Goal: Task Accomplishment & Management: Complete application form

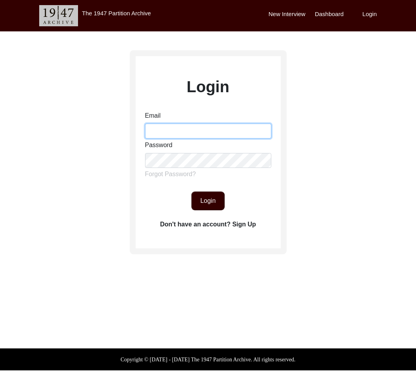
click at [185, 134] on input "Email" at bounding box center [208, 131] width 126 height 15
type input "[EMAIL_ADDRESS][DOMAIN_NAME]"
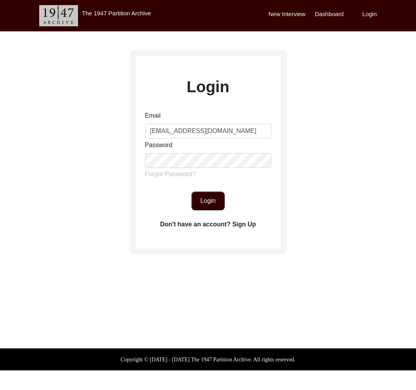
click at [209, 205] on button "Login" at bounding box center [207, 200] width 33 height 19
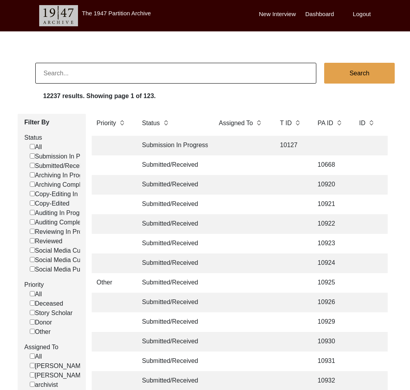
click at [153, 73] on input at bounding box center [175, 73] width 281 height 21
paste input "Krishika Marwaha"
type input "Krishika Marwaha"
checkbox input "false"
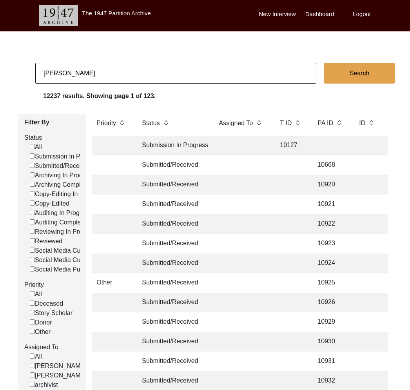
checkbox input "false"
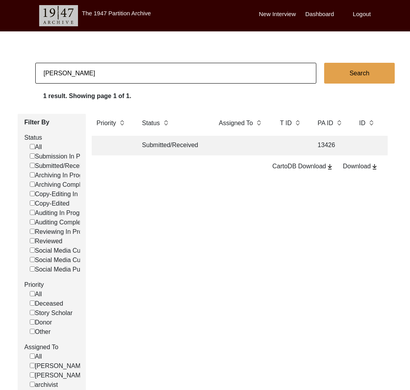
click at [204, 140] on td "Submitted/Received" at bounding box center [172, 146] width 71 height 20
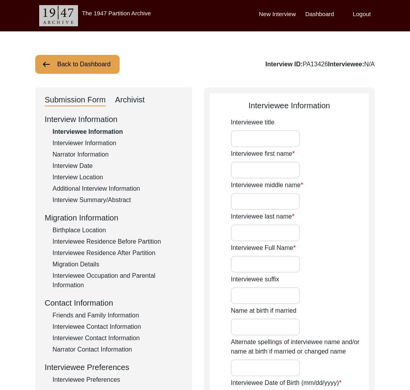
type input "Mrs."
type input "KANTA"
type input "RANI"
type input "CHUGH"
type input "Kanta Rani Chugh"
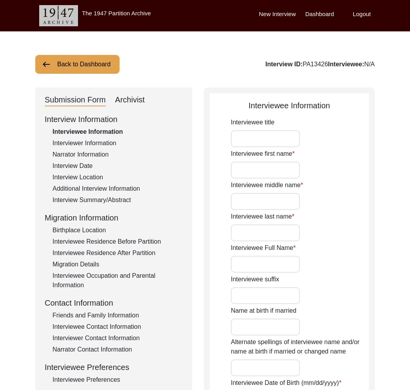
type input "Shakuntala Rani Juneja"
type input "1954"
type input "71"
type input "[DEMOGRAPHIC_DATA]"
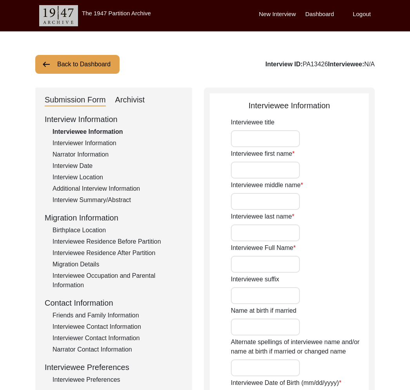
type input "punjabi"
type input "jhangi"
type input "[DEMOGRAPHIC_DATA]"
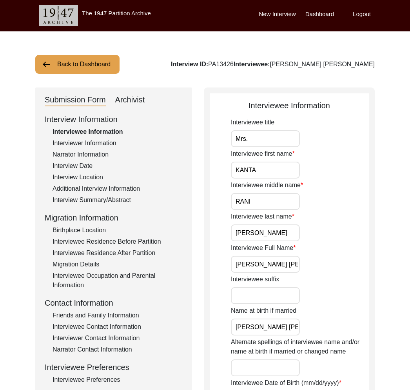
click at [132, 102] on div "Archivist" at bounding box center [130, 100] width 30 height 13
select select "Submitted/Received"
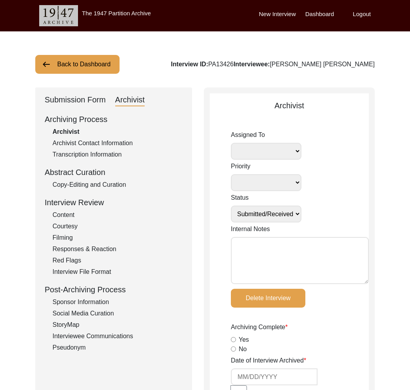
click at [96, 100] on div "Submission Form" at bounding box center [75, 100] width 61 height 13
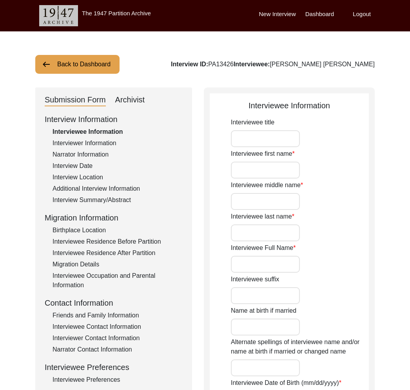
type input "Mrs."
type input "KANTA"
type input "RANI"
type input "CHUGH"
type input "Kanta Rani Chugh"
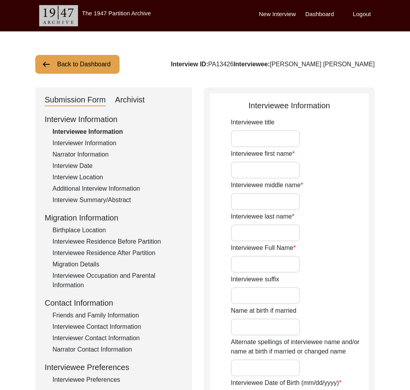
type input "Shakuntala Rani Juneja"
type input "1954"
type input "71"
type input "[DEMOGRAPHIC_DATA]"
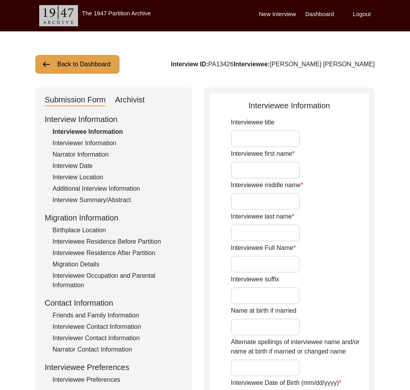
type input "punjabi"
type input "jhangi"
type input "[DEMOGRAPHIC_DATA]"
click at [87, 64] on button "Back to Dashboard" at bounding box center [77, 64] width 84 height 19
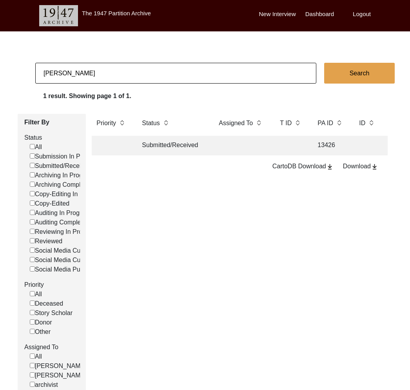
click at [64, 64] on input "Krishika Marwaha" at bounding box center [175, 73] width 281 height 21
click at [64, 66] on input "Krishika Marwaha" at bounding box center [175, 73] width 281 height 21
click at [66, 68] on input "Krishika Marwaha" at bounding box center [175, 73] width 281 height 21
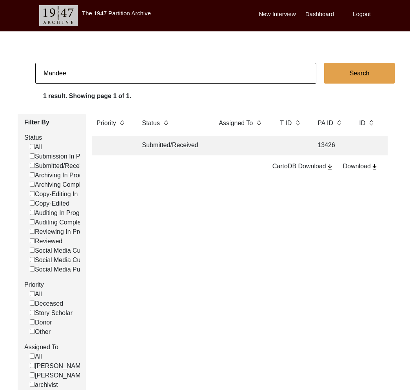
type input "Mandeep Kaur Puri"
checkbox input "false"
click at [151, 152] on td "Submitted/Received" at bounding box center [172, 146] width 71 height 20
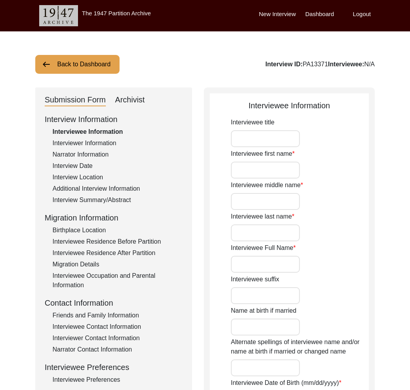
type input "Gian"
type input "Kaur"
type input "Puri"
type input "Gian Kaur Puri"
type input "Mrs"
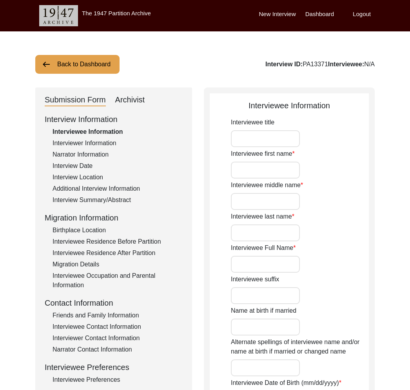
type input "Gian Kaur Duggal"
type input "None"
type input "10/20/1934"
type input "N/A"
type input "90"
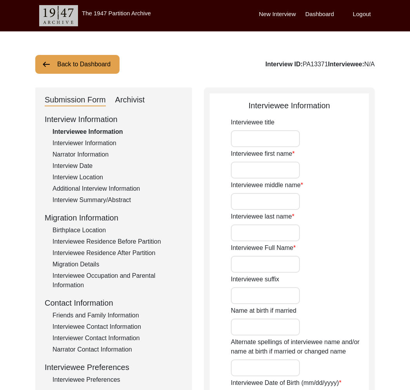
type input "[DEMOGRAPHIC_DATA]"
type input "No"
type input "Punjabi"
type input "[DEMOGRAPHIC_DATA]"
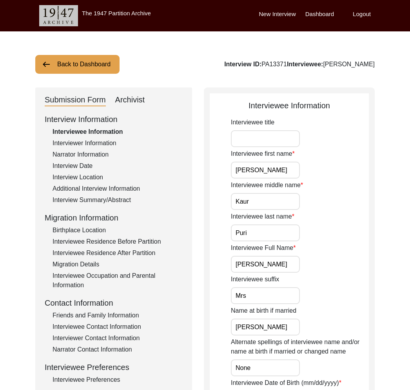
click at [248, 264] on input "Gian Kaur Puri" at bounding box center [265, 264] width 69 height 17
click at [89, 164] on div "Interview Date" at bounding box center [118, 165] width 130 height 9
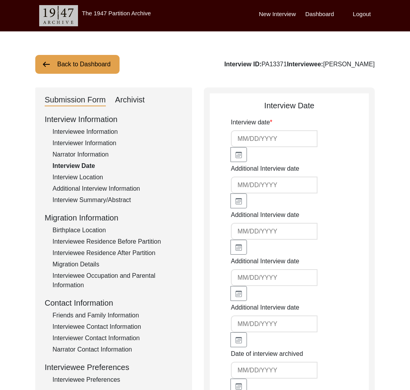
type input "6/9/2025"
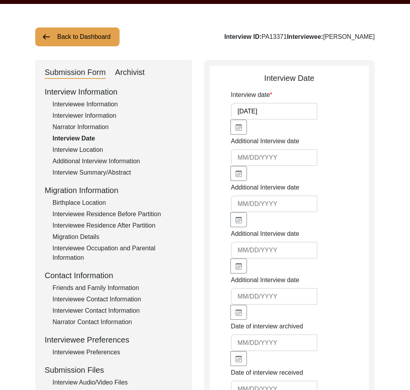
scroll to position [38, 0]
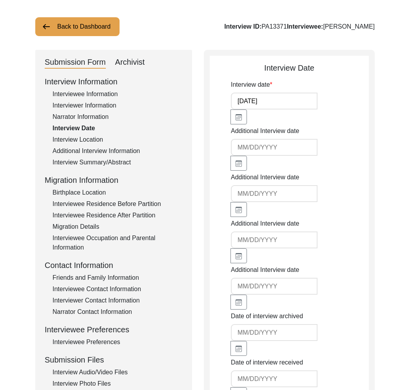
drag, startPoint x: 100, startPoint y: 290, endPoint x: 140, endPoint y: 293, distance: 40.1
click at [100, 290] on div "Interviewee Contact Information" at bounding box center [118, 288] width 130 height 9
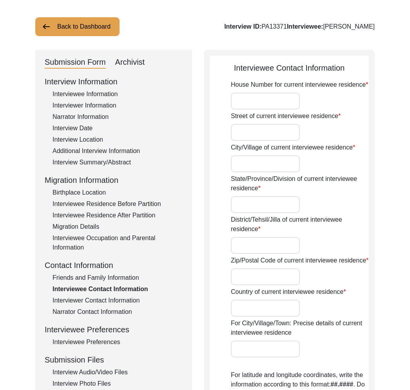
type input "1504 Tower 1"
type input "NRI Residency"
type input "Noida Sector 45"
type input "Uttar Pradesh"
type input "Gautam Buddh Nagar"
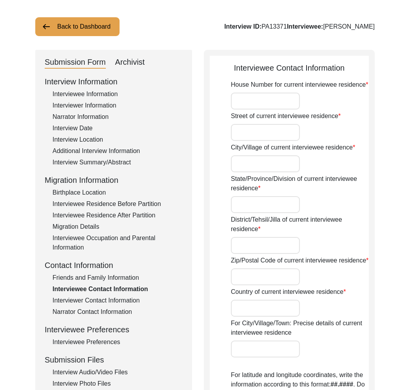
type input "201303"
type input "[GEOGRAPHIC_DATA]"
type input "Noida, Uttar Pradesh, India"
type input "28.550602° N"
type input "77.350513° E"
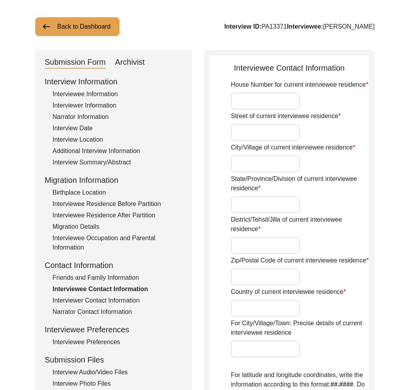
type input "None"
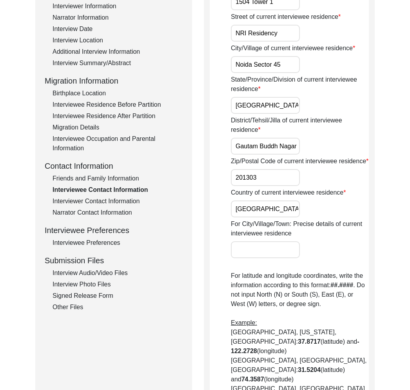
scroll to position [88, 0]
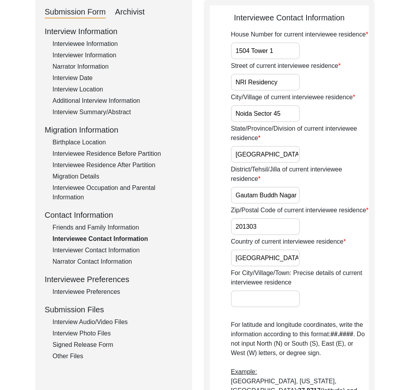
click at [122, 230] on div "Friends and Family Information" at bounding box center [118, 227] width 130 height 9
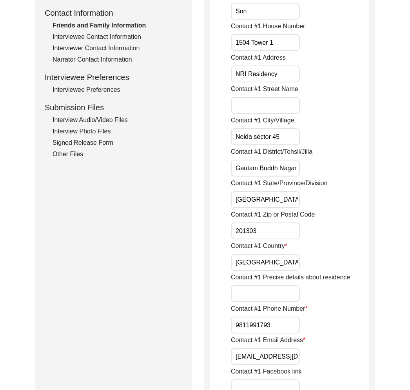
scroll to position [342, 0]
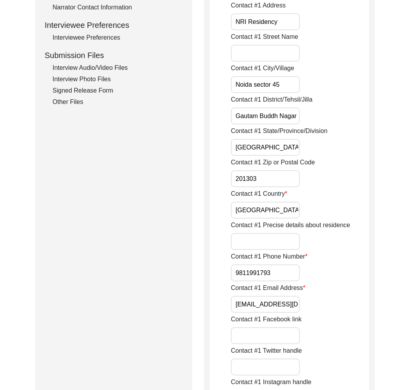
click at [265, 307] on input "Ls.puri@yahoo.co.in" at bounding box center [265, 304] width 69 height 17
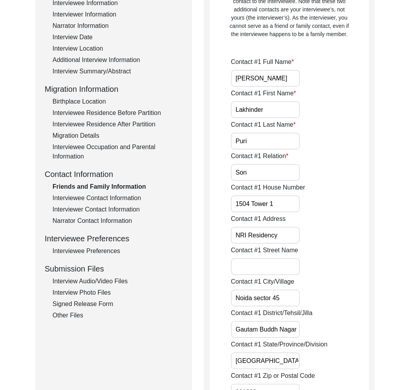
scroll to position [0, 0]
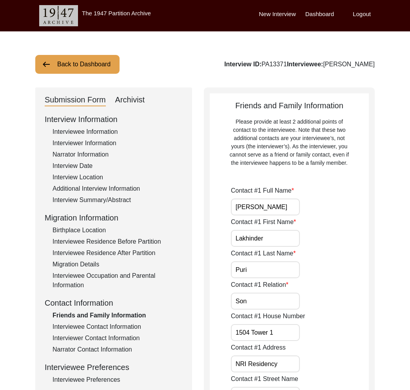
click at [128, 103] on div "Archivist" at bounding box center [130, 100] width 30 height 13
select select "Submitted/Received"
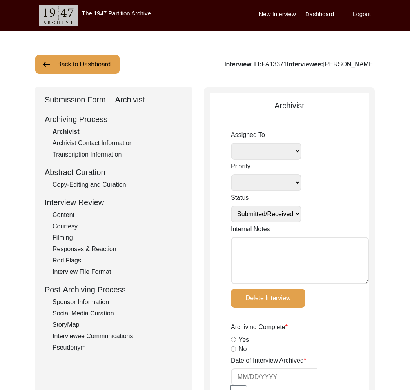
click at [74, 66] on button "Back to Dashboard" at bounding box center [77, 64] width 84 height 19
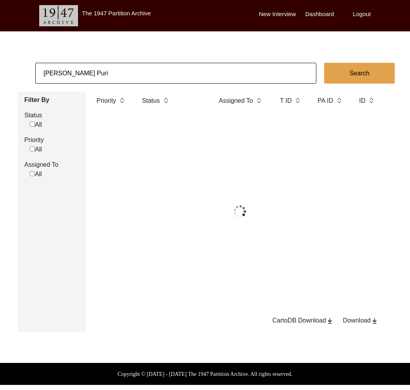
click at [82, 73] on input "Mandeep Kaur Puri" at bounding box center [175, 73] width 281 height 21
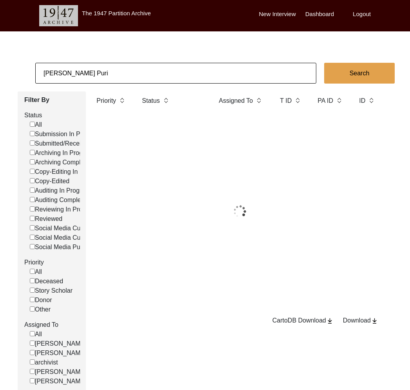
click at [82, 73] on input "Mandeep Kaur Puri" at bounding box center [175, 73] width 281 height 21
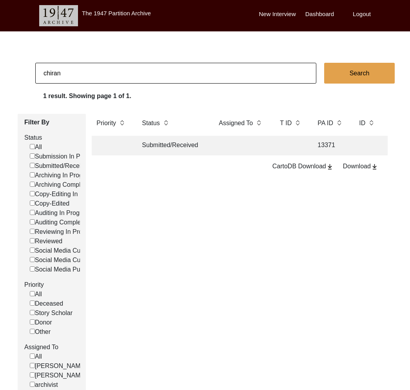
type input "Chirantan Banik"
checkbox input "false"
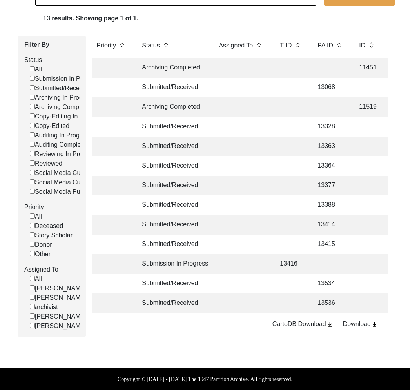
click at [220, 294] on td at bounding box center [241, 303] width 55 height 20
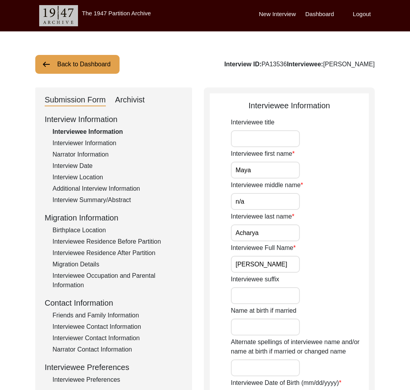
click at [78, 63] on button "Back to Dashboard" at bounding box center [77, 64] width 84 height 19
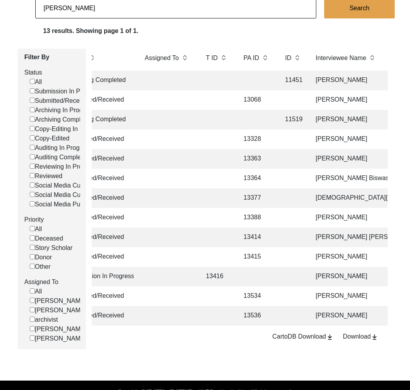
scroll to position [0, 79]
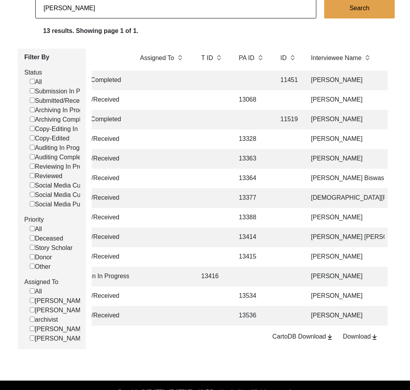
click at [279, 298] on td at bounding box center [288, 296] width 24 height 20
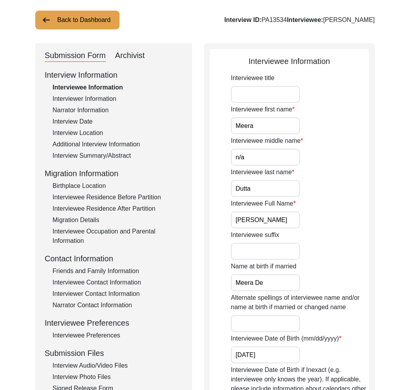
scroll to position [17, 0]
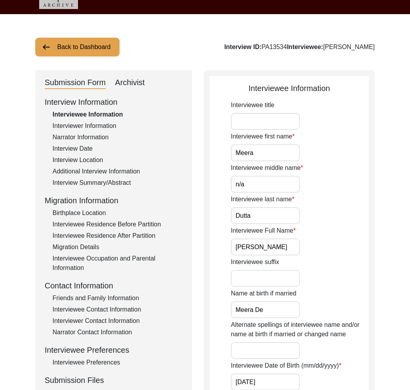
click at [102, 128] on div "Interviewer Information" at bounding box center [118, 125] width 130 height 9
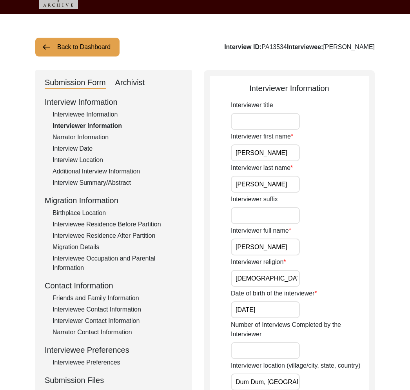
click at [82, 136] on div "Narrator Information" at bounding box center [118, 137] width 130 height 9
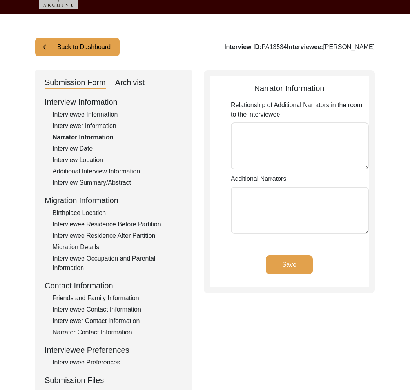
click at [90, 143] on div "Interview Information Interviewee Information Interviewer Information Narrator …" at bounding box center [114, 263] width 138 height 335
drag, startPoint x: 86, startPoint y: 149, endPoint x: 91, endPoint y: 157, distance: 9.6
click at [86, 149] on div "Interview Date" at bounding box center [118, 148] width 130 height 9
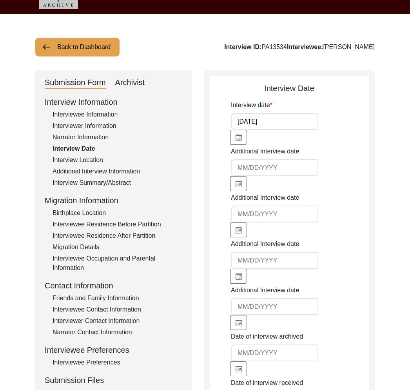
click at [91, 157] on div "Interview Location" at bounding box center [118, 159] width 130 height 9
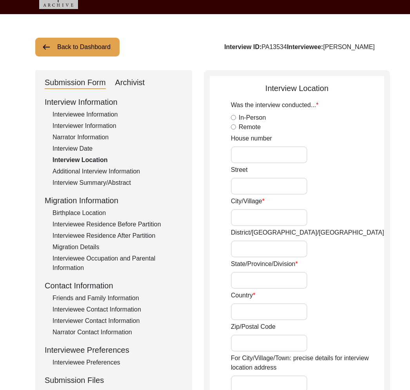
radio input "true"
type input "1st Floor, Diksha Co-operative,"
type input "44, CB Block, Action Area 1,"
type input "New Town,"
type input "North 24 Parganas,"
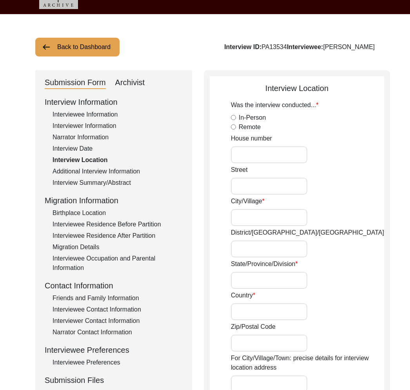
type input "West Bengal,"
type input "[GEOGRAPHIC_DATA]"
type input "700107"
type input "New Town, West Bengal, India"
type input "22.57697287287305"
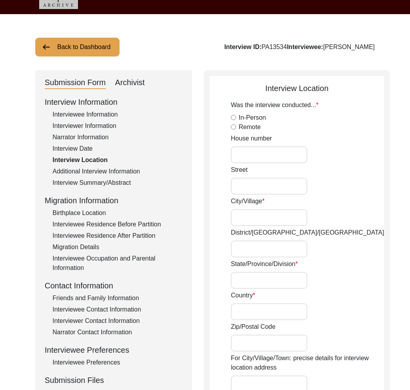
type input "88.46547030945028"
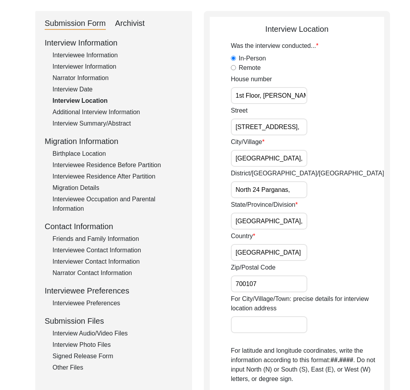
scroll to position [0, 0]
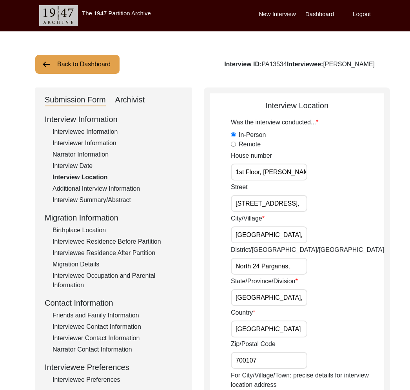
click at [119, 189] on div "Additional Interview Information" at bounding box center [118, 188] width 130 height 9
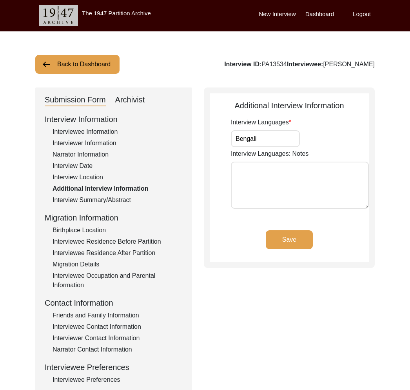
click at [116, 197] on div "Interview Summary/Abstract" at bounding box center [118, 199] width 130 height 9
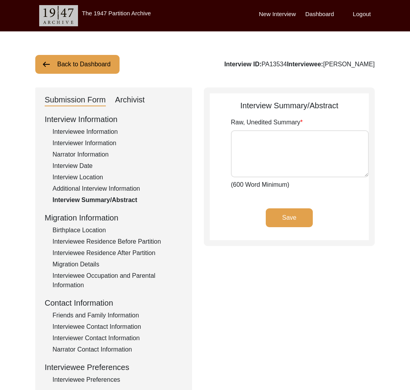
type textarea "Born on 5th of August, 1944, in her maternal place in Mallikpur, Birbhum, Meera…"
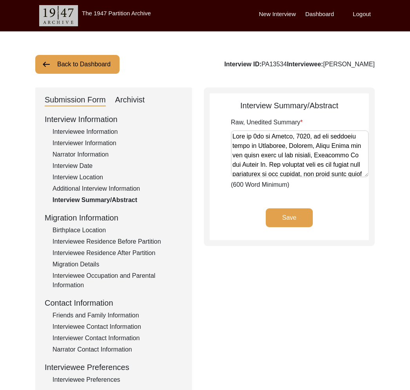
click at [90, 232] on div "Birthplace Location" at bounding box center [118, 230] width 130 height 9
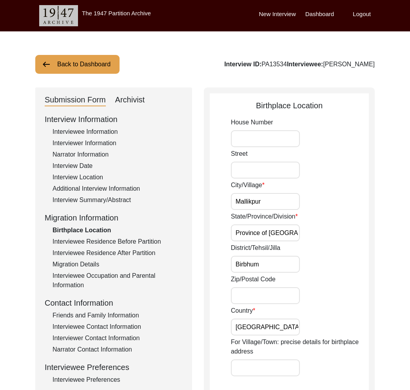
drag, startPoint x: 115, startPoint y: 247, endPoint x: 107, endPoint y: 240, distance: 10.9
click at [115, 247] on div "Interview Information Interviewee Information Interviewer Information Narrator …" at bounding box center [114, 280] width 138 height 335
click at [100, 246] on div "Interviewee Residence Before Partition" at bounding box center [118, 241] width 130 height 9
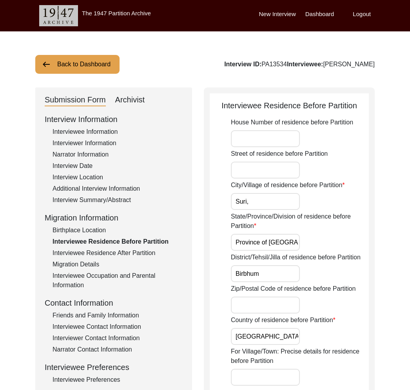
drag, startPoint x: 109, startPoint y: 255, endPoint x: 101, endPoint y: 274, distance: 20.0
click at [109, 256] on div "Interviewee Residence After Partition" at bounding box center [118, 252] width 130 height 9
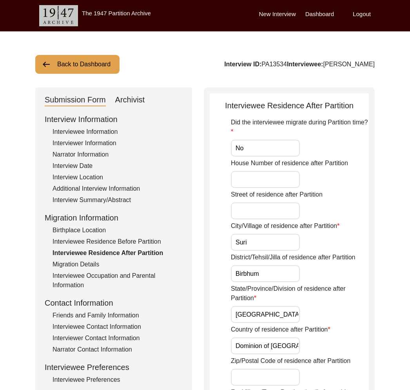
click at [98, 273] on div "Interviewee Occupation and Parental Information" at bounding box center [118, 280] width 130 height 19
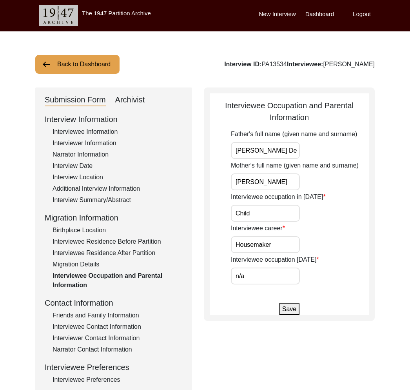
click at [82, 268] on div "Migration Details" at bounding box center [118, 264] width 130 height 9
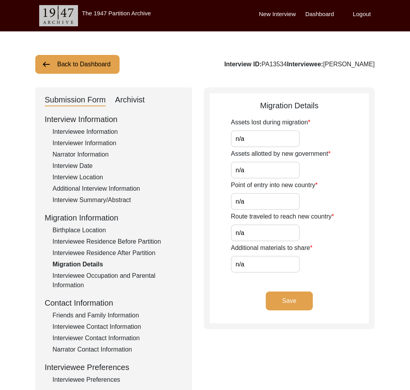
click at [81, 280] on div "Interviewee Occupation and Parental Information" at bounding box center [118, 280] width 130 height 19
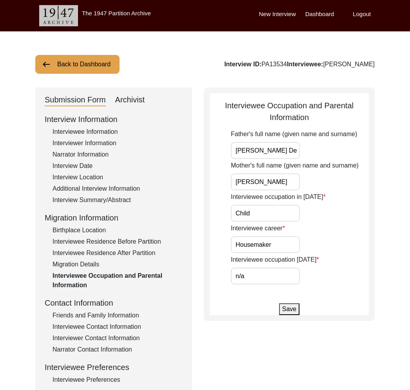
click at [82, 268] on div "Migration Details" at bounding box center [118, 264] width 130 height 9
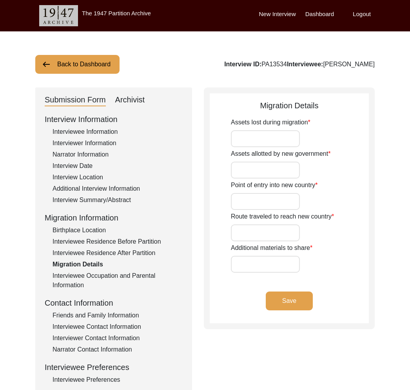
type input "n/a"
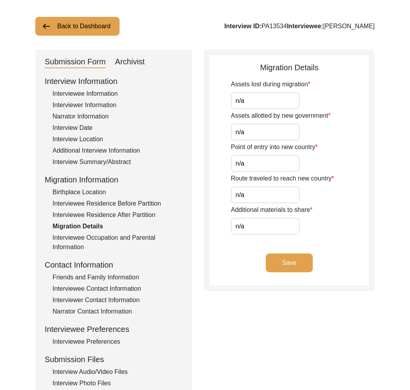
scroll to position [89, 0]
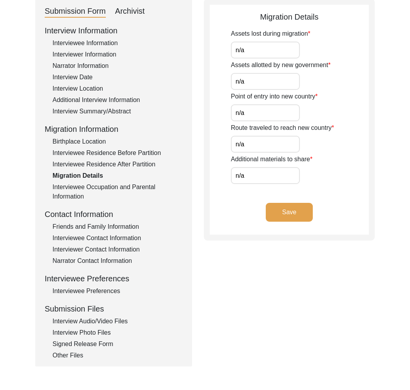
click at [84, 223] on div "Friends and Family Information" at bounding box center [118, 226] width 130 height 9
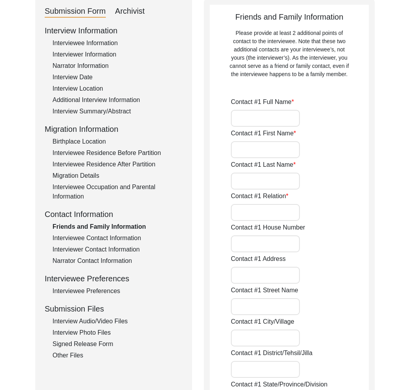
type input "Debashis Datta"
type input "Debashis"
type input "Datta"
type input "Son"
type input "Diksha Co-operative,"
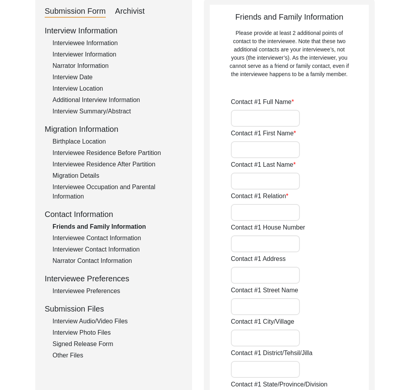
type input "44, CB Block, Action Area 1,"
type input "Newtown,"
type input "North 24 Parganas,"
type input "West Bengal"
type input "700107"
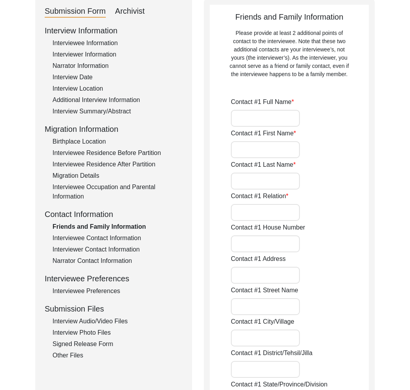
type input "[GEOGRAPHIC_DATA]"
type input "9831722662"
type input "n/a"
type input "Moushumi Datta"
type input "Moushumi"
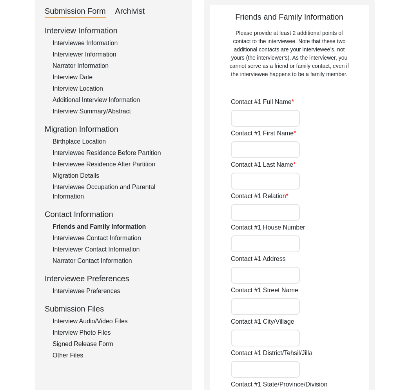
type input "Datta"
type input "Daughter-in-Law"
type input "Diksha Co-operative,"
type input "44, CB Block, Action Area 1,"
type input "Newtown,"
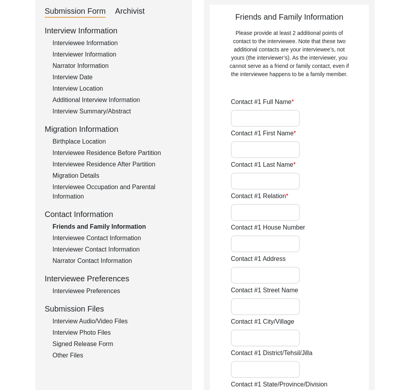
type input "North 24 Parganas,"
type input "West Bengal,"
type input "700107"
type input "[GEOGRAPHIC_DATA]"
type input "9432599535"
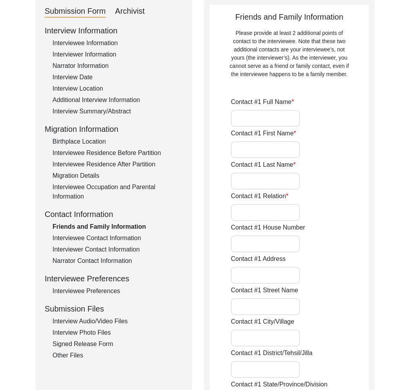
type input "n/a"
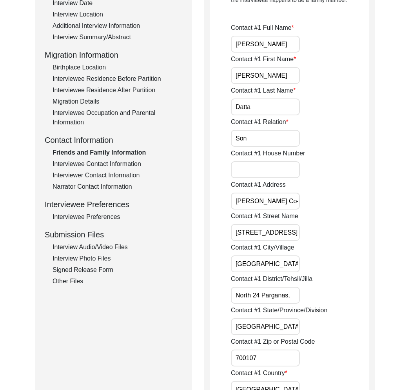
scroll to position [112, 0]
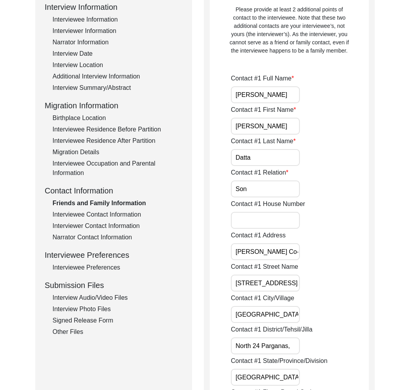
click at [92, 214] on div "Interviewee Contact Information" at bounding box center [118, 214] width 130 height 9
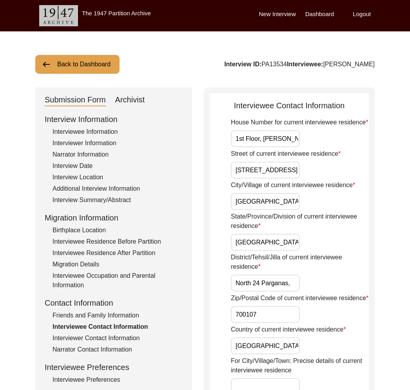
scroll to position [101, 0]
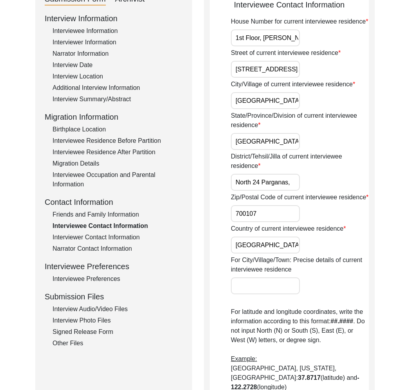
click at [92, 233] on div "Interviewer Contact Information" at bounding box center [118, 237] width 130 height 9
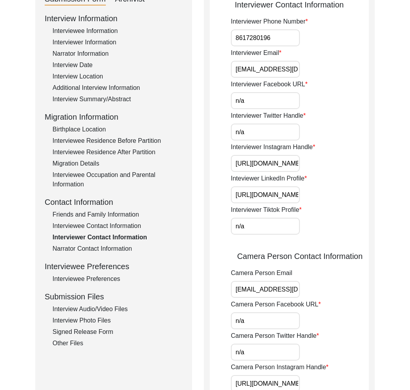
scroll to position [106, 0]
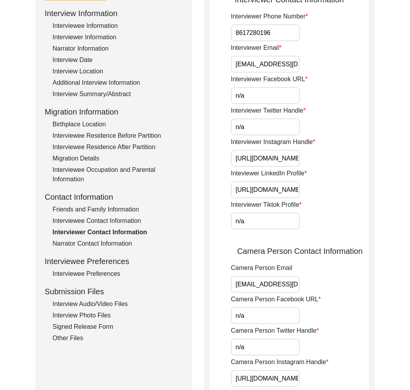
click at [94, 244] on div "Narrator Contact Information" at bounding box center [118, 243] width 130 height 9
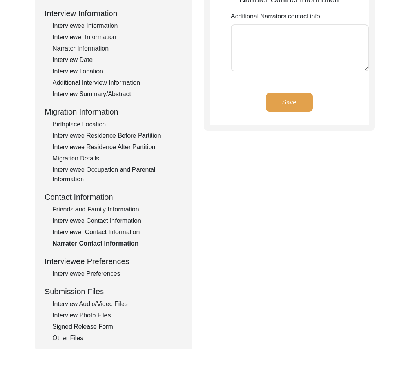
click at [106, 273] on div "Interviewee Preferences" at bounding box center [118, 273] width 130 height 9
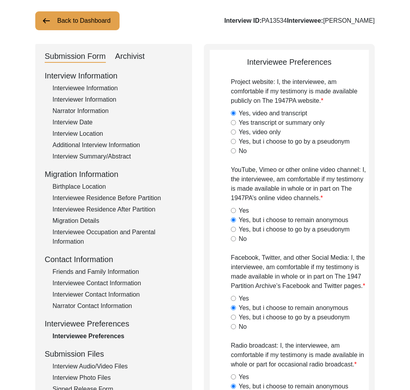
scroll to position [71, 0]
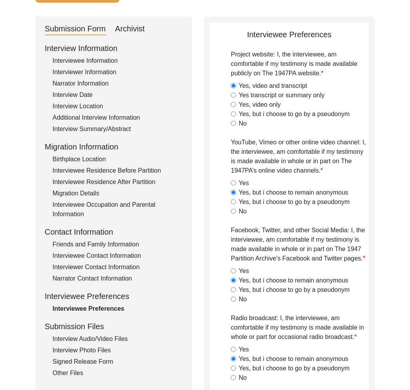
click at [103, 337] on div "Interview Audio/Video Files" at bounding box center [118, 338] width 130 height 9
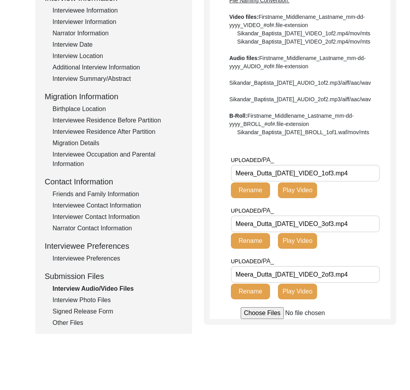
scroll to position [125, 0]
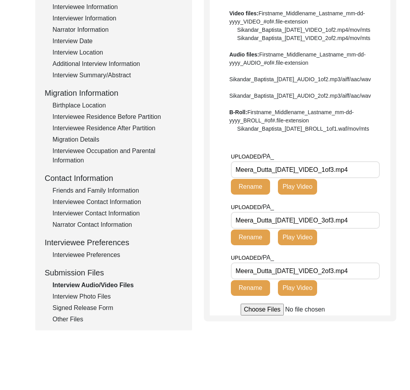
click at [99, 299] on div "Interview Photo Files" at bounding box center [118, 296] width 130 height 9
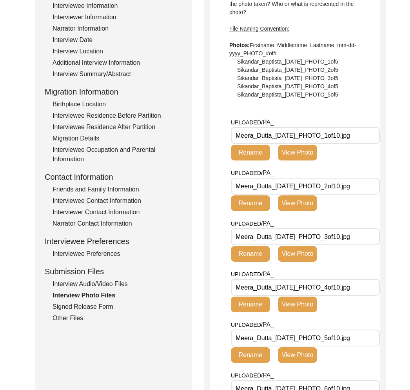
scroll to position [0, 0]
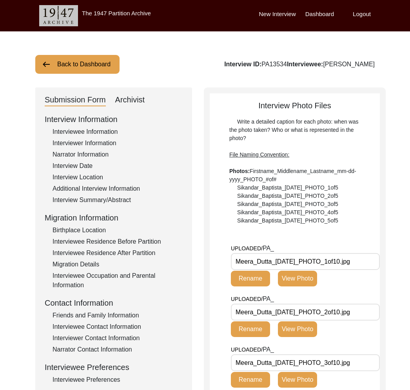
click at [95, 71] on button "Back to Dashboard" at bounding box center [77, 64] width 84 height 19
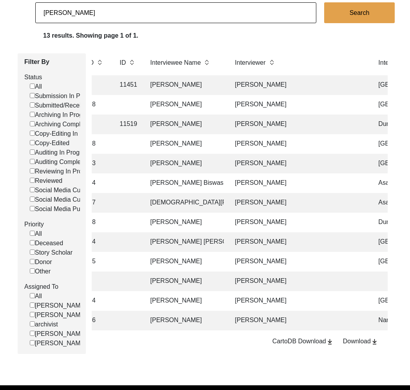
scroll to position [61, 0]
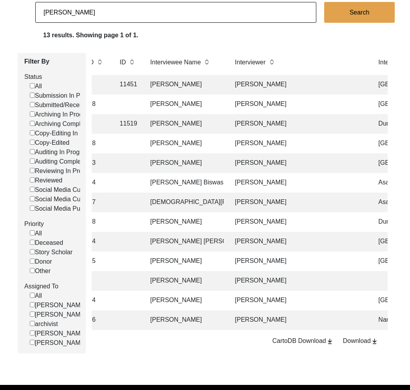
click at [73, 18] on input "Chirantan Banik" at bounding box center [175, 12] width 281 height 21
paste input "13535"
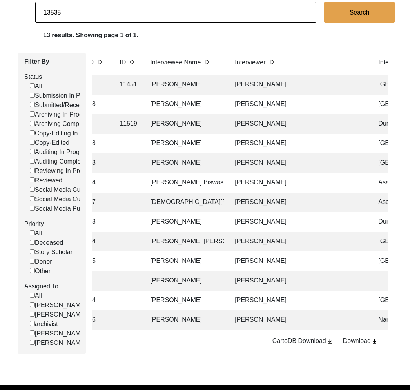
type input "13535"
checkbox input "false"
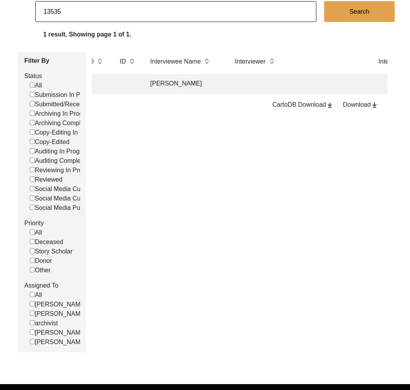
click at [45, 11] on input "13535" at bounding box center [175, 11] width 281 height 21
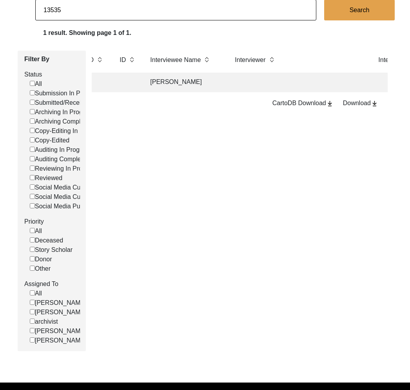
click at [46, 11] on input "13535" at bounding box center [175, 10] width 281 height 21
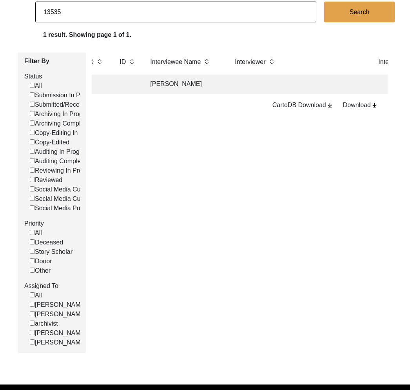
click at [46, 11] on input "13535" at bounding box center [175, 12] width 281 height 21
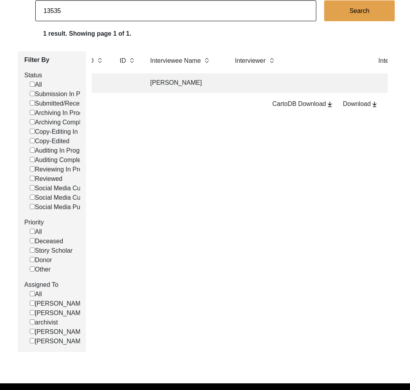
click at [46, 11] on input "13535" at bounding box center [175, 10] width 281 height 21
click at [44, 12] on input "13535" at bounding box center [175, 10] width 281 height 21
checkbox input "false"
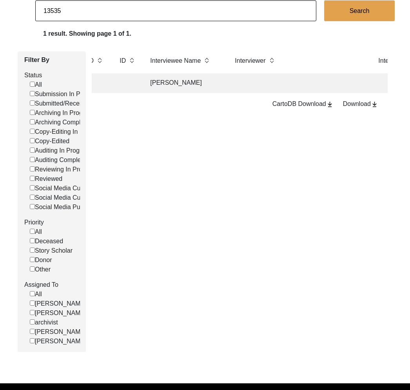
scroll to position [45, 0]
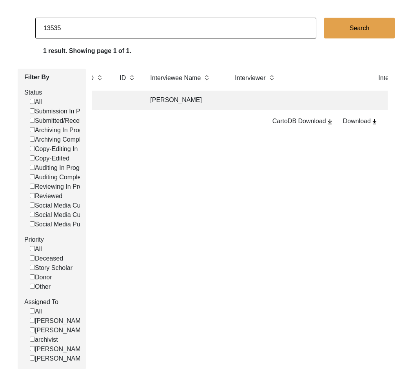
click at [182, 91] on td "Debabrata Biswas" at bounding box center [185, 101] width 78 height 20
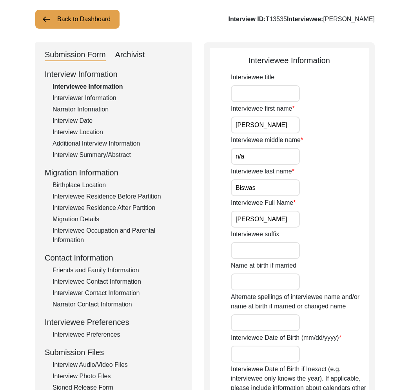
click at [103, 93] on div "Interviewer Information" at bounding box center [118, 97] width 130 height 9
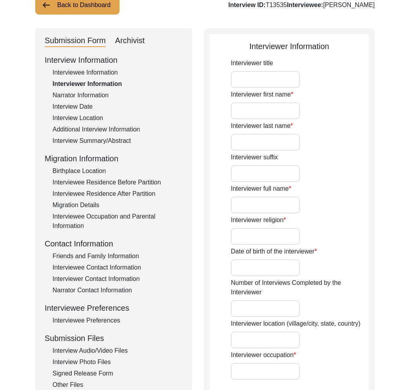
click at [108, 135] on div "Interview Information Interviewee Information Interviewer Information Narrator …" at bounding box center [114, 221] width 138 height 335
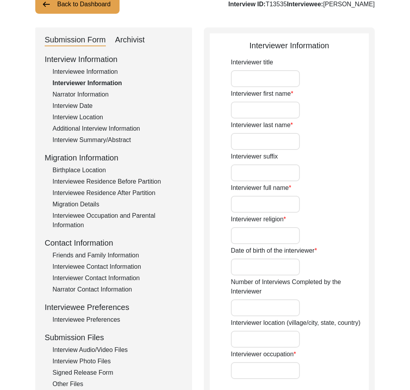
click at [106, 131] on div "Additional Interview Information" at bounding box center [118, 128] width 130 height 9
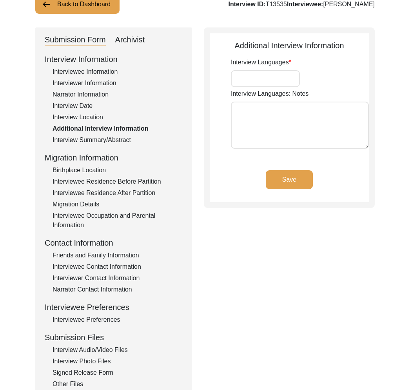
click at [107, 136] on div "Interview Summary/Abstract" at bounding box center [118, 139] width 130 height 9
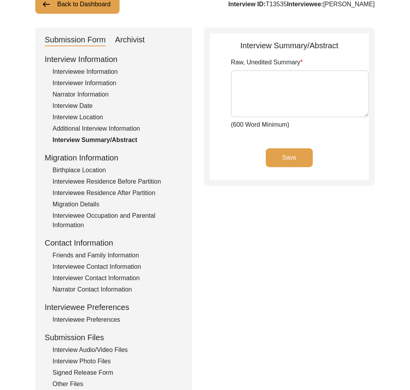
click at [93, 115] on div "Interview Location" at bounding box center [118, 117] width 130 height 9
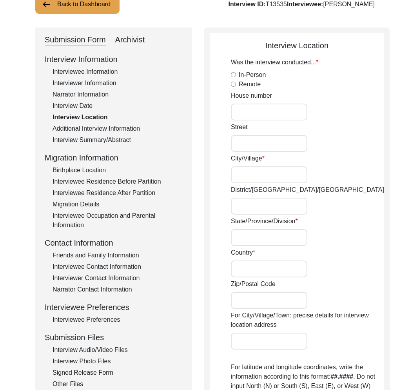
click at [82, 262] on div "Interviewee Contact Information" at bounding box center [118, 266] width 130 height 9
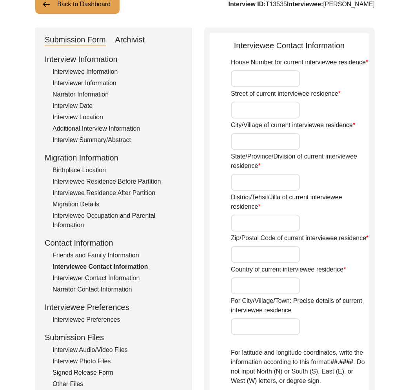
click at [84, 280] on div "Interviewer Contact Information" at bounding box center [118, 277] width 130 height 9
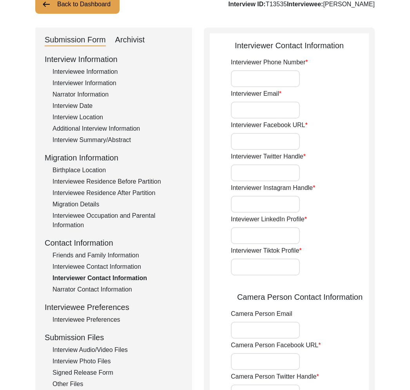
scroll to position [0, 0]
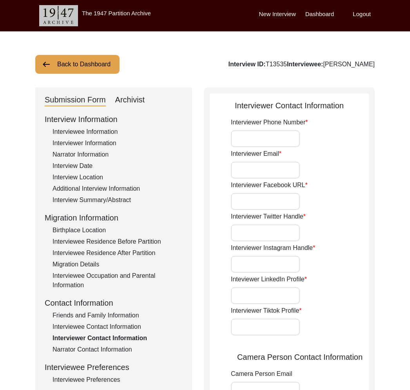
click at [83, 64] on button "Back to Dashboard" at bounding box center [77, 64] width 84 height 19
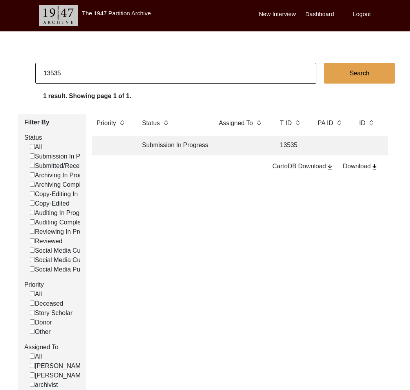
click at [89, 72] on input "13535" at bounding box center [175, 73] width 281 height 21
type input "13536"
checkbox input "false"
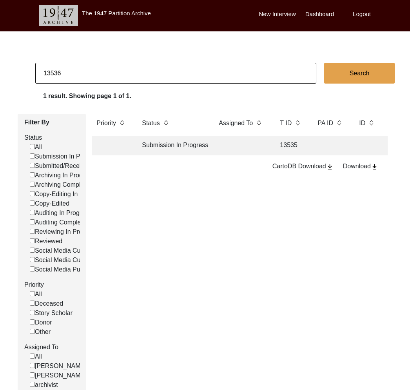
checkbox input "false"
click at [180, 142] on td "Submitted/Received" at bounding box center [172, 146] width 71 height 20
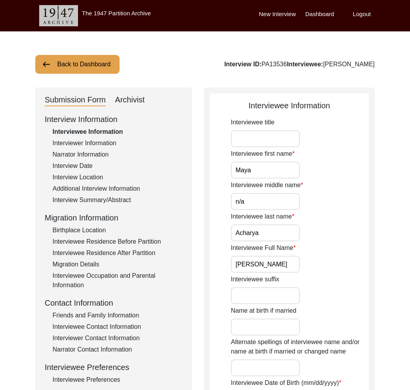
click at [100, 148] on div "Interview Information Interviewee Information Interviewer Information Narrator …" at bounding box center [114, 280] width 138 height 335
click at [96, 146] on div "Interviewer Information" at bounding box center [118, 142] width 130 height 9
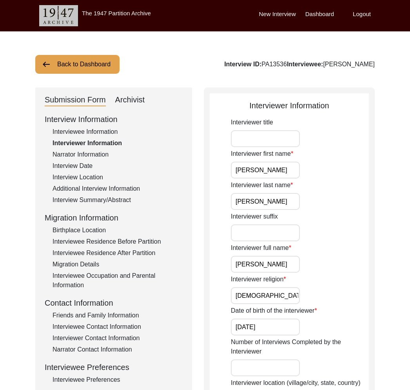
click at [99, 159] on div "Interview Information Interviewee Information Interviewer Information Narrator …" at bounding box center [114, 280] width 138 height 335
click at [89, 154] on div "Narrator Information" at bounding box center [118, 154] width 130 height 9
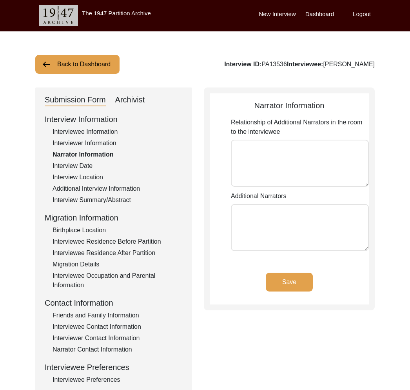
click at [86, 166] on div "Interview Date" at bounding box center [118, 165] width 130 height 9
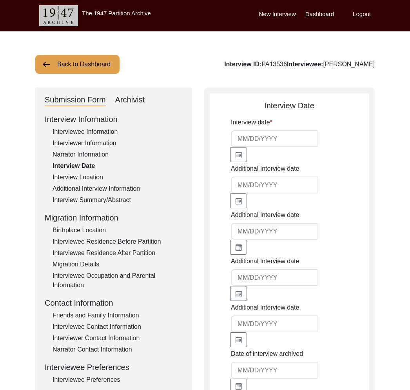
type input "9/14/2025"
click at [79, 182] on div "Interview Location" at bounding box center [118, 177] width 130 height 9
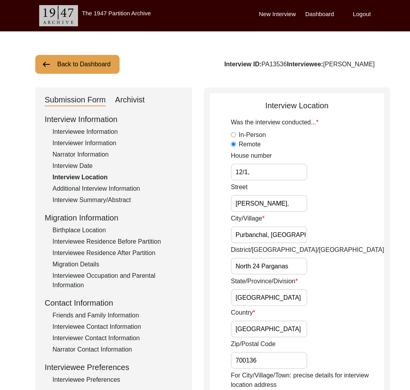
click at [99, 184] on div "Additional Interview Information" at bounding box center [118, 188] width 130 height 9
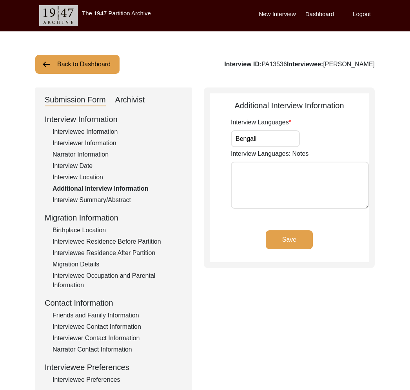
click at [103, 204] on div "Interview Summary/Abstract" at bounding box center [118, 199] width 130 height 9
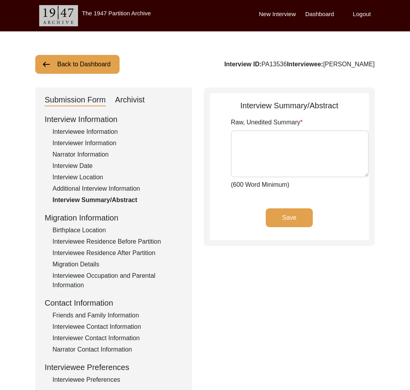
type textarea "Maya Acharya was born on 23rd of February, 1940, in Bithari, 24 Parganas, as th…"
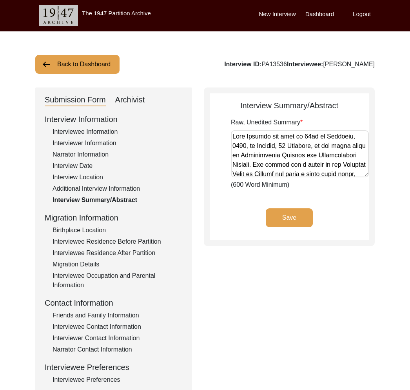
click at [102, 227] on div "Birthplace Location" at bounding box center [118, 230] width 130 height 9
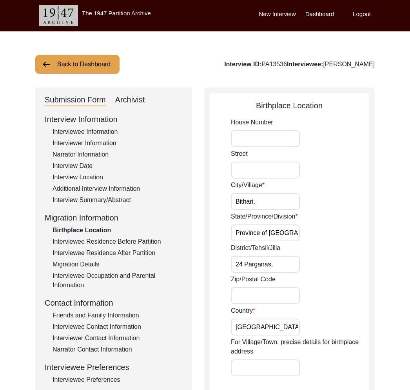
drag, startPoint x: 121, startPoint y: 243, endPoint x: 119, endPoint y: 238, distance: 4.9
click at [121, 242] on div "Interviewee Residence Before Partition" at bounding box center [118, 241] width 130 height 9
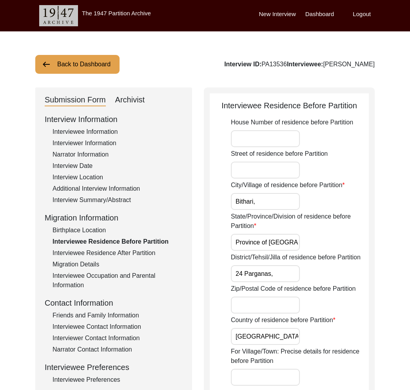
click at [92, 131] on div "Interviewee Information" at bounding box center [118, 131] width 130 height 9
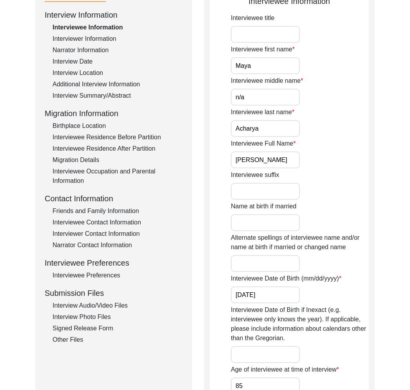
click at [86, 100] on div "Interview Summary/Abstract" at bounding box center [118, 95] width 130 height 9
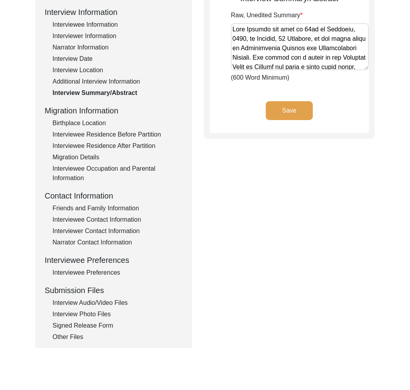
click at [87, 140] on div "Interview Information Interviewee Information Interviewer Information Narrator …" at bounding box center [114, 173] width 138 height 335
click at [93, 138] on div "Interviewee Residence Before Partition" at bounding box center [118, 134] width 130 height 9
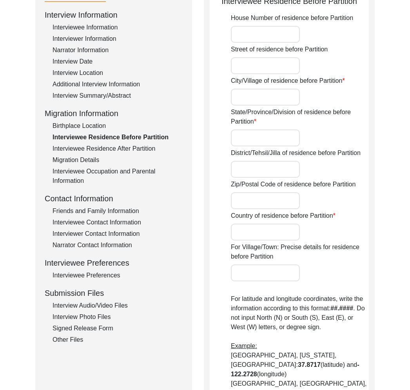
type input "Bithari,"
type input "Province of Bengal,"
type input "24 Parganas,"
type input "British India"
type input "Bithari, Province of Bengal, British India"
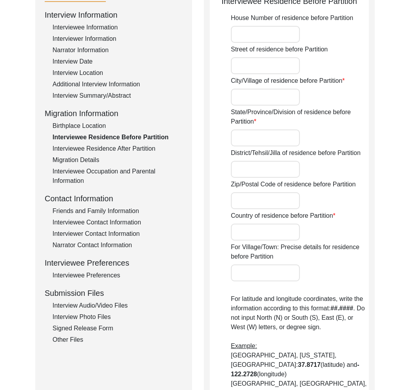
type input "22.84112911815855"
type input "88.90943385453974"
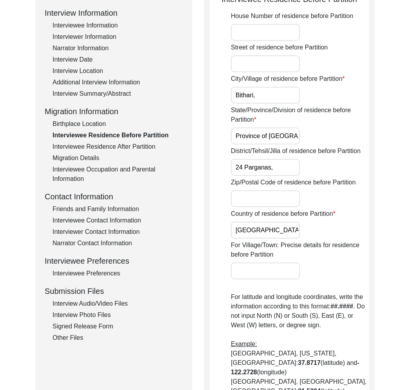
click at [94, 147] on div "Interviewee Residence After Partition" at bounding box center [118, 146] width 130 height 9
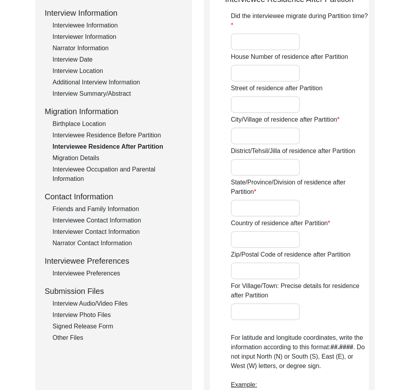
type input "No"
type input "Bithari,"
type input "24 Parganas,"
type input "West Bengal,"
type input "Dominion of India"
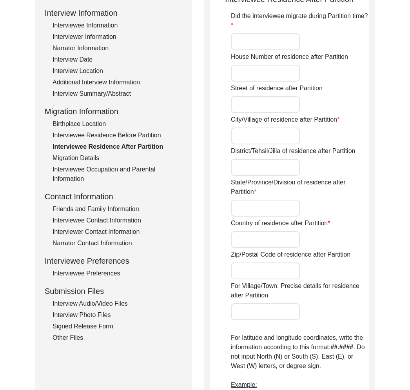
type input "Bithari, West Bengal, Dominion of India"
type input "22.848564338542758"
type input "88.91698695501407"
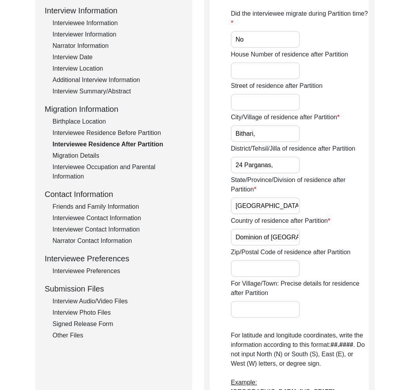
click at [91, 156] on div "Migration Details" at bounding box center [118, 155] width 130 height 9
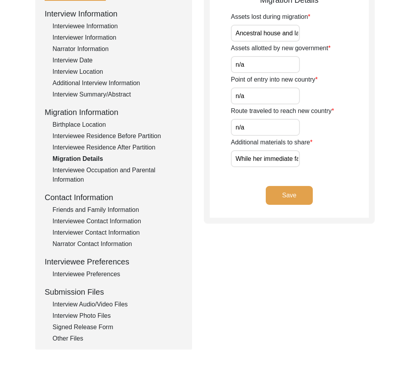
click at [91, 169] on div "Interviewee Occupation and Parental Information" at bounding box center [118, 175] width 130 height 19
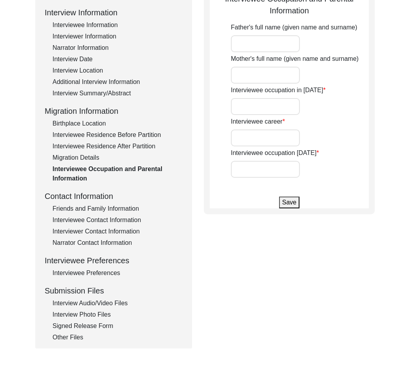
scroll to position [106, 0]
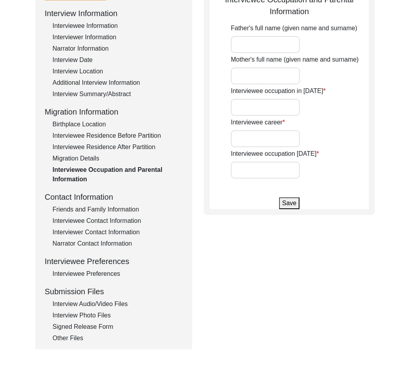
type input "Chittaranjan Acharya"
type input "Subarnaprabha Acharya"
type input "Child"
type input "Housemaker"
type input "n/a"
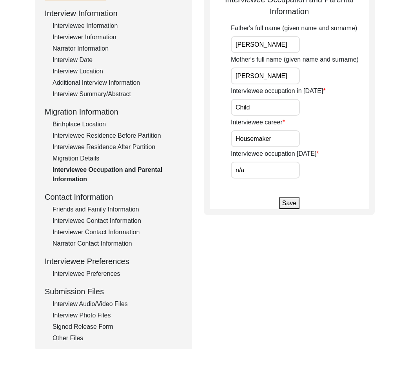
click at [85, 157] on div "Migration Details" at bounding box center [118, 158] width 130 height 9
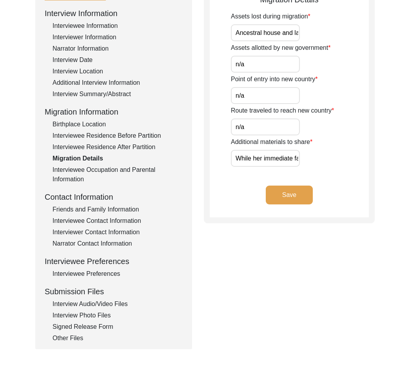
click at [88, 145] on div "Interviewee Residence After Partition" at bounding box center [118, 146] width 130 height 9
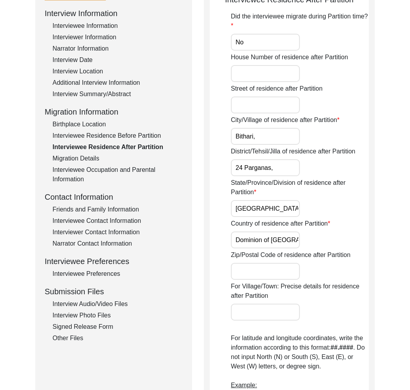
click at [87, 206] on div "Friends and Family Information" at bounding box center [118, 209] width 130 height 9
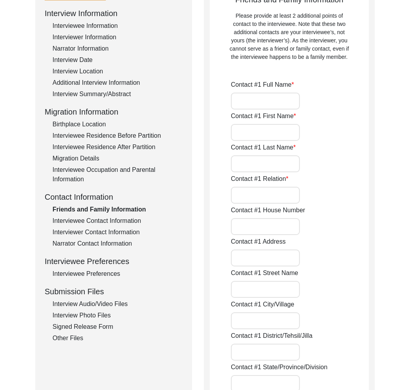
type input "Sushanta Acharya"
type input "Sushanta"
type input "Acharya"
type input "Son"
type input "12/1,"
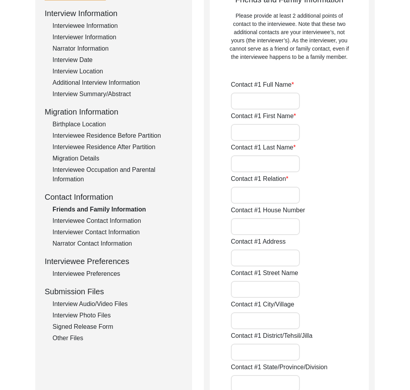
type input "Purbanchal, Tentultala,"
type input "Tapan Mitra Sarani,"
type input "Narayanpur"
type input "North 24 Parganas"
type input "West Bengal"
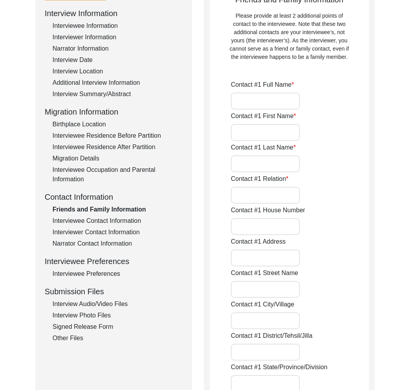
type input "700136"
type input "[GEOGRAPHIC_DATA]"
type input "9831173607"
type input "sushantaacharya42@gmail.com"
type input "Souma Acharya"
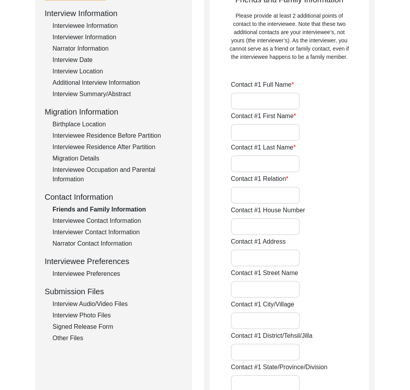
type input "Souma"
type input "Acharya"
type input "Paternal Grandson"
type input "12/1,"
type input "Purbanchal, Tentultala,"
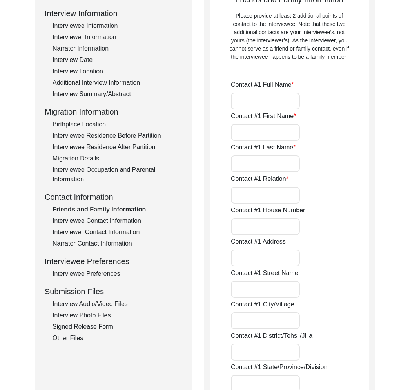
type input "Tapan Mitra Sarani,"
type input "Narayanpur,"
type input "North 24 Parganas,"
type input "West Bengal,"
type input "700136"
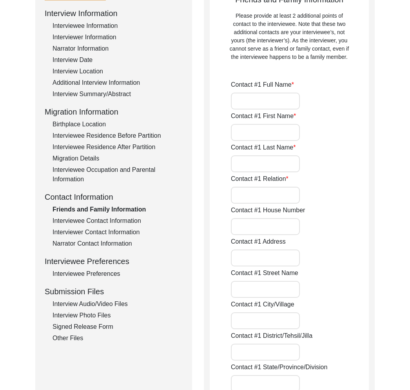
type input "[GEOGRAPHIC_DATA]"
type input "7059213971"
type input "iampreetam1311@gmail.com"
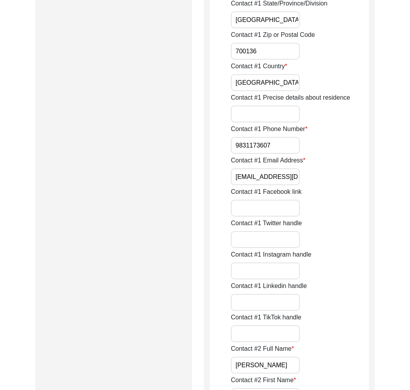
scroll to position [160, 0]
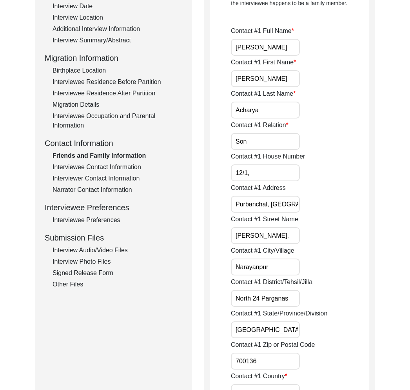
click at [90, 165] on div "Interviewee Contact Information" at bounding box center [118, 166] width 130 height 9
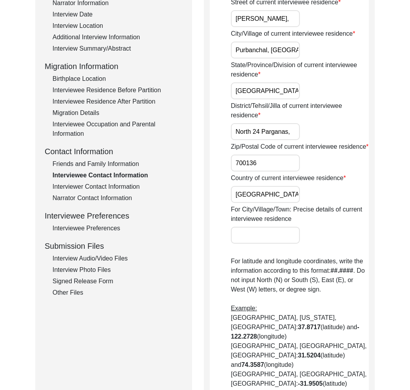
scroll to position [0, 0]
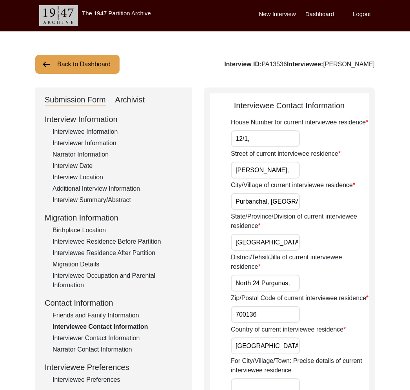
click at [128, 337] on div "Interviewer Contact Information" at bounding box center [118, 337] width 130 height 9
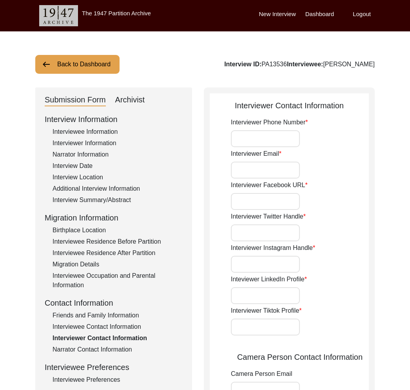
type input "8617280196"
type input "chirantanbanik2@gmail.com"
type input "n/a"
type input "https://www.instagram.com/_chirantan.b_?igsh=anAybGg4ZzAyd2Zw"
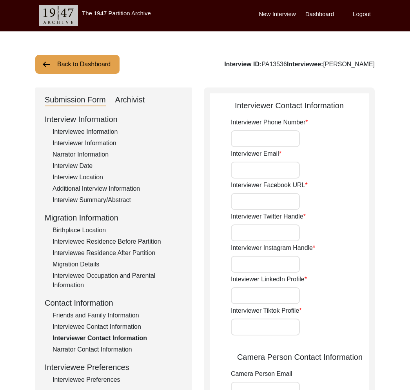
type input "https://www.linkedin.com/in/chirantan-banik-987991352?utm_source=share&utm_camp…"
type input "n/a"
type input "chirantanbanik2@gmail.com"
type input "n/a"
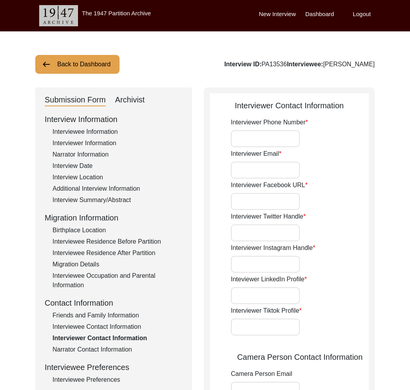
type input "https://www.instagram.com/_chirantan.b_?igsh=anAybGg4ZzAyd2Zw"
type input "https://www.linkedin.com/in/chirantan-banik-987991352?utm_source=share&utm_camp…"
type input "n/a"
type input "8617280196"
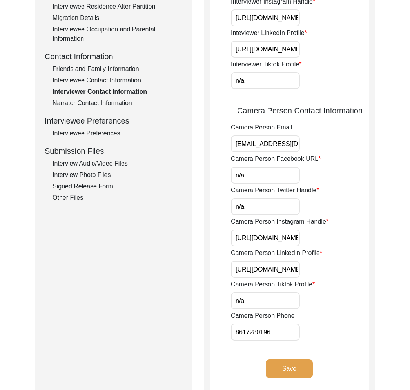
click at [102, 106] on div "Narrator Contact Information" at bounding box center [118, 102] width 130 height 9
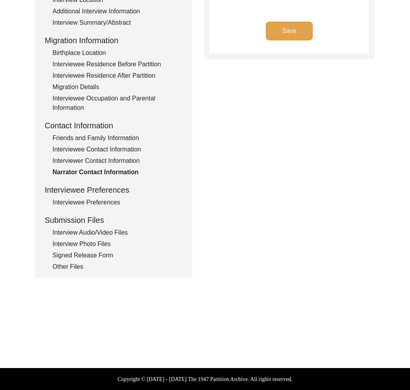
click at [101, 197] on div "Interview Information Interviewee Information Interviewer Information Narrator …" at bounding box center [114, 103] width 138 height 335
click at [106, 203] on div "Interviewee Preferences" at bounding box center [118, 202] width 130 height 9
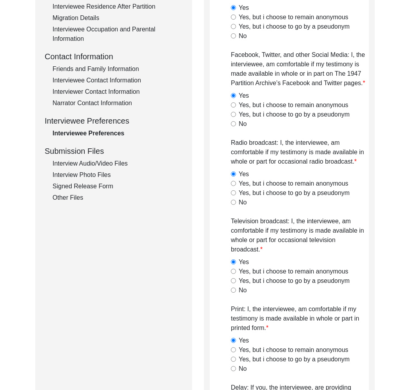
click at [101, 167] on div "Interview Audio/Video Files" at bounding box center [118, 163] width 130 height 9
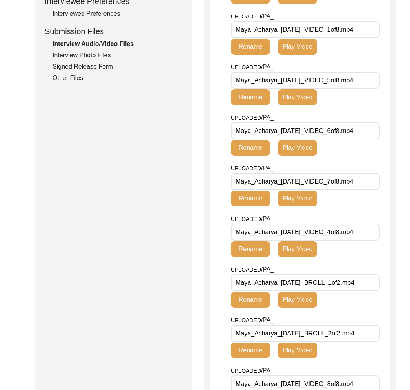
scroll to position [339, 0]
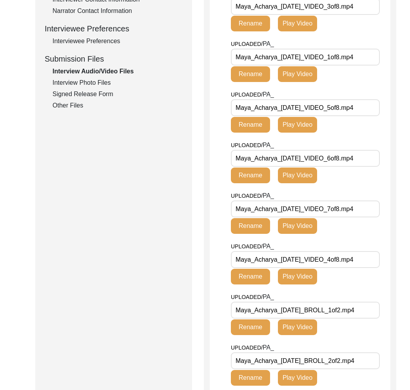
click at [85, 81] on div "Interview Photo Files" at bounding box center [118, 82] width 130 height 9
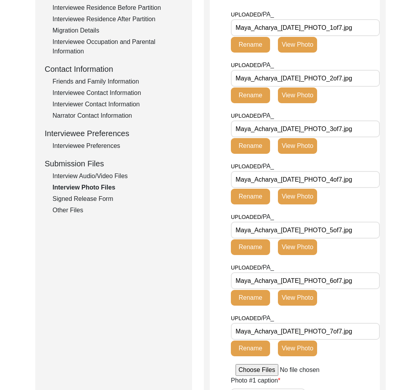
scroll to position [257, 0]
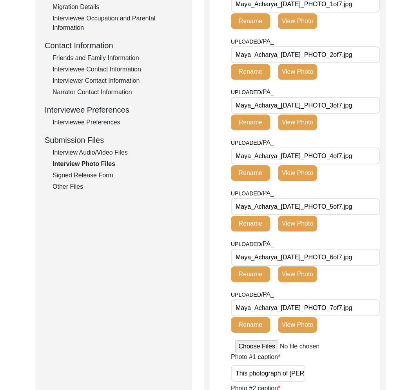
click at [89, 172] on div "Signed Release Form" at bounding box center [118, 175] width 130 height 9
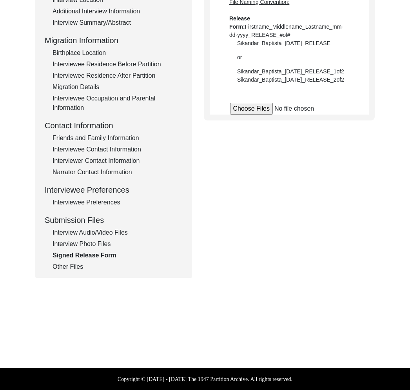
scroll to position [177, 0]
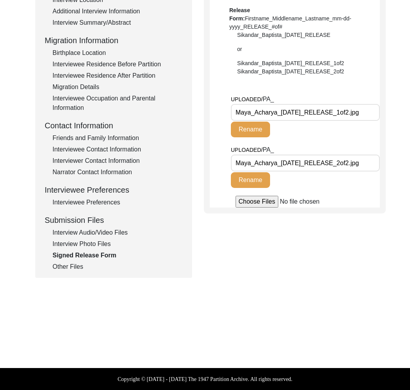
click at [77, 277] on div "Submission Form Archivist Interview Information Interviewee Information Intervi…" at bounding box center [113, 94] width 157 height 368
click at [73, 267] on div "Other Files" at bounding box center [118, 266] width 130 height 9
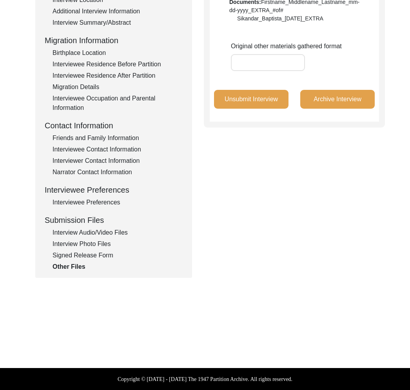
scroll to position [0, 0]
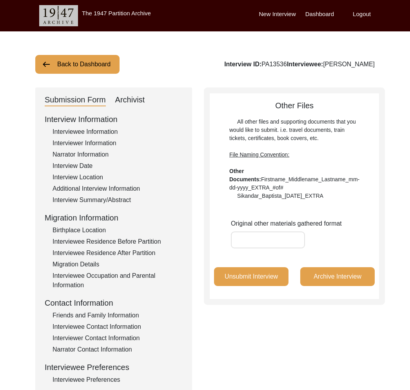
click at [126, 95] on div "Archivist" at bounding box center [130, 100] width 30 height 13
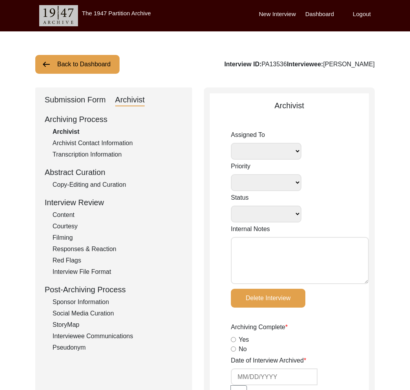
select select
select select "Submitted/Received"
radio input "true"
select select
click at [95, 96] on div "Submission Form" at bounding box center [75, 100] width 61 height 13
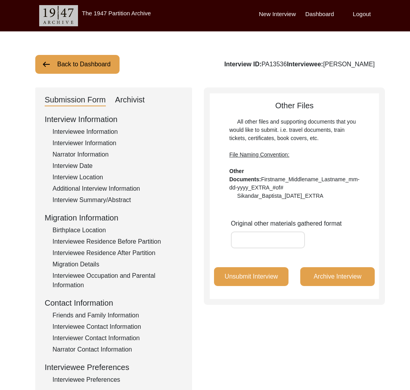
click at [100, 62] on button "Back to Dashboard" at bounding box center [77, 64] width 84 height 19
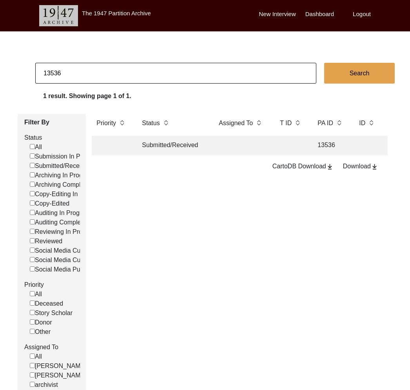
click at [91, 76] on input "13536" at bounding box center [175, 73] width 281 height 21
paste input "Ballav"
type input "Ballav"
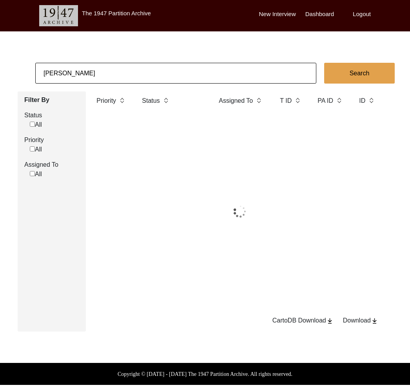
checkbox input "false"
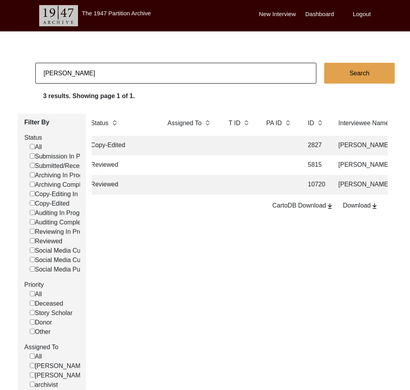
scroll to position [0, 82]
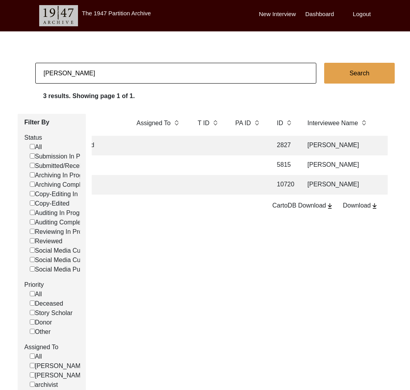
click at [87, 72] on input "Ballav" at bounding box center [175, 73] width 281 height 21
paste input "Lenora Henry"
type input "Lenora Henry"
checkbox input "false"
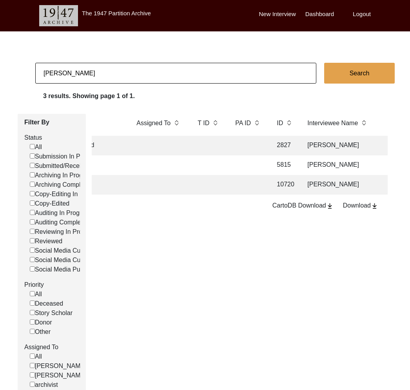
checkbox input "false"
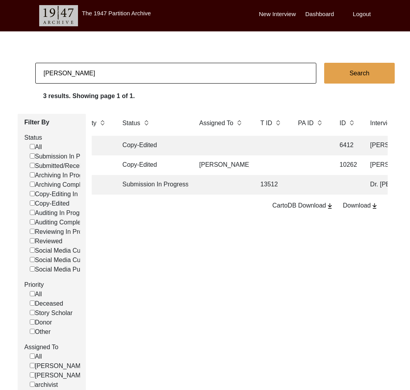
scroll to position [0, 21]
click at [107, 75] on input "Lenora Henry" at bounding box center [175, 73] width 281 height 21
paste input "Dania Asha"
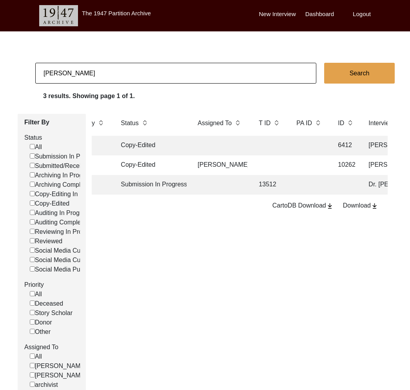
type input "Dania Ashary"
checkbox input "false"
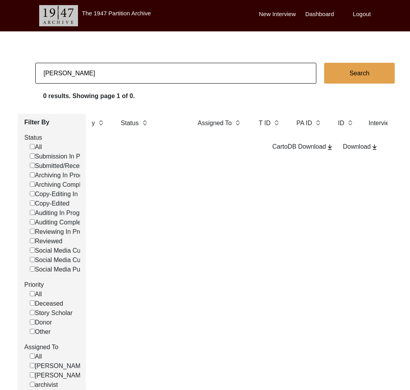
click at [98, 69] on input "Dania Ashary" at bounding box center [175, 73] width 281 height 21
paste input "Rakshika Kaur Bansal"
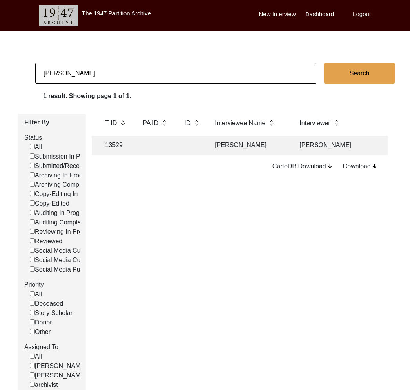
scroll to position [0, 203]
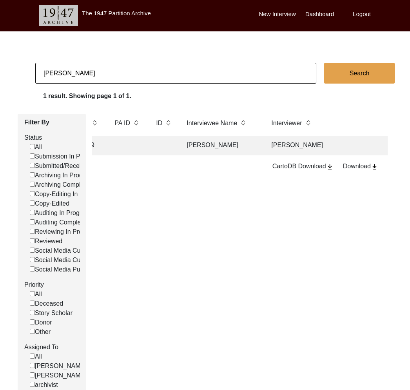
click at [141, 73] on input "Rakshika Kaur Bansal" at bounding box center [175, 73] width 281 height 21
paste input "Swastidipa Roy,"
click at [164, 147] on td at bounding box center [163, 146] width 24 height 20
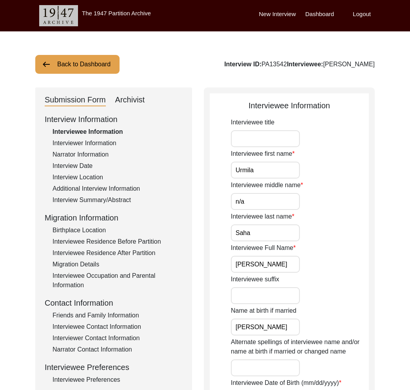
drag, startPoint x: 100, startPoint y: 231, endPoint x: 115, endPoint y: 237, distance: 16.4
click at [100, 231] on div "Birthplace Location" at bounding box center [118, 230] width 130 height 9
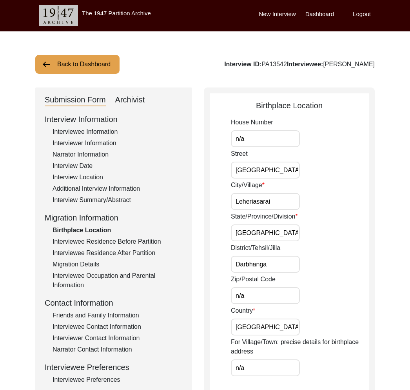
click at [121, 235] on div "Interview Information Interviewee Information Interviewer Information Narrator …" at bounding box center [114, 280] width 138 height 335
click at [114, 244] on div "Interviewee Residence Before Partition" at bounding box center [118, 241] width 130 height 9
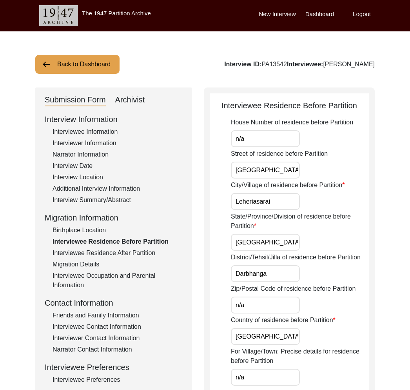
click at [116, 254] on div "Interviewee Residence After Partition" at bounding box center [118, 252] width 130 height 9
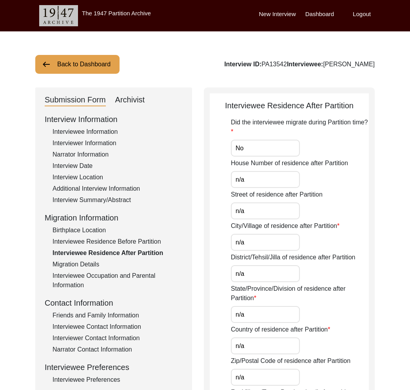
click at [104, 242] on div "Interviewee Residence Before Partition" at bounding box center [118, 241] width 130 height 9
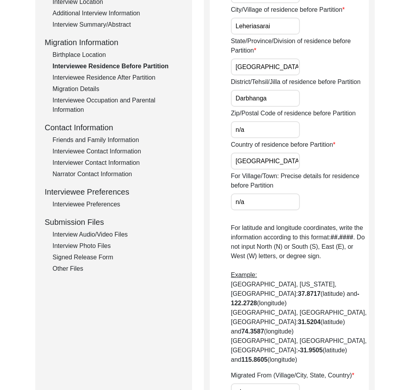
scroll to position [91, 0]
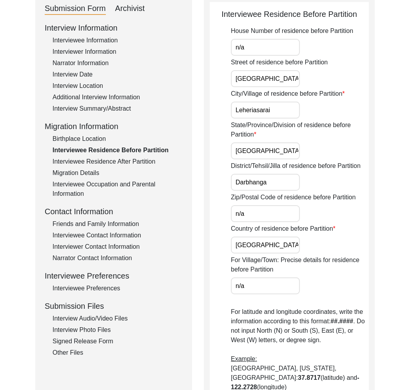
click at [115, 157] on div "Interviewee Residence After Partition" at bounding box center [118, 161] width 130 height 9
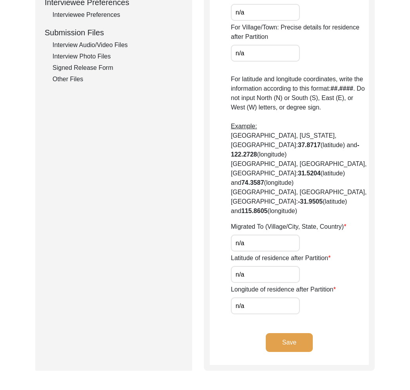
scroll to position [22, 0]
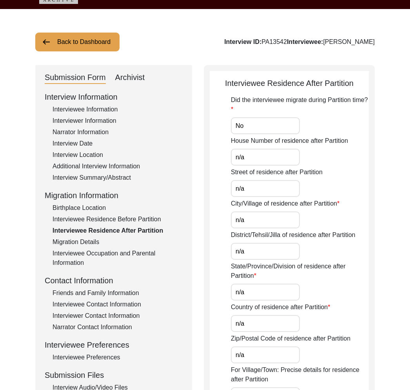
click at [98, 209] on div "Birthplace Location" at bounding box center [118, 207] width 130 height 9
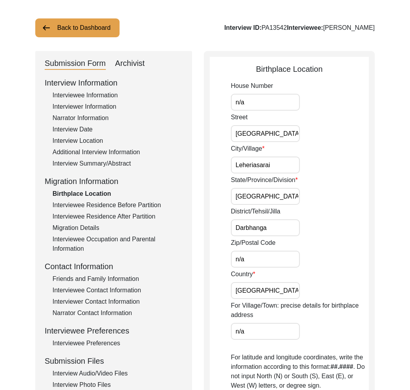
scroll to position [43, 0]
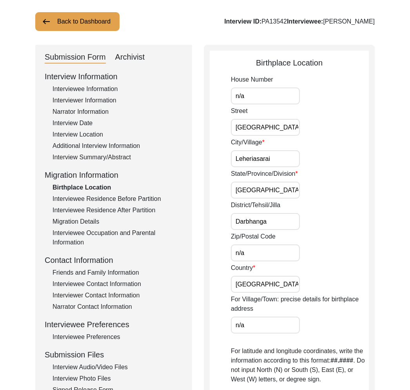
click at [99, 230] on div "Interviewee Occupation and Parental Information" at bounding box center [118, 237] width 130 height 19
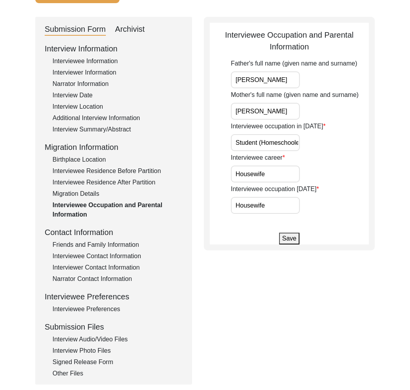
scroll to position [143, 0]
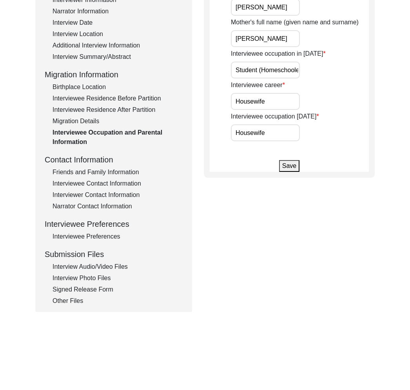
click at [119, 173] on div "Friends and Family Information" at bounding box center [118, 171] width 130 height 9
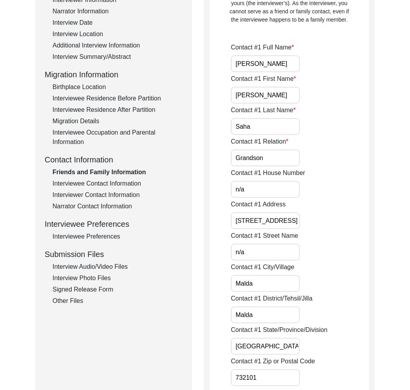
click at [124, 180] on div "Interviewee Contact Information" at bounding box center [118, 183] width 130 height 9
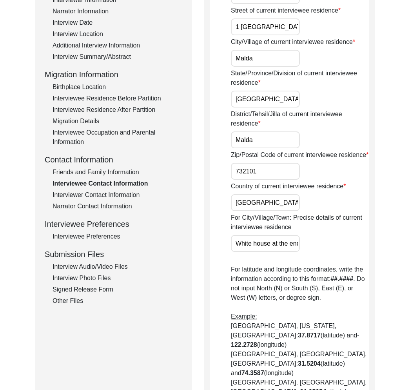
click at [126, 199] on div "Interviewer Contact Information" at bounding box center [118, 194] width 130 height 9
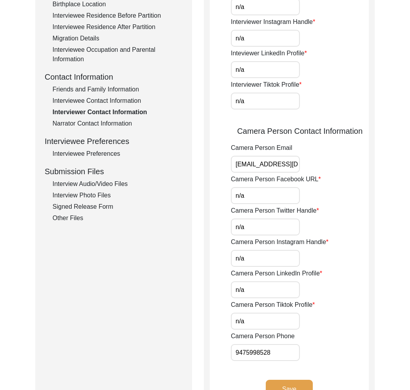
click at [98, 183] on div "Interview Audio/Video Files" at bounding box center [118, 183] width 130 height 9
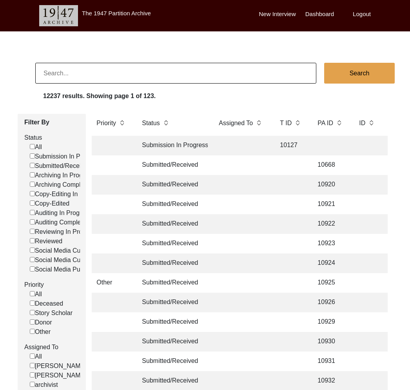
click at [131, 80] on input at bounding box center [175, 73] width 281 height 21
paste input "13183"
type input "13183"
checkbox input "false"
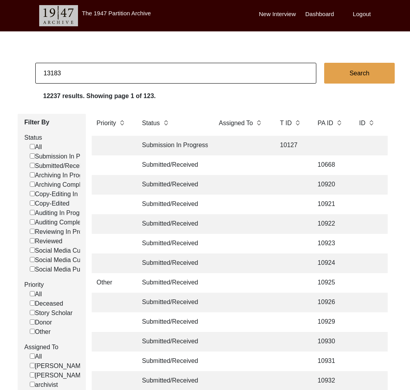
checkbox input "false"
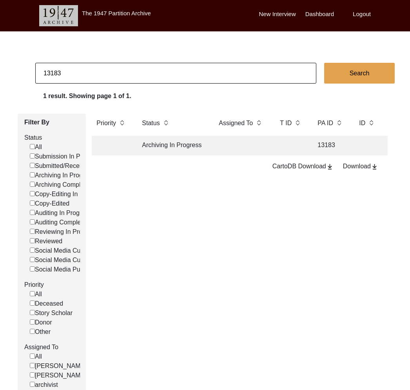
click at [222, 149] on td at bounding box center [241, 146] width 55 height 20
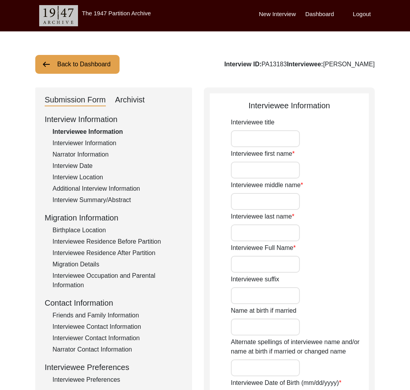
type input "Mrs."
type input "Anjali"
type input "[PERSON_NAME]"
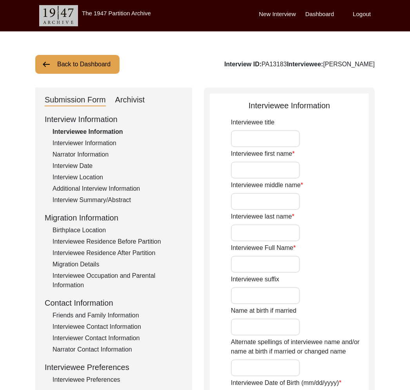
type input "[DATE]"
type input "84"
type input "[DEMOGRAPHIC_DATA]"
type input "No"
type input "Bengali"
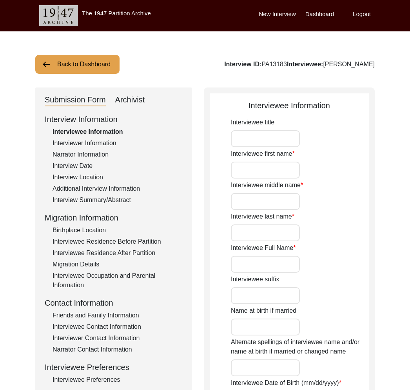
type input "[DEMOGRAPHIC_DATA]"
type input "Bengali"
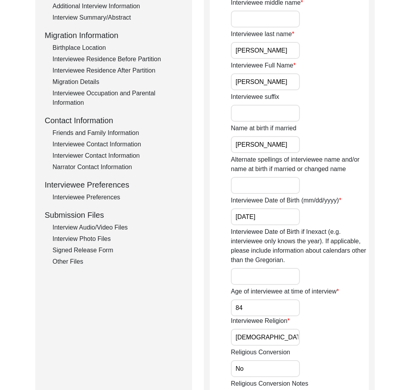
click at [107, 230] on div "Interview Audio/Video Files" at bounding box center [118, 227] width 130 height 9
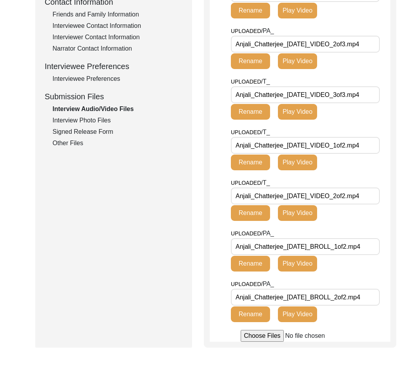
scroll to position [304, 0]
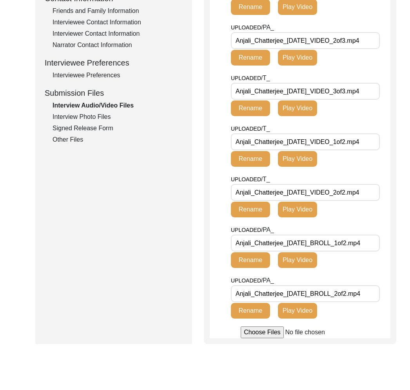
click at [74, 119] on div "Interview Photo Files" at bounding box center [118, 116] width 130 height 9
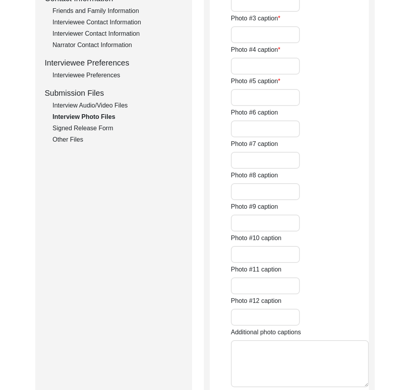
type input "[PERSON_NAME] sitting on her couch in her home on [DATE]"
type input "[PERSON_NAME] by her window on [DATE]"
type input "[PERSON_NAME] looking out of her window on [DATE]"
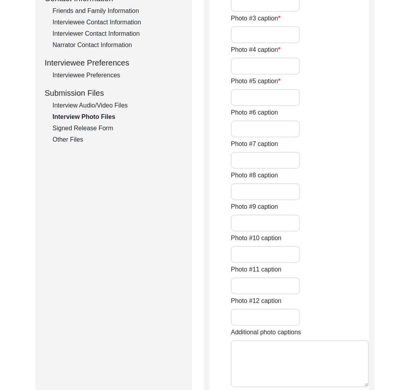
type input "[PERSON_NAME] with her daughter [PERSON_NAME] on [DATE]"
type input "[PERSON_NAME] with her husband [PERSON_NAME] on [DATE]"
type input "[PERSON_NAME] with attendants [PERSON_NAME] and [PERSON_NAME] on [DATE]"
type input "[PERSON_NAME] on her wedding day"
type input "[PERSON_NAME] with husband [PERSON_NAME] after their marriage"
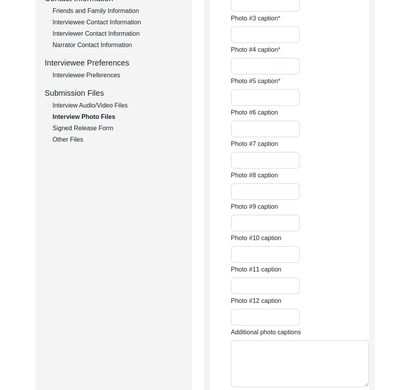
type input "2"
type input "Hard copy printed photos from album"
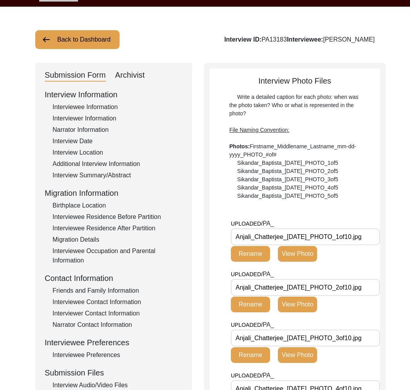
scroll to position [0, 0]
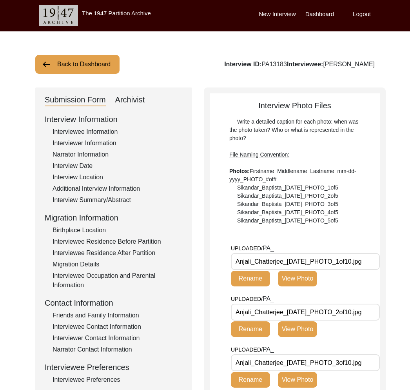
click at [66, 146] on div "Interviewer Information" at bounding box center [118, 142] width 130 height 9
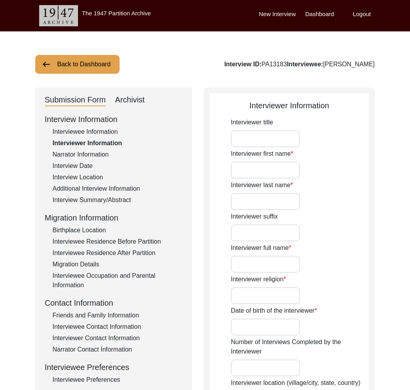
type input "Ms."
type input "Ritomitra"
type input "[PERSON_NAME]"
type input "[DEMOGRAPHIC_DATA]"
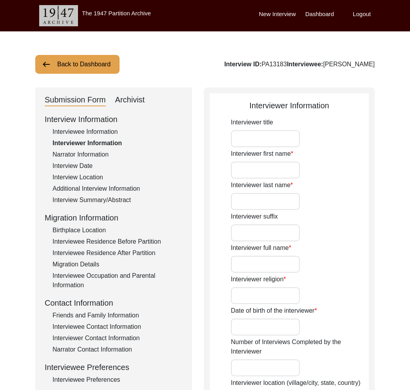
type input "[DATE]"
type input "[GEOGRAPHIC_DATA], [GEOGRAPHIC_DATA], [GEOGRAPHIC_DATA]"
type input "Student"
type input "Mr."
type input "[PERSON_NAME]"
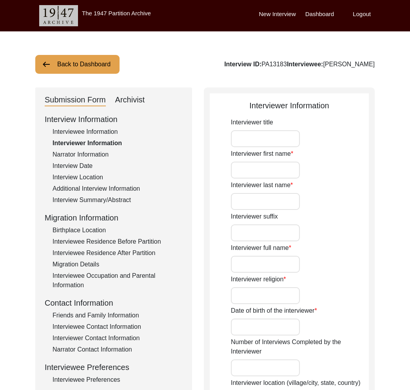
type input "Ghosh"
type input "[PERSON_NAME]"
type textarea "I am a student currently pursuing post-graduation in history form [GEOGRAPHIC_D…"
type input "Bengali"
type textarea "The interviewee is my maternal grandmother."
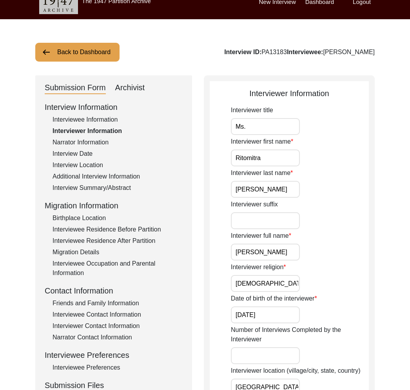
click at [273, 263] on label "Interviewer religion" at bounding box center [258, 266] width 55 height 9
click at [273, 275] on input "[DEMOGRAPHIC_DATA]" at bounding box center [265, 283] width 69 height 17
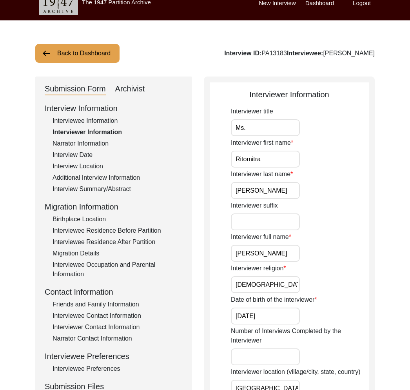
click at [266, 255] on input "[PERSON_NAME]" at bounding box center [265, 253] width 69 height 17
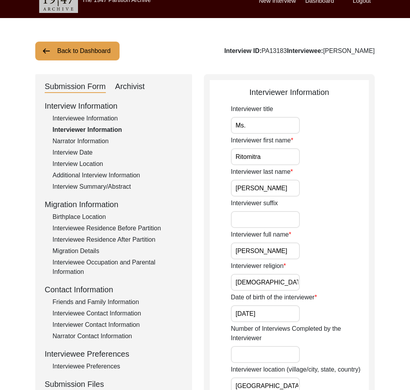
click at [266, 255] on input "[PERSON_NAME]" at bounding box center [265, 250] width 69 height 17
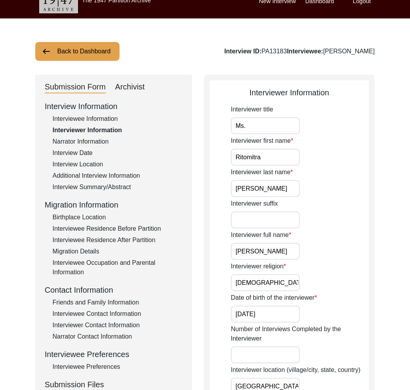
click at [266, 255] on input "[PERSON_NAME]" at bounding box center [265, 251] width 69 height 17
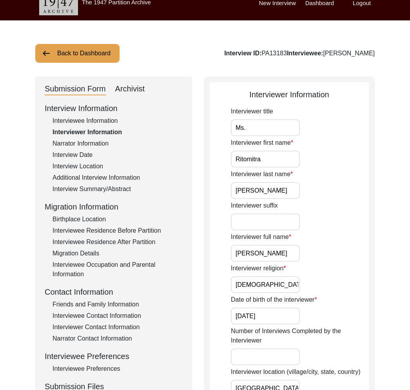
scroll to position [97, 0]
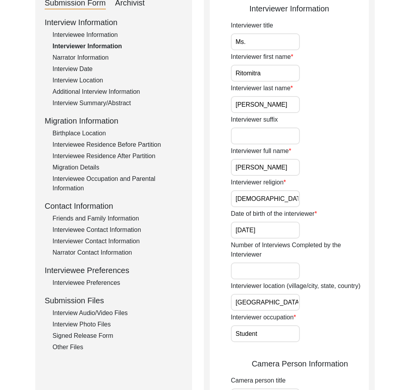
click at [100, 309] on div "Interview Audio/Video Files" at bounding box center [118, 312] width 130 height 9
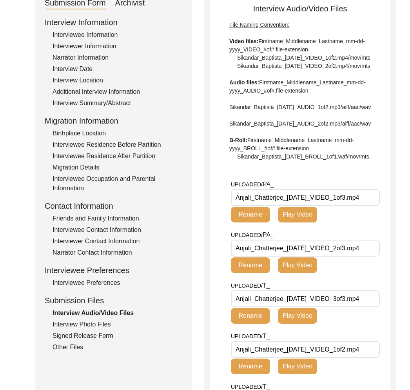
scroll to position [0, 0]
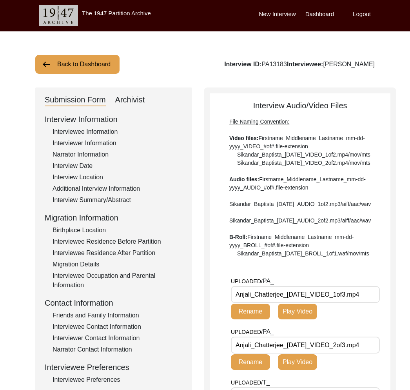
click at [134, 104] on div "Archivist" at bounding box center [130, 100] width 30 height 13
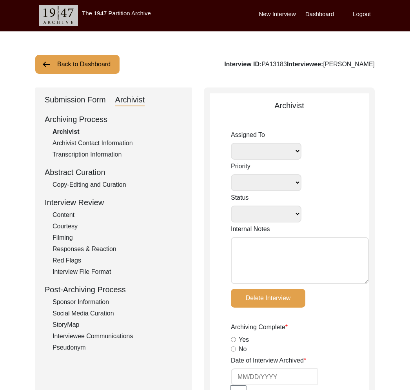
select select
select select "Archiving In Progress"
type textarea "[DATE] Victoria: [PERSON_NAME] finished archiving this, but it needs to be pres…"
radio input "true"
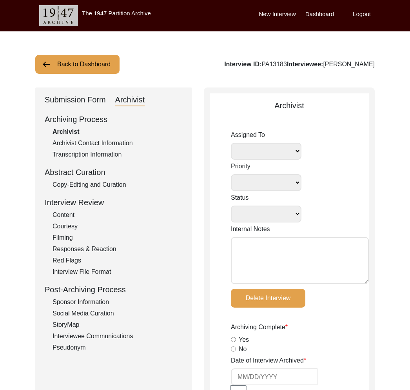
type input "[DATE]"
type textarea "Lore 00, 2618 Ipsumdo: Sitametc. A-elits doei te inci utla etdolor magnaa enima…"
radio input "true"
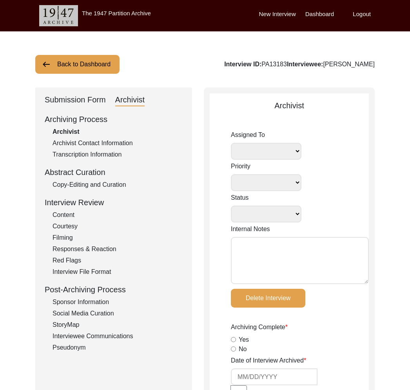
radio input "true"
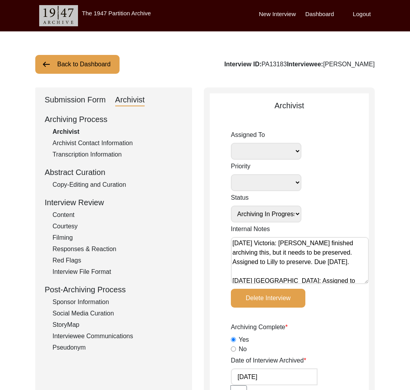
select select
click at [96, 98] on div "Submission Form" at bounding box center [75, 100] width 61 height 13
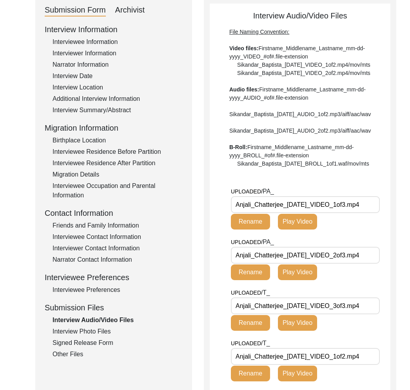
scroll to position [199, 0]
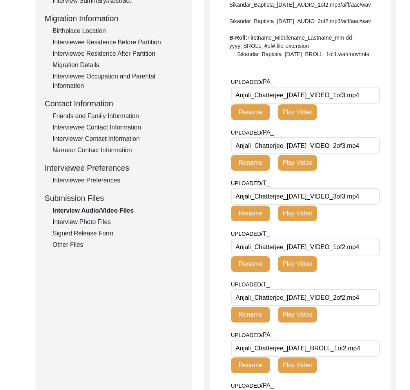
click at [99, 225] on div "Interview Photo Files" at bounding box center [118, 221] width 130 height 9
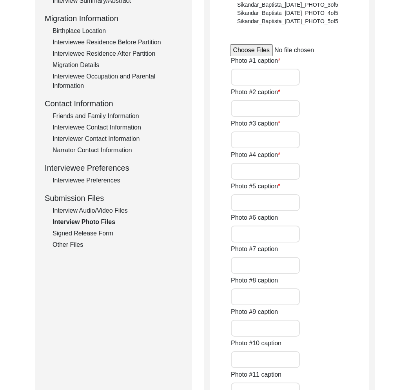
type input "[PERSON_NAME] sitting on her couch in her home on [DATE]"
type input "[PERSON_NAME] by her window on [DATE]"
type input "[PERSON_NAME] looking out of her window on [DATE]"
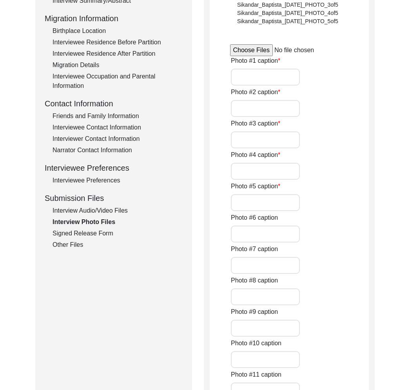
type input "[PERSON_NAME] with her daughter [PERSON_NAME] on [DATE]"
type input "[PERSON_NAME] with her husband [PERSON_NAME] on [DATE]"
type input "[PERSON_NAME] with attendants [PERSON_NAME] and [PERSON_NAME] on [DATE]"
type input "[PERSON_NAME] on her wedding day"
type input "[PERSON_NAME] with husband [PERSON_NAME] after their marriage"
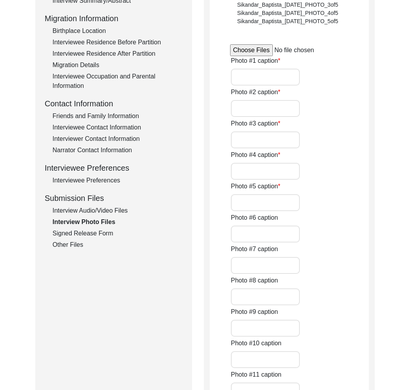
type input "2"
type input "Hard copy printed photos from album"
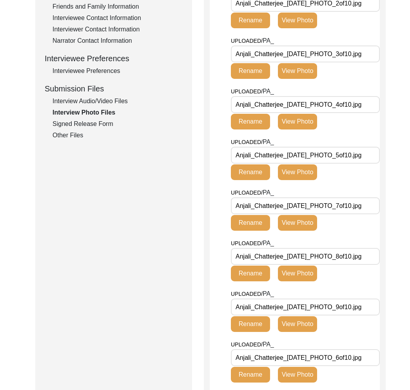
scroll to position [431, 0]
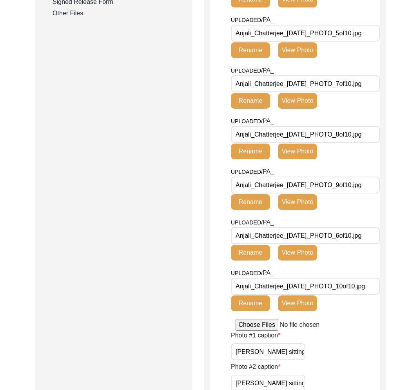
click at [300, 254] on button "View Photo" at bounding box center [297, 253] width 39 height 16
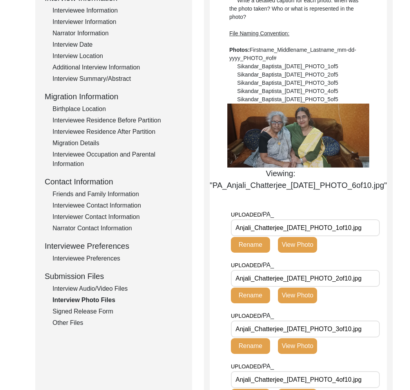
scroll to position [0, 0]
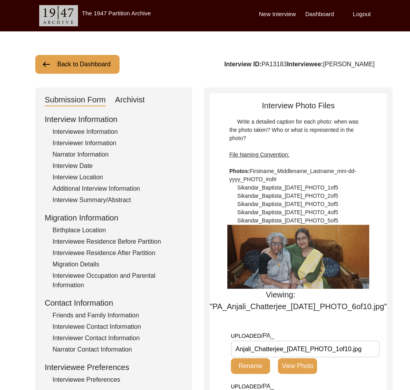
click at [93, 71] on button "Back to Dashboard" at bounding box center [77, 64] width 84 height 19
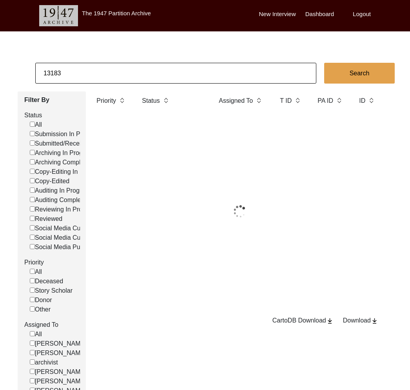
click at [98, 73] on input "13183" at bounding box center [175, 73] width 281 height 21
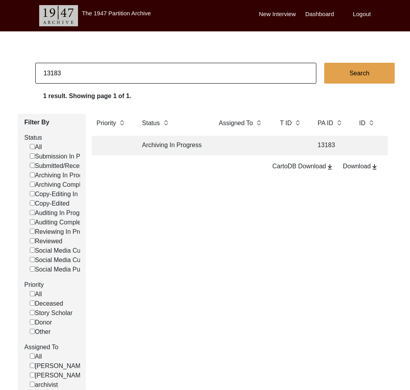
click at [98, 73] on input "13183" at bounding box center [175, 73] width 281 height 21
paste input "1524"
type input "11524"
checkbox input "false"
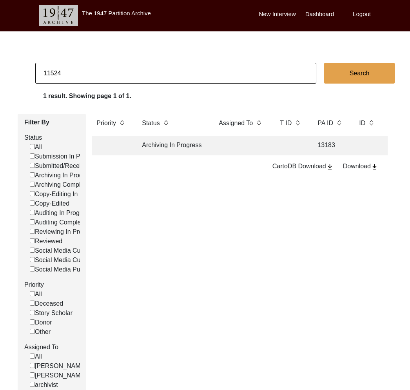
checkbox input "false"
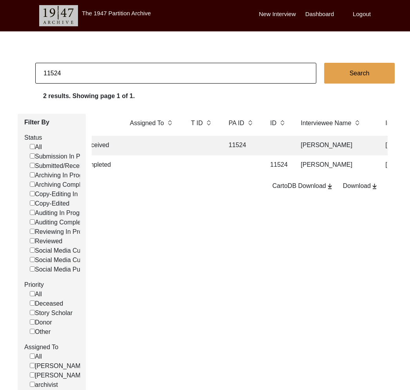
scroll to position [0, 94]
click at [249, 165] on td at bounding box center [236, 165] width 35 height 20
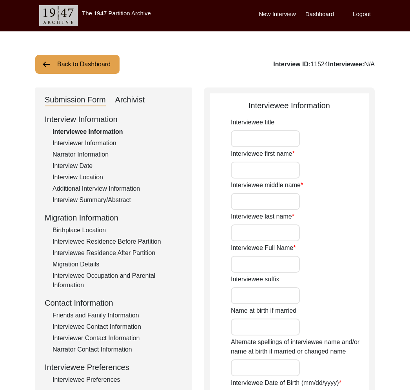
type input "Mr."
type input "[PERSON_NAME]"
type input "1927"
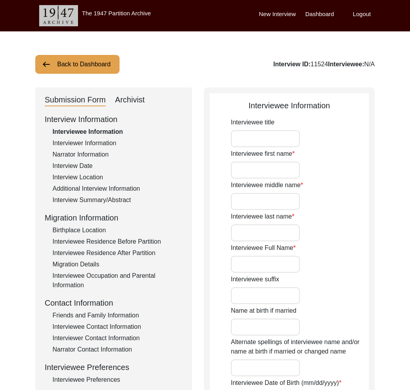
type input "1927"
type input "96"
type input "[DEMOGRAPHIC_DATA]"
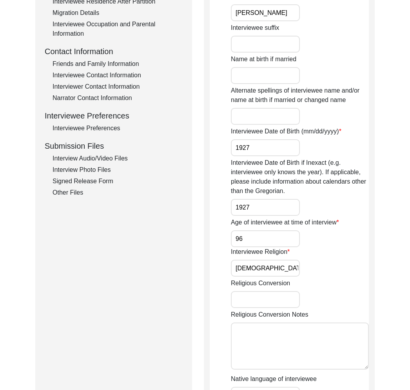
drag, startPoint x: 120, startPoint y: 160, endPoint x: 125, endPoint y: 158, distance: 5.8
click at [120, 160] on div "Interview Audio/Video Files" at bounding box center [118, 158] width 130 height 9
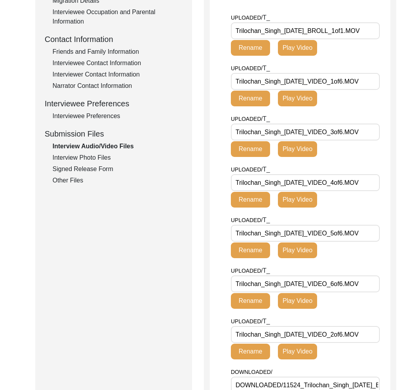
scroll to position [266, 0]
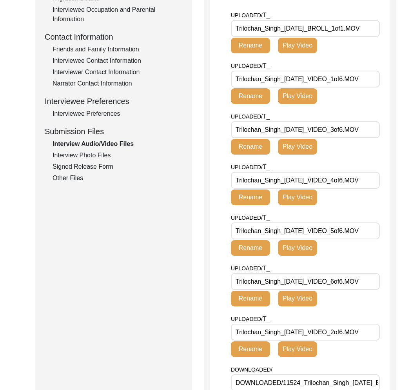
drag, startPoint x: 315, startPoint y: 52, endPoint x: 226, endPoint y: 49, distance: 89.9
click at [226, 49] on app-file-uploader "UPLOADED/ T_ Trilochan_Singh_[DATE]_BROLL_1of1.MOV Rename Play Video UPLOADED/ …" at bounding box center [300, 371] width 181 height 720
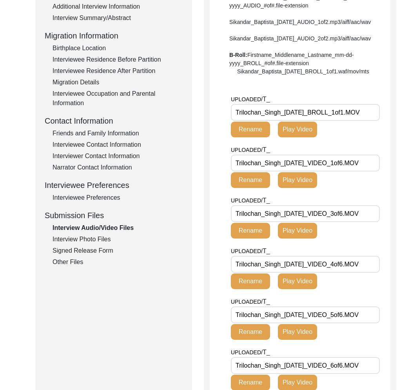
scroll to position [0, 0]
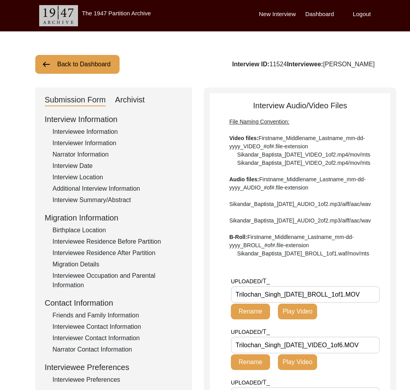
click at [95, 69] on button "Back to Dashboard" at bounding box center [77, 64] width 84 height 19
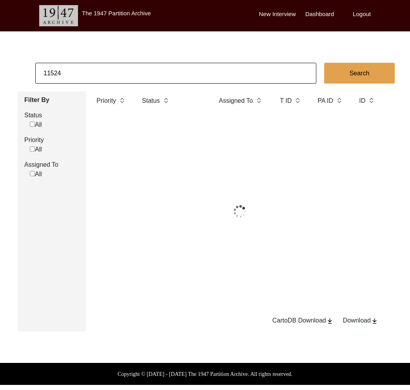
click at [98, 72] on input "11524" at bounding box center [175, 73] width 281 height 21
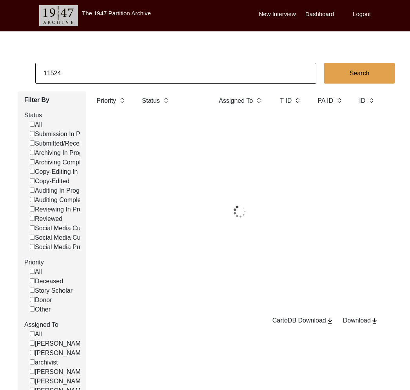
click at [98, 72] on input "11524" at bounding box center [175, 73] width 281 height 21
paste input "6"
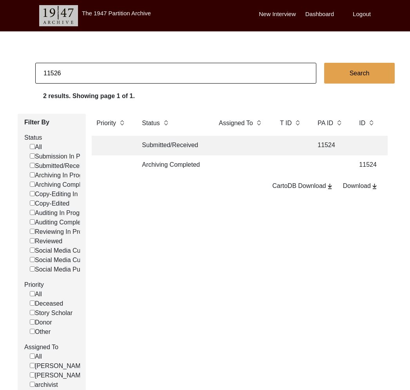
type input "11526"
checkbox input "false"
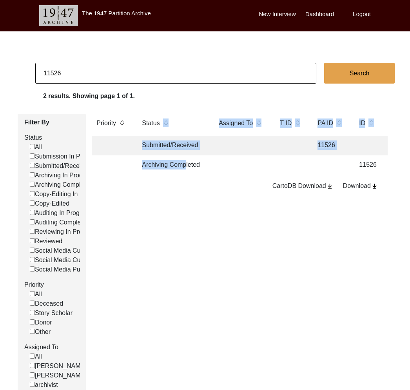
drag, startPoint x: 187, startPoint y: 163, endPoint x: 193, endPoint y: 127, distance: 36.6
click at [193, 127] on table "Priority Status Assigned To T ID PA ID ID Interviewee Name Interviewer Intervie…" at bounding box center [240, 144] width 296 height 61
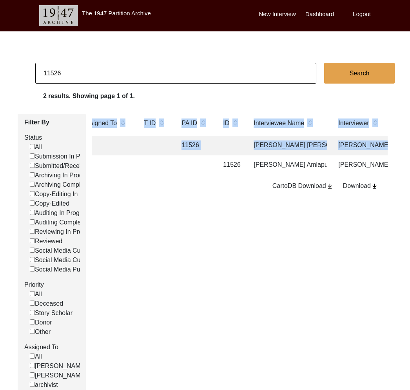
scroll to position [0, 149]
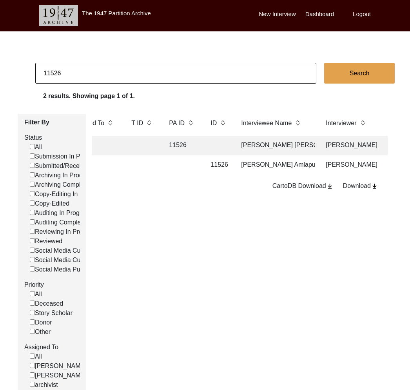
click at [247, 168] on td "[PERSON_NAME] Amlapuri" at bounding box center [276, 165] width 78 height 20
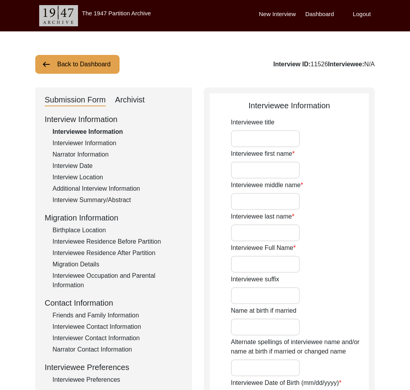
type input "Mr."
type input "[PERSON_NAME]"
type input "N/A"
type input "Amlapuri"
type input "[PERSON_NAME] Amlapuri"
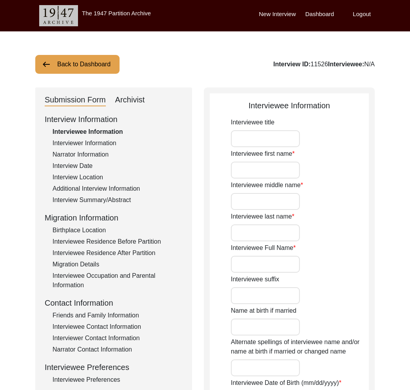
type input "[DATE]"
type input "89"
type input "[DEMOGRAPHIC_DATA]"
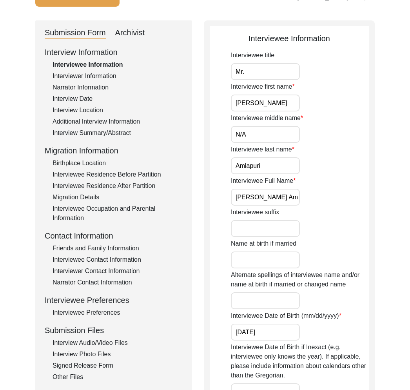
scroll to position [89, 0]
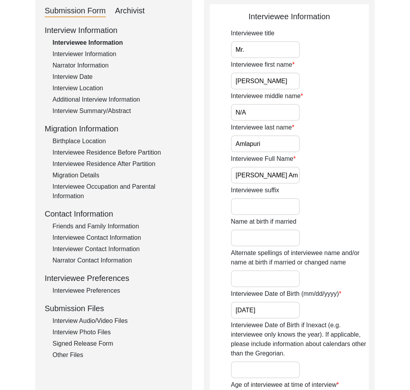
click at [116, 342] on div "Signed Release Form" at bounding box center [118, 343] width 130 height 9
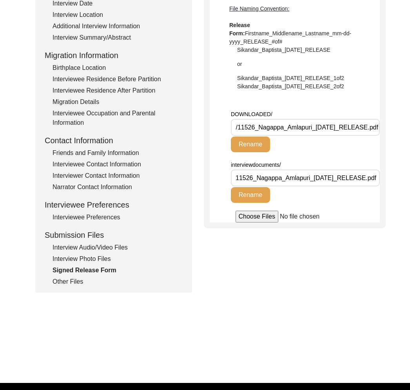
scroll to position [177, 0]
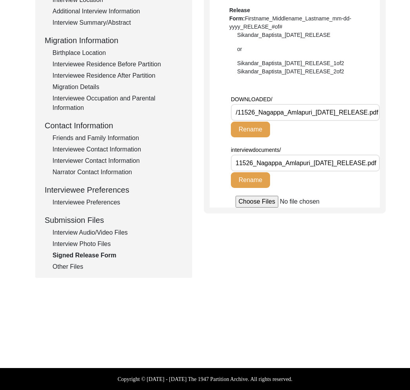
click at [102, 237] on div "Interview Information Interviewee Information Interviewer Information Narrator …" at bounding box center [114, 103] width 138 height 335
click at [102, 235] on div "Interview Audio/Video Files" at bounding box center [118, 232] width 130 height 9
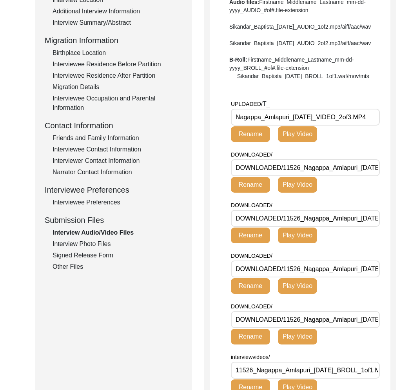
drag, startPoint x: 289, startPoint y: 141, endPoint x: 219, endPoint y: 142, distance: 69.4
click at [219, 142] on app-file-uploader "UPLOADED/ T_ Nagappa_Amlapuri_[DATE]_VIDEO_2of3.MP4 Rename Play Video DOWNLOADE…" at bounding box center [300, 307] width 181 height 417
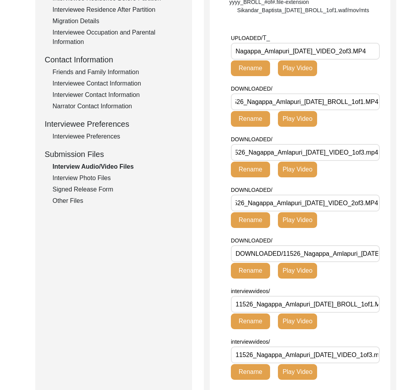
scroll to position [0, 68]
click at [102, 179] on div "Interview Photo Files" at bounding box center [118, 177] width 130 height 9
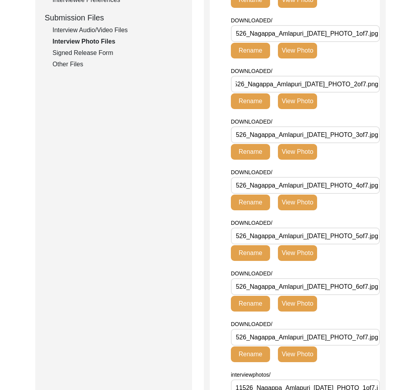
scroll to position [348, 0]
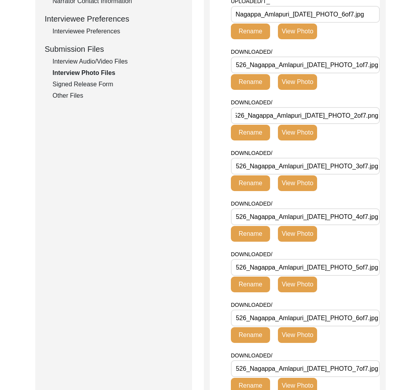
click at [93, 84] on div "Signed Release Form" at bounding box center [118, 84] width 130 height 9
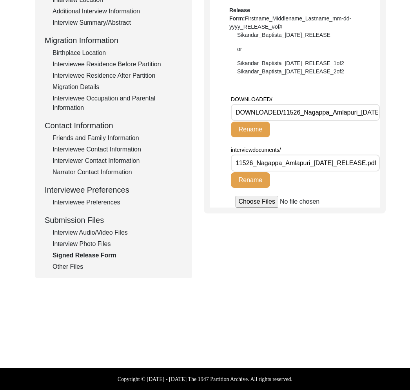
click at [86, 246] on div "Interview Photo Files" at bounding box center [118, 243] width 130 height 9
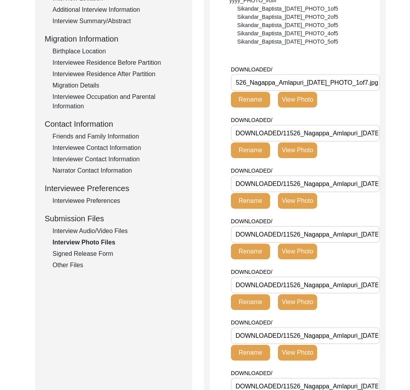
scroll to position [0, 0]
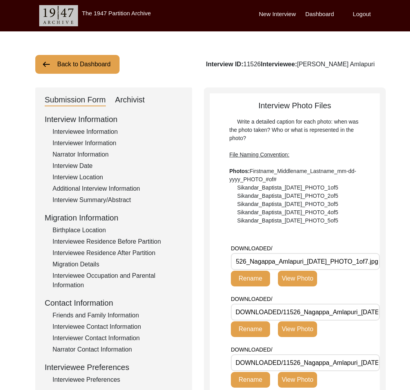
click at [90, 69] on button "Back to Dashboard" at bounding box center [77, 64] width 84 height 19
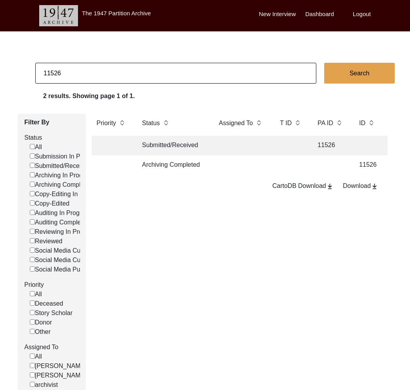
click at [100, 68] on input "11526" at bounding box center [175, 73] width 281 height 21
paste input "5"
type input "11525"
checkbox input "false"
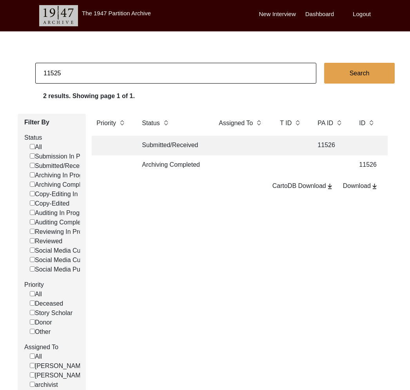
checkbox input "false"
click at [261, 166] on td at bounding box center [241, 165] width 55 height 20
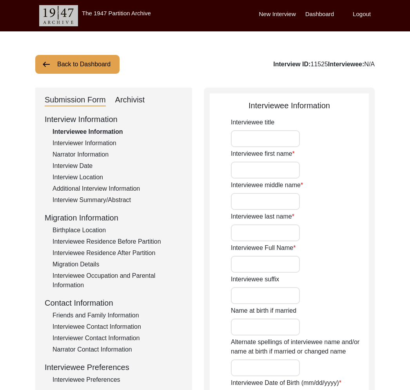
type input "Nand"
type input "N/A"
type input "Javeri"
type input "[PERSON_NAME]"
type input "[DATE]"
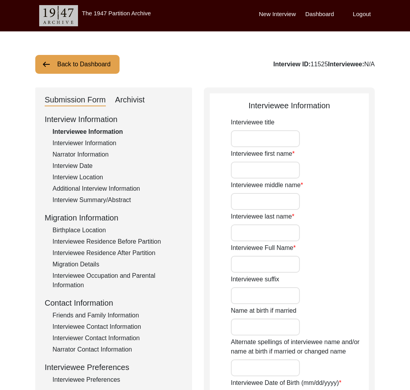
type input "87"
type input "[DEMOGRAPHIC_DATA]"
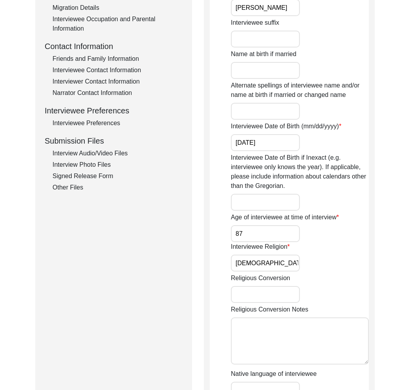
scroll to position [258, 0]
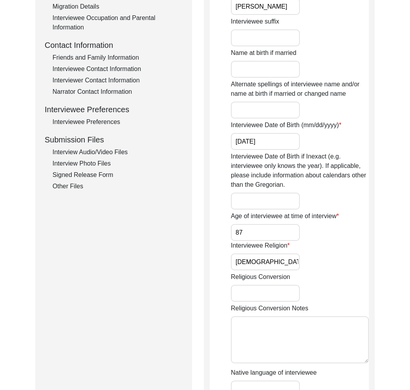
click at [123, 149] on div "Interview Audio/Video Files" at bounding box center [118, 151] width 130 height 9
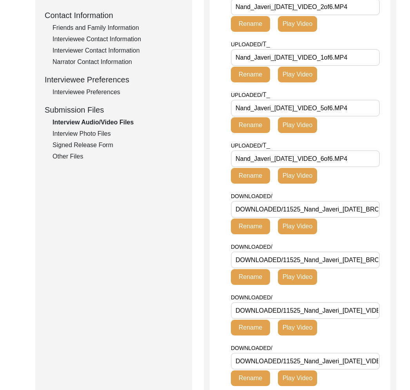
scroll to position [270, 0]
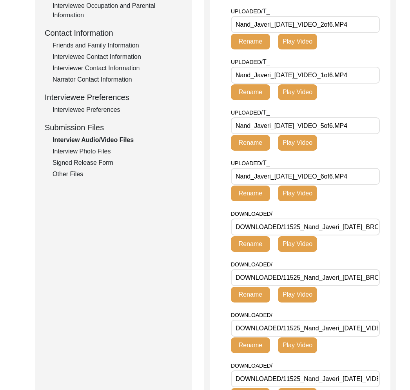
click at [306, 134] on input "Nand_Javeri_[DATE]_VIDEO_5of6.MP4" at bounding box center [305, 125] width 149 height 17
click at [87, 152] on div "Interview Photo Files" at bounding box center [118, 151] width 130 height 9
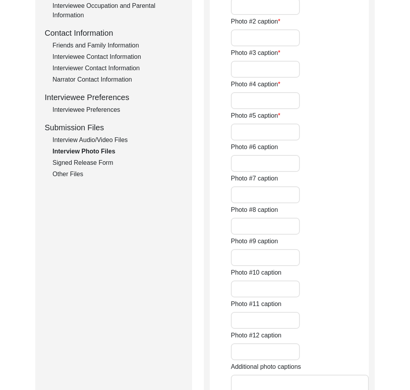
type input "[PERSON_NAME] winning an award from [GEOGRAPHIC_DATA]"
type input "Award he received for his literary work in [GEOGRAPHIC_DATA]"
type input "Translation of [PERSON_NAME] that [PERSON_NAME] is referring to for his new lit…"
type input "[PERSON_NAME] poetry that [PERSON_NAME] is translating"
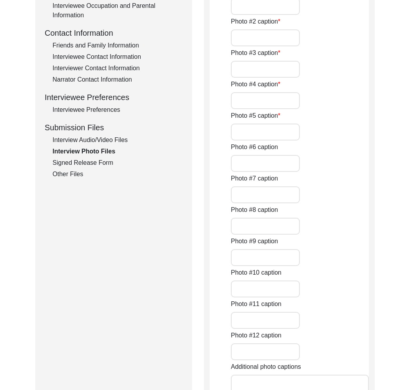
type input "Translation of [PERSON_NAME] that [PERSON_NAME] is referring to for his new lit…"
type input "[PERSON_NAME] signing his Sahitya Academy winning book's English translation"
type input "[PERSON_NAME] library of books"
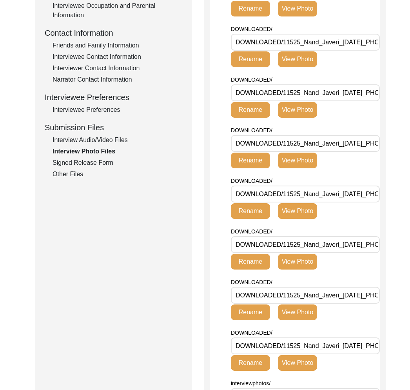
click at [95, 139] on div "Interview Audio/Video Files" at bounding box center [118, 139] width 130 height 9
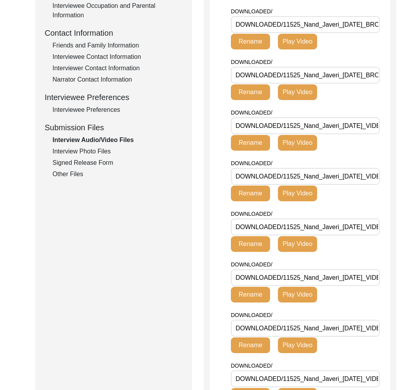
click at [104, 150] on div "Interview Photo Files" at bounding box center [118, 151] width 130 height 9
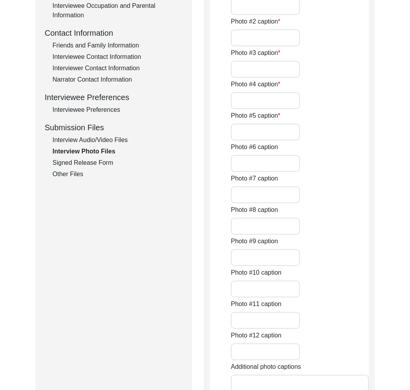
type input "[PERSON_NAME] winning an award from [GEOGRAPHIC_DATA]"
type input "Award he received for his literary work in [GEOGRAPHIC_DATA]"
type input "Translation of [PERSON_NAME] that [PERSON_NAME] is referring to for his new lit…"
type input "[PERSON_NAME] poetry that [PERSON_NAME] is translating"
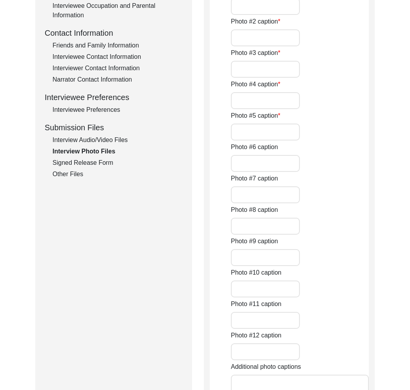
type input "Translation of [PERSON_NAME] that [PERSON_NAME] is referring to for his new lit…"
type input "[PERSON_NAME] signing his Sahitya Academy winning book's English translation"
type input "[PERSON_NAME] library of books"
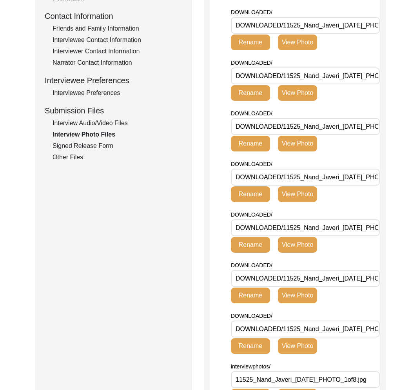
click at [102, 148] on div "Signed Release Form" at bounding box center [118, 145] width 130 height 9
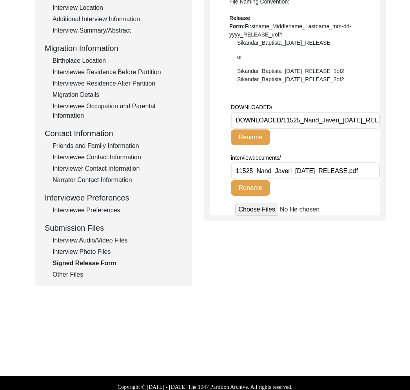
scroll to position [177, 0]
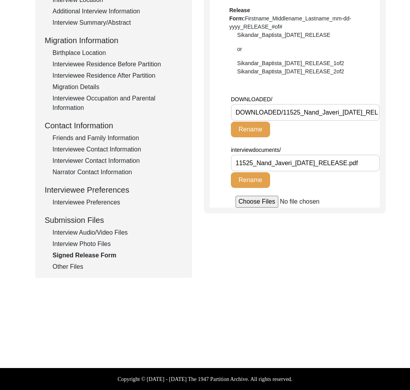
click at [77, 271] on div "Other Files" at bounding box center [118, 266] width 130 height 9
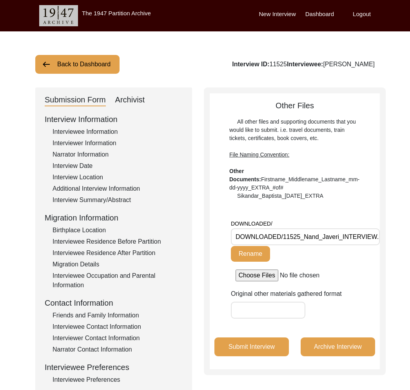
scroll to position [0, 12]
click at [89, 69] on button "Back to Dashboard" at bounding box center [77, 64] width 84 height 19
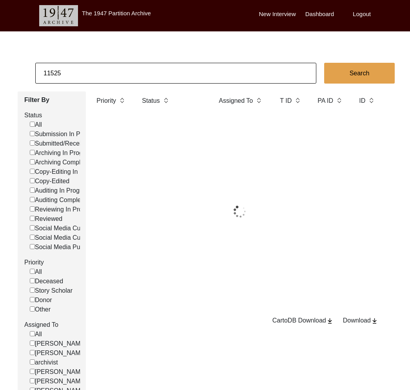
click at [100, 75] on input "11525" at bounding box center [175, 73] width 281 height 21
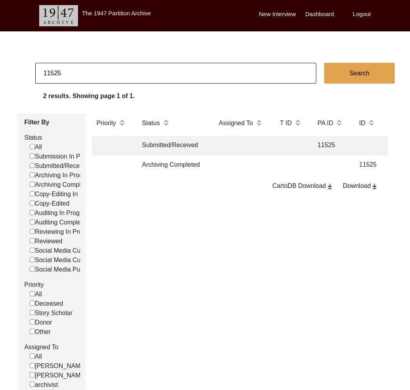
paste input "18"
type input "11518"
checkbox input "false"
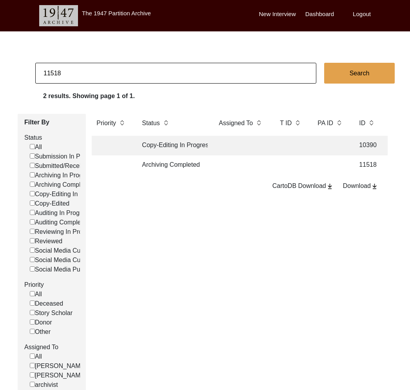
click at [217, 161] on td at bounding box center [241, 165] width 55 height 20
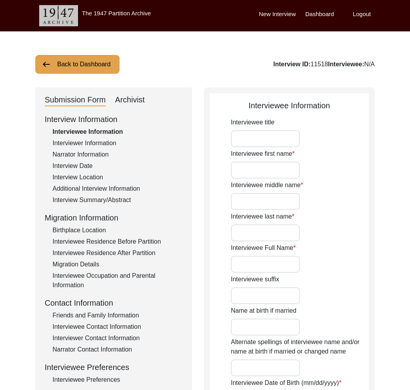
type input "Sambanna"
type input "-"
type input "Gundappa"
type input "[PERSON_NAME]"
type input "[DATE]"
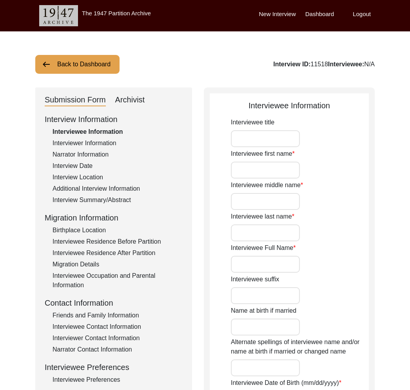
type input "84"
type input "[DEMOGRAPHIC_DATA]"
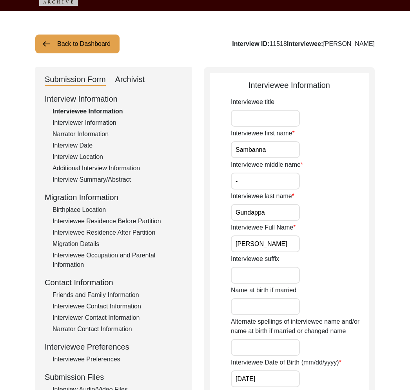
scroll to position [89, 0]
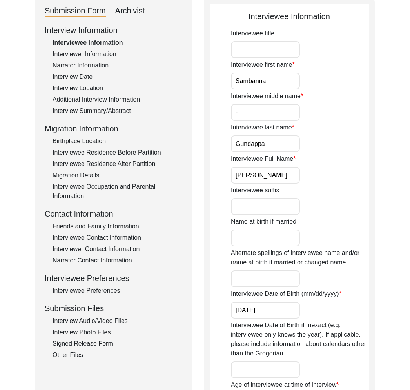
click at [98, 323] on div "Interview Audio/Video Files" at bounding box center [118, 320] width 130 height 9
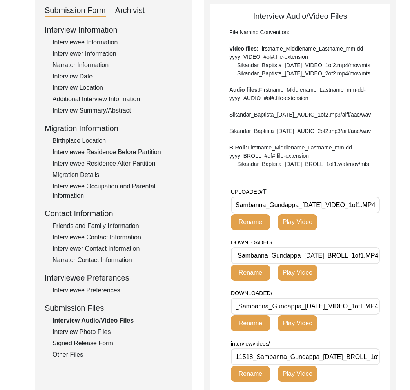
scroll to position [0, 0]
click at [88, 333] on div "Interview Photo Files" at bounding box center [118, 331] width 130 height 9
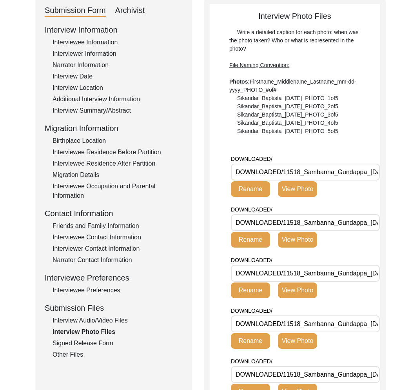
click at [89, 341] on div "Signed Release Form" at bounding box center [118, 343] width 130 height 9
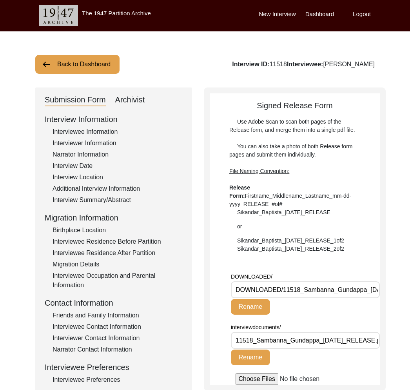
click at [91, 66] on button "Back to Dashboard" at bounding box center [77, 64] width 84 height 19
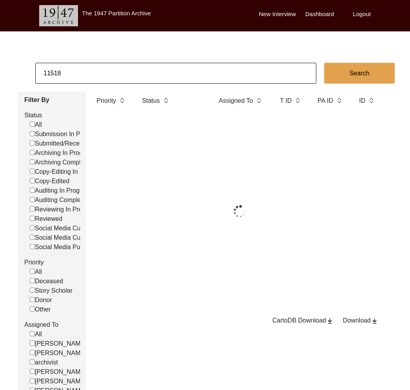
click at [136, 71] on input "11518" at bounding box center [175, 73] width 281 height 21
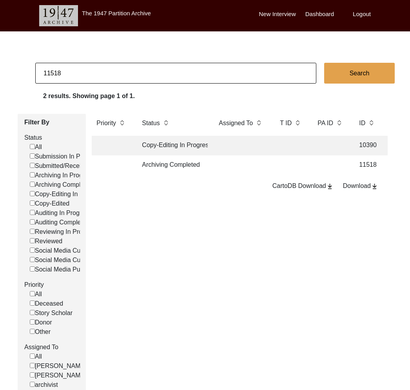
click at [136, 71] on input "11518" at bounding box center [175, 73] width 281 height 21
paste input "27"
type input "11527"
checkbox input "false"
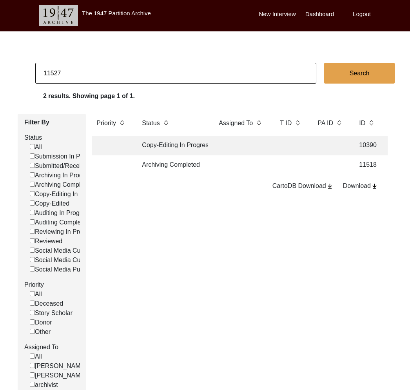
checkbox input "false"
click at [232, 165] on td at bounding box center [241, 165] width 55 height 20
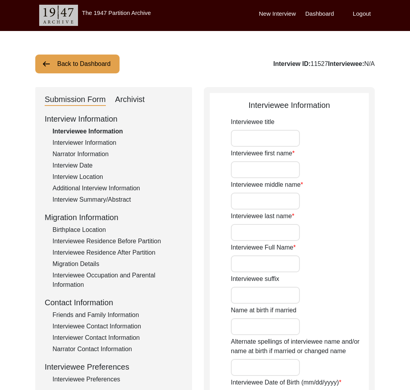
type input "Mr."
type input "[PERSON_NAME]"
type input "Datta"
type input "[PERSON_NAME]"
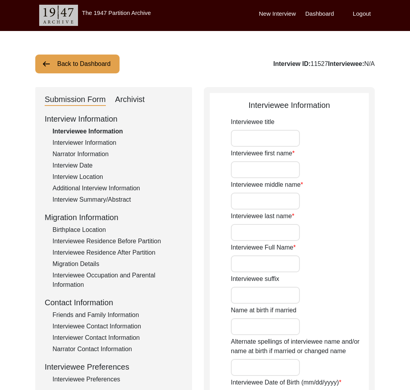
type input "[DATE]"
type input "94"
type input "[DEMOGRAPHIC_DATA]"
type input "Bengali"
type input "[DEMOGRAPHIC_DATA]"
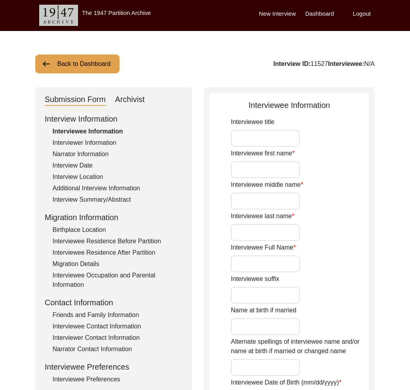
type input "Bengali"
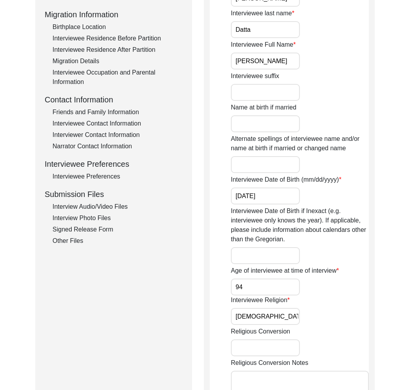
click at [114, 208] on div "Interview Audio/Video Files" at bounding box center [118, 206] width 130 height 9
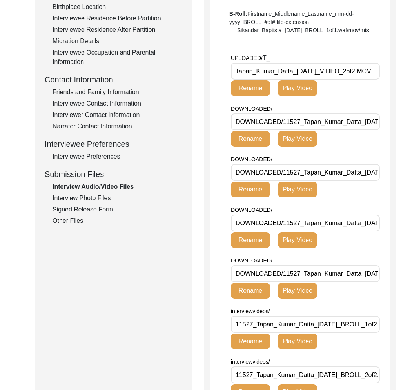
scroll to position [226, 0]
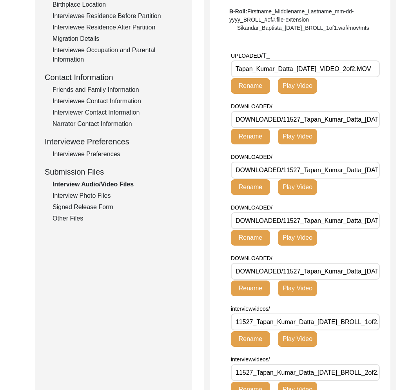
drag, startPoint x: 298, startPoint y: 94, endPoint x: 174, endPoint y: 89, distance: 124.0
click at [174, 89] on div "Submission Form Archivist Interview Information Interviewee Information Intervi…" at bounding box center [205, 168] width 340 height 612
click at [82, 195] on div "Interview Photo Files" at bounding box center [118, 195] width 130 height 9
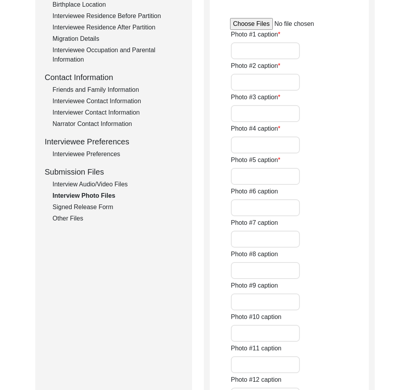
type input "[PERSON_NAME] with a friend"
type input "[PERSON_NAME] signing the release form"
type input "The narrator signing the release form"
type input "A photo of [PERSON_NAME] and his wife"
type input "A picture of [PERSON_NAME] wife"
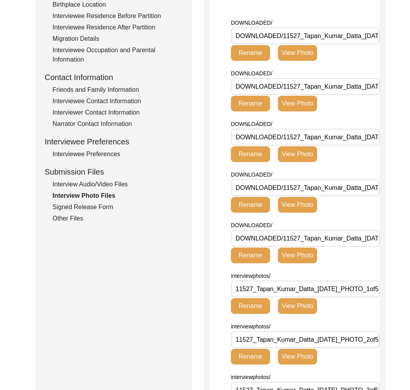
click at [98, 185] on div "Interview Audio/Video Files" at bounding box center [118, 184] width 130 height 9
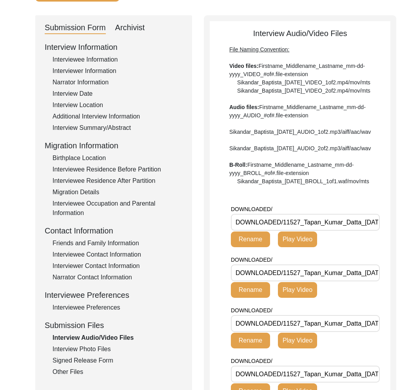
scroll to position [0, 0]
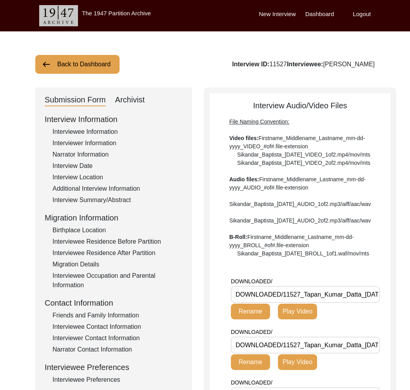
click at [79, 69] on button "Back to Dashboard" at bounding box center [77, 64] width 84 height 19
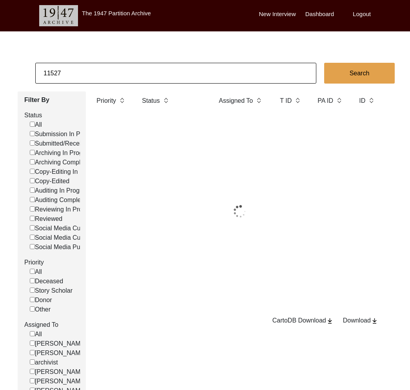
click at [88, 78] on input "11527" at bounding box center [175, 73] width 281 height 21
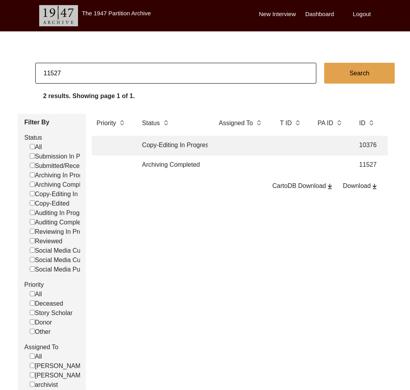
click at [88, 78] on input "11527" at bounding box center [175, 73] width 281 height 21
paste input "3542"
type input "13542"
checkbox input "false"
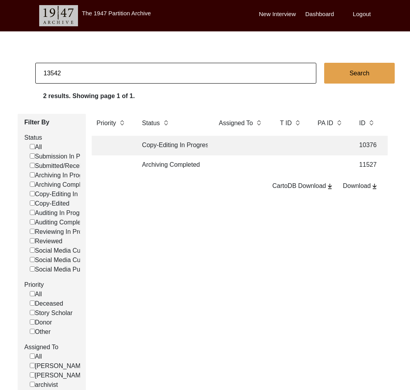
checkbox input "false"
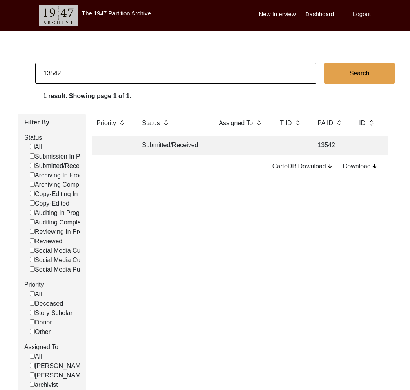
click at [146, 146] on td "Submitted/Received" at bounding box center [172, 146] width 71 height 20
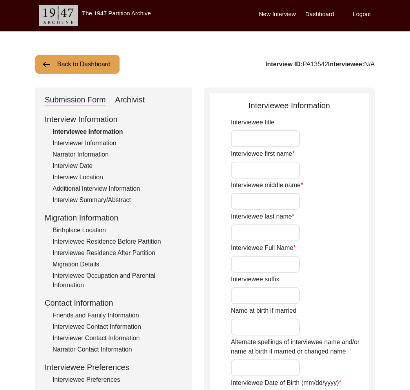
type input "Urmila"
type input "n/a"
type input "Saha"
type input "[PERSON_NAME]"
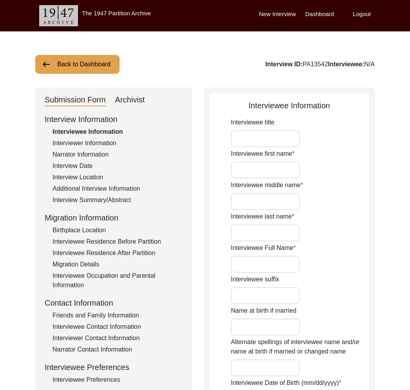
type input "n/a"
type input "1932"
type input "93"
type input "[DEMOGRAPHIC_DATA]"
type input "None"
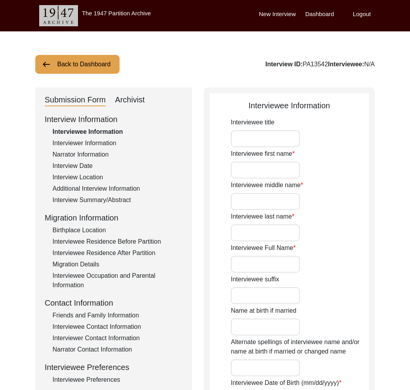
type input "Hindi/Bengali"
type input "[DEMOGRAPHIC_DATA]"
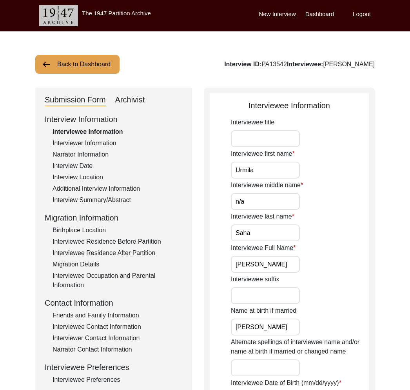
click at [91, 67] on button "Back to Dashboard" at bounding box center [77, 64] width 84 height 19
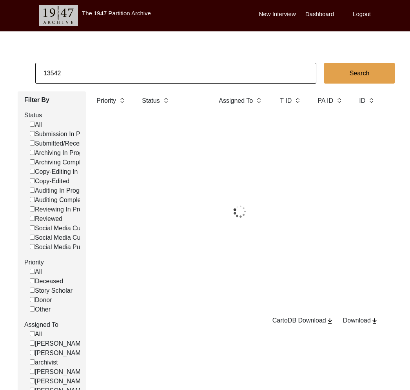
click at [126, 71] on input "13542" at bounding box center [175, 73] width 281 height 21
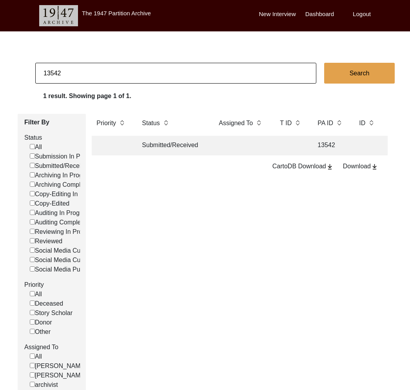
paste input "1529"
type input "11529"
checkbox input "false"
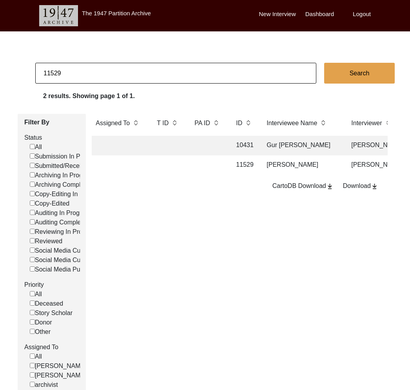
scroll to position [0, 8]
click at [209, 166] on td at bounding box center [207, 165] width 35 height 20
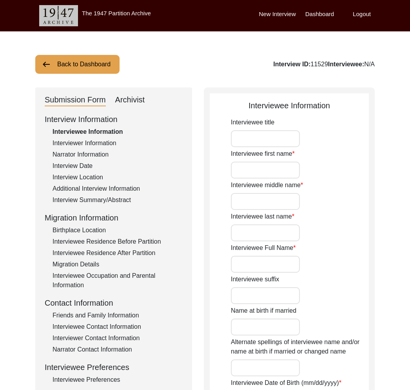
type input "Mrs."
type input "Geeta"
type input "Rani"
type input "Mitra"
type input "[PERSON_NAME]"
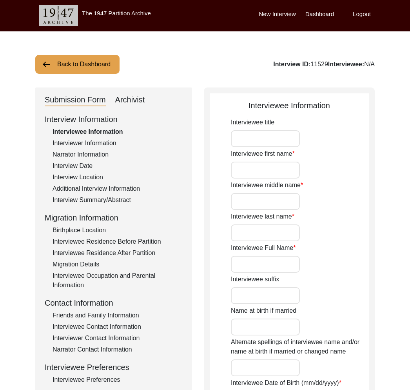
type input "[DATE]"
type input "89"
type input "[DEMOGRAPHIC_DATA]"
type input "Bengali"
type input "[DEMOGRAPHIC_DATA]"
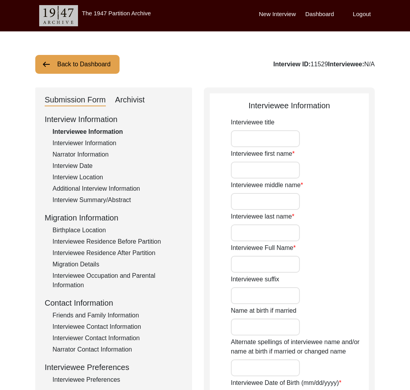
type input "Bengali"
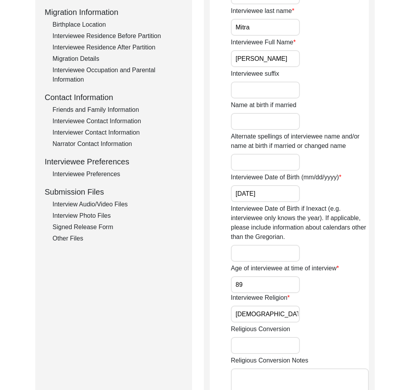
click at [103, 201] on div "Interview Audio/Video Files" at bounding box center [118, 204] width 130 height 9
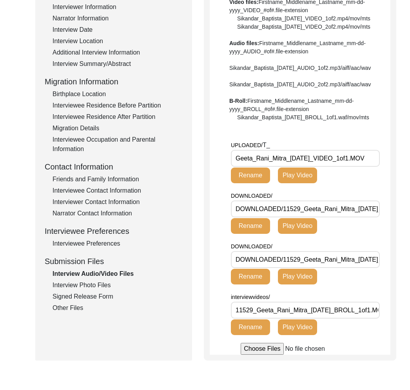
scroll to position [140, 0]
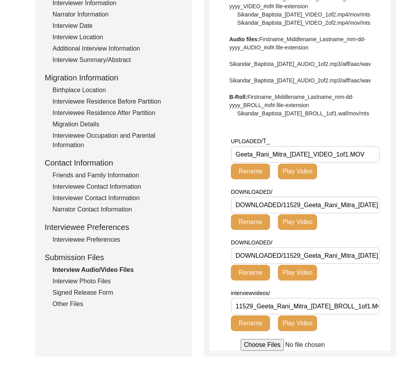
click at [322, 163] on input "Geeta_Rani_Mitra_[DATE]_VIDEO_1of1.MOV" at bounding box center [305, 154] width 149 height 17
click at [89, 282] on div "Interview Photo Files" at bounding box center [118, 281] width 130 height 9
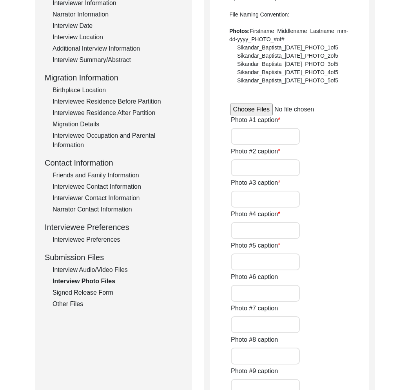
type input "Mrs. [PERSON_NAME] before the interview"
type input "[PERSON_NAME] with her son"
type input "A photo of [PERSON_NAME]"
type input "Old photographs of [PERSON_NAME] family"
type input "An old photograph of [PERSON_NAME] children"
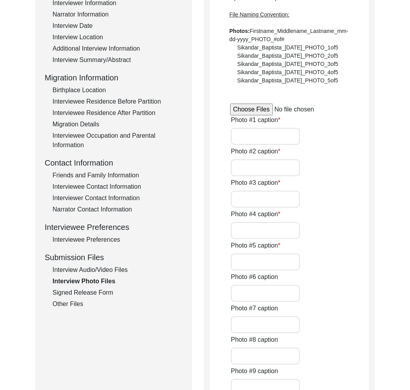
type input "3"
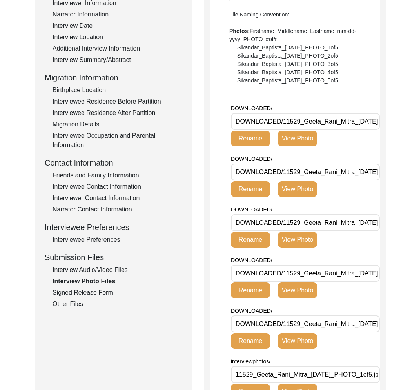
click at [89, 269] on div "Interview Audio/Video Files" at bounding box center [118, 269] width 130 height 9
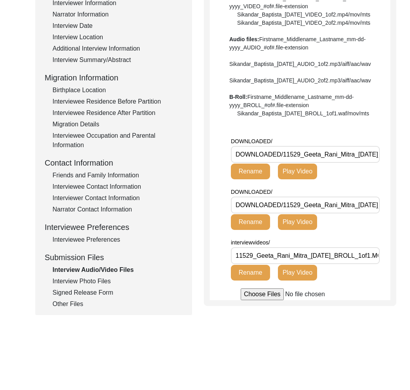
scroll to position [0, 0]
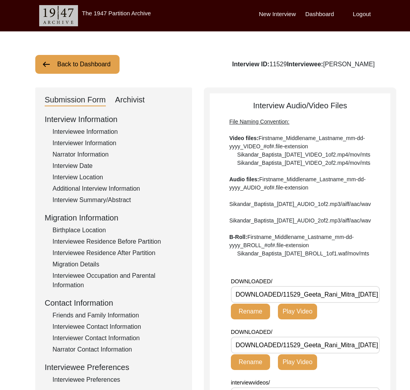
click at [73, 69] on button "Back to Dashboard" at bounding box center [77, 64] width 84 height 19
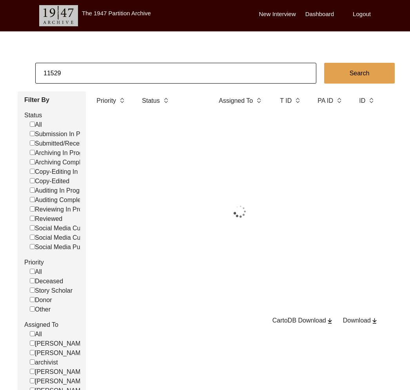
click at [87, 70] on input "11529" at bounding box center [175, 73] width 281 height 21
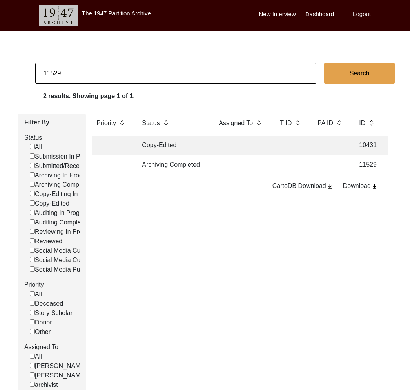
click at [87, 70] on input "11529" at bounding box center [175, 73] width 281 height 21
paste input "444"
type input "11444"
checkbox input "false"
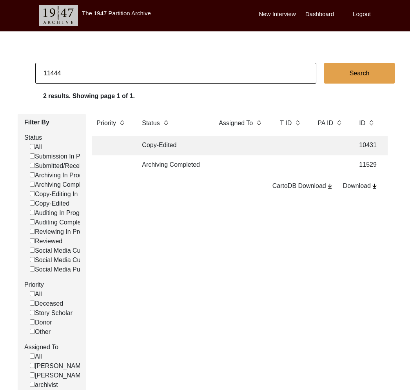
checkbox input "false"
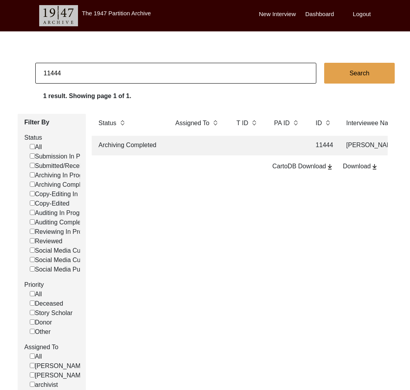
scroll to position [0, 76]
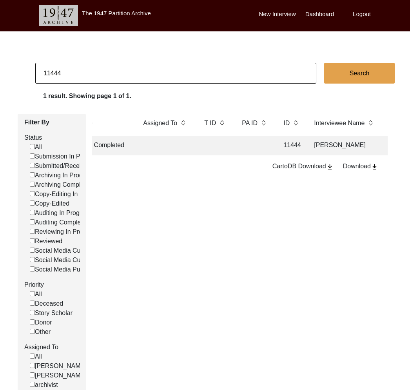
click at [242, 146] on td at bounding box center [254, 146] width 35 height 20
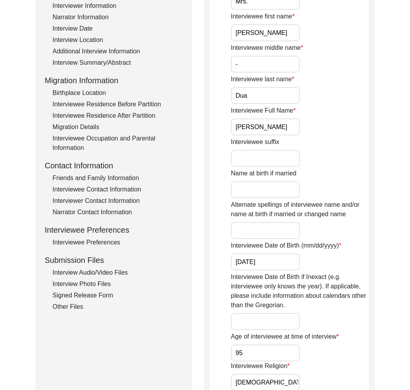
scroll to position [238, 0]
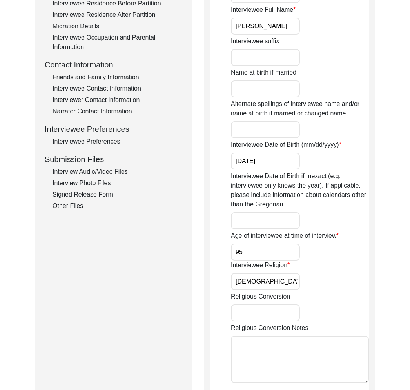
click at [106, 172] on div "Interview Audio/Video Files" at bounding box center [118, 171] width 130 height 9
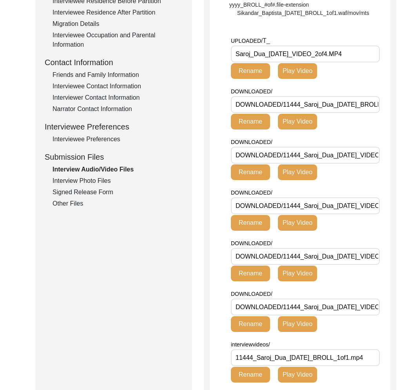
click at [101, 183] on div "Interview Photo Files" at bounding box center [118, 180] width 130 height 9
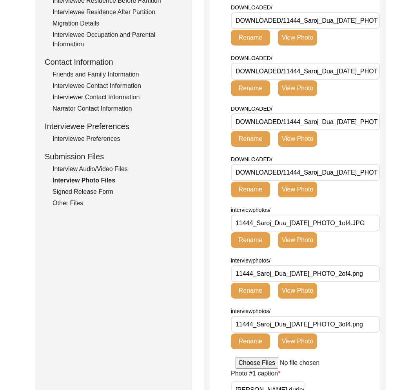
click at [104, 170] on div "Interview Audio/Video Files" at bounding box center [118, 168] width 130 height 9
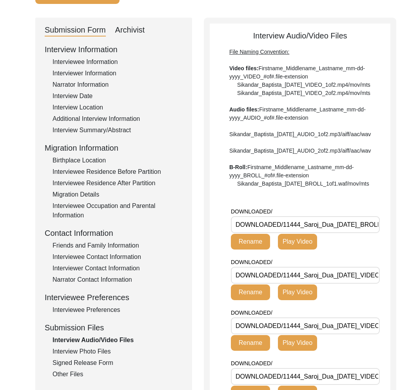
scroll to position [1, 0]
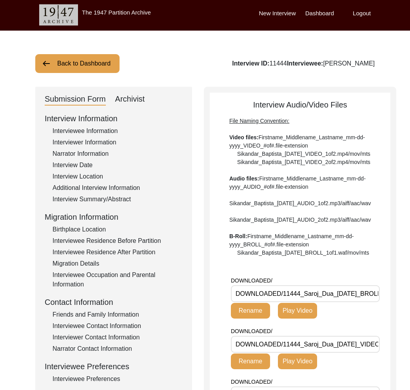
click at [86, 65] on button "Back to Dashboard" at bounding box center [77, 63] width 84 height 19
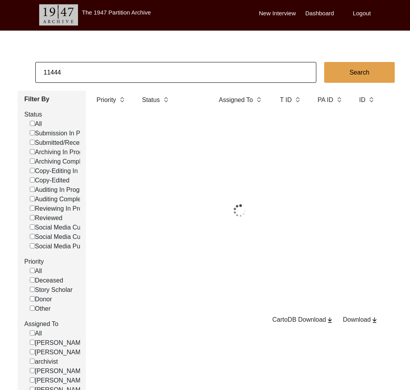
click at [99, 72] on input "11444" at bounding box center [175, 72] width 281 height 21
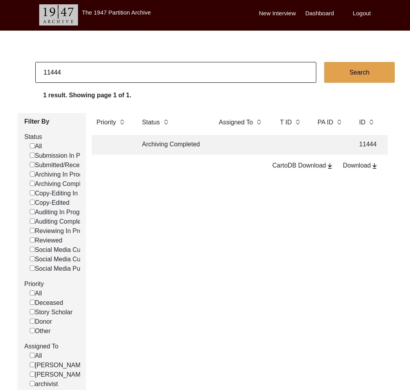
paste input "87"
type input "11487"
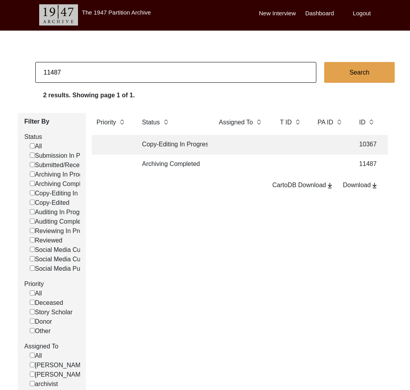
click at [178, 162] on td "Archiving Completed" at bounding box center [172, 165] width 71 height 20
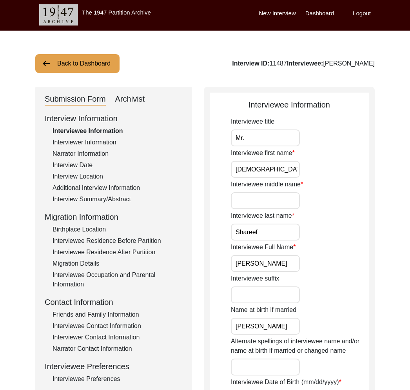
scroll to position [125, 0]
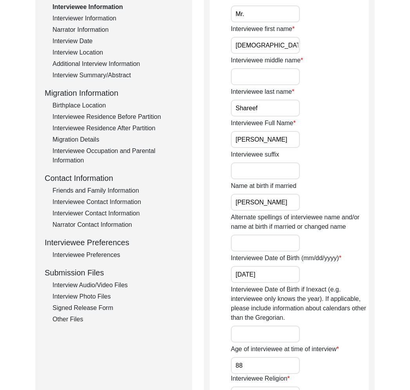
click at [104, 291] on div "Interview Information Interviewee Information Interviewer Information Narrator …" at bounding box center [114, 156] width 138 height 335
click at [101, 284] on div "Interview Audio/Video Files" at bounding box center [118, 284] width 130 height 9
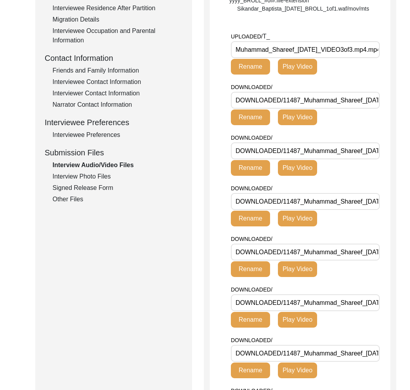
scroll to position [257, 0]
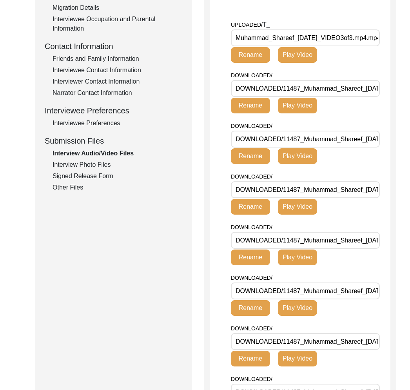
drag, startPoint x: 296, startPoint y: 61, endPoint x: 198, endPoint y: 62, distance: 97.7
click at [89, 170] on div "Interview Information Interviewee Information Interviewer Information Narrator …" at bounding box center [114, 24] width 138 height 335
click at [90, 166] on div "Interview Photo Files" at bounding box center [118, 164] width 130 height 9
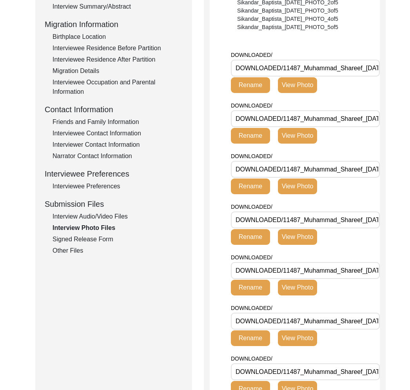
click at [83, 237] on div "Signed Release Form" at bounding box center [118, 239] width 130 height 9
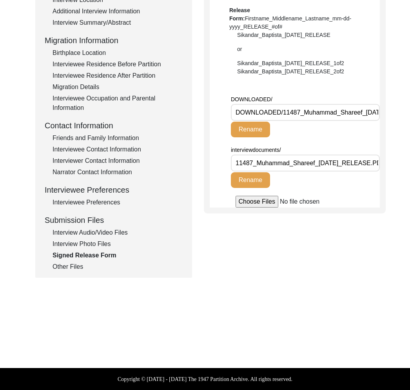
click at [99, 230] on div "Interview Audio/Video Files" at bounding box center [118, 232] width 130 height 9
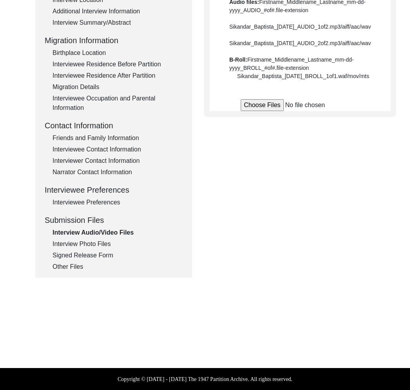
scroll to position [193, 0]
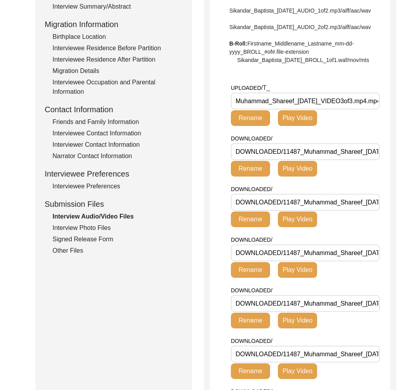
drag, startPoint x: 295, startPoint y: 124, endPoint x: 208, endPoint y: 120, distance: 87.6
click at [334, 109] on input "Muhammad_Shareef_[DATE]_VIDEO3of3.mp4.mp4" at bounding box center [305, 101] width 149 height 17
drag, startPoint x: 330, startPoint y: 125, endPoint x: 193, endPoint y: 121, distance: 137.7
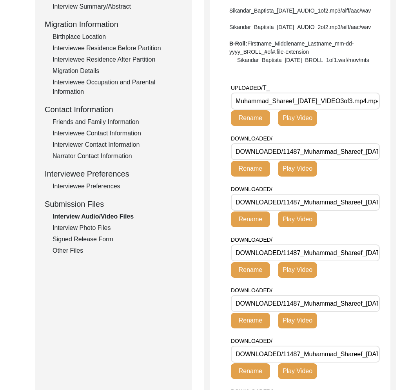
scroll to position [0, 15]
click at [98, 229] on div "Interview Photo Files" at bounding box center [118, 227] width 130 height 9
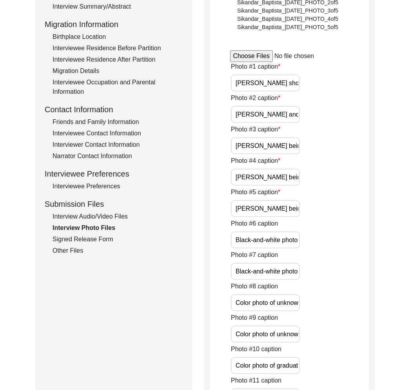
click at [106, 218] on div "Interview Audio/Video Files" at bounding box center [118, 216] width 130 height 9
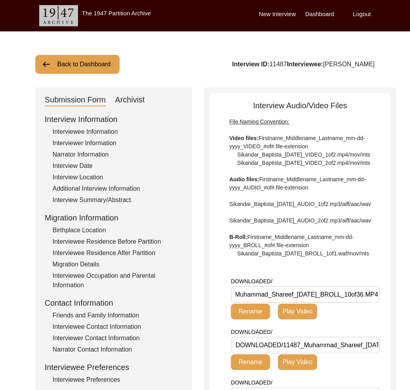
click at [77, 69] on button "Back to Dashboard" at bounding box center [77, 64] width 84 height 19
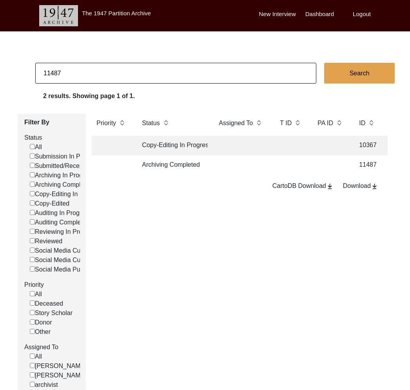
click at [83, 76] on input "11487" at bounding box center [175, 73] width 281 height 21
paste input "49"
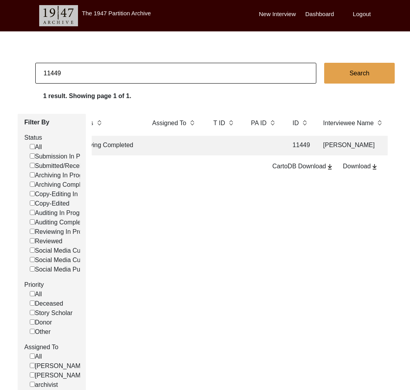
scroll to position [0, 77]
click at [209, 145] on td at bounding box center [213, 146] width 31 height 20
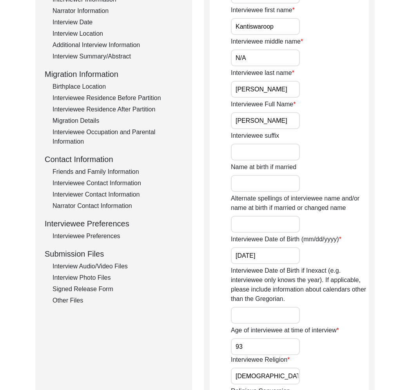
scroll to position [229, 0]
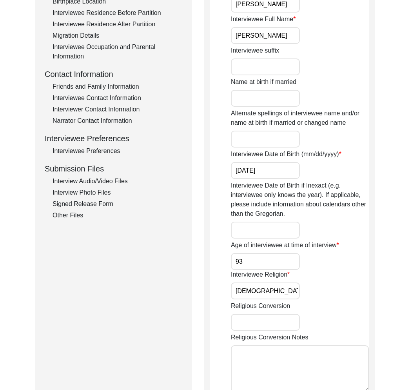
click at [116, 181] on div "Interview Audio/Video Files" at bounding box center [118, 181] width 130 height 9
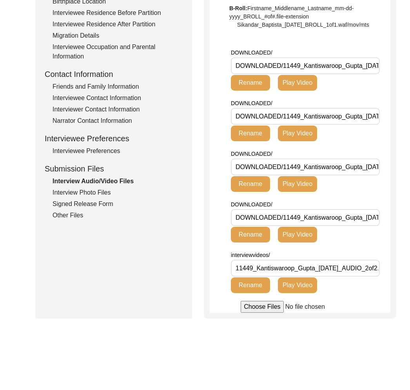
click at [73, 191] on div "Interview Photo Files" at bounding box center [118, 192] width 130 height 9
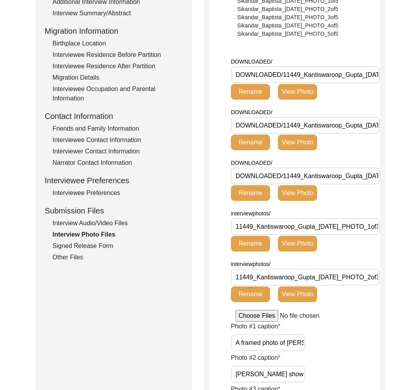
click at [86, 248] on div "Signed Release Form" at bounding box center [118, 245] width 130 height 9
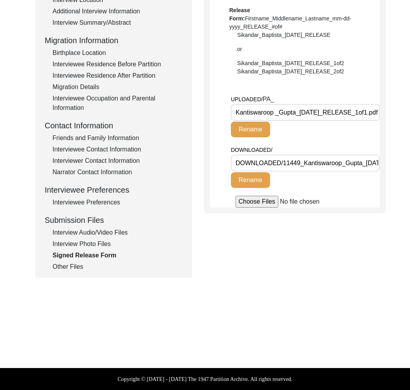
click at [73, 262] on div "Other Files" at bounding box center [118, 266] width 130 height 9
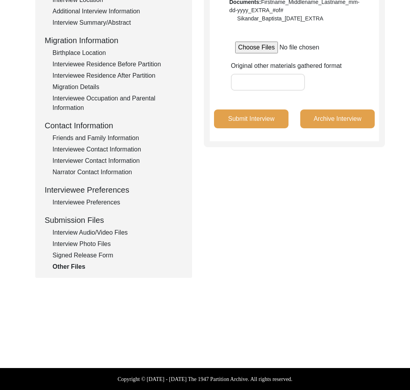
click at [80, 254] on div "Signed Release Form" at bounding box center [118, 255] width 130 height 9
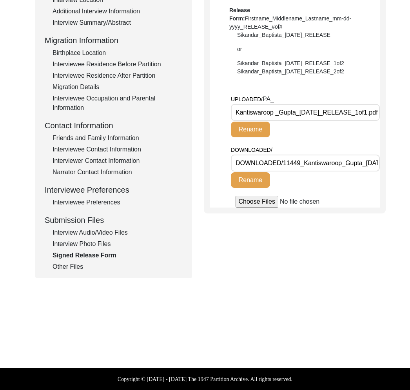
click at [302, 111] on _Gupta_12-31-2024_RELEASE_1of1\ "Kantiswaroop _Gupta_[DATE]_RELEASE_1of1.pdf" at bounding box center [305, 112] width 149 height 17
drag, startPoint x: 70, startPoint y: 266, endPoint x: 73, endPoint y: 258, distance: 8.3
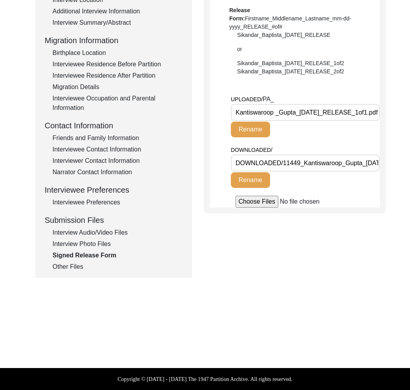
click at [70, 266] on div "Other Files" at bounding box center [118, 266] width 130 height 9
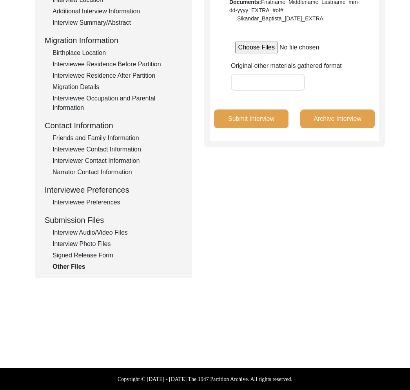
click at [74, 255] on div "Signed Release Form" at bounding box center [118, 255] width 130 height 9
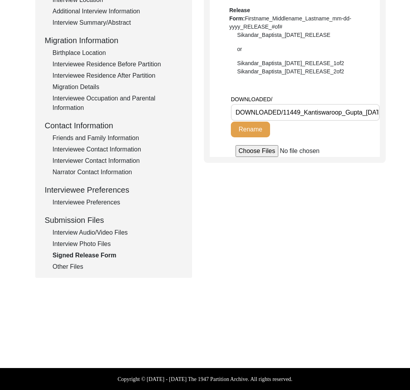
scroll to position [0, 0]
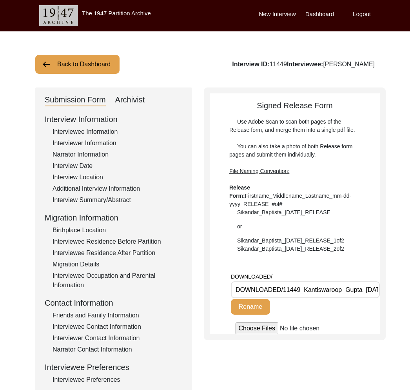
click at [76, 59] on button "Back to Dashboard" at bounding box center [77, 64] width 84 height 19
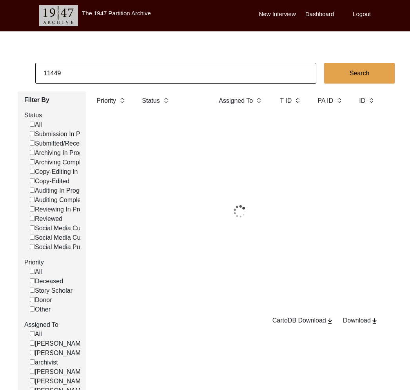
click at [80, 73] on input "11449" at bounding box center [175, 73] width 281 height 21
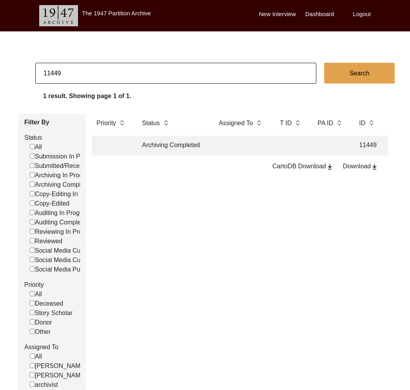
click at [80, 73] on input "11449" at bounding box center [175, 73] width 281 height 21
paste input "532"
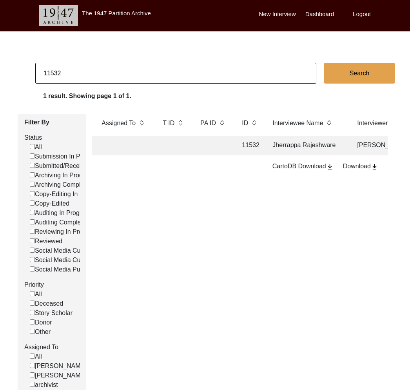
scroll to position [0, 5]
click at [200, 147] on td at bounding box center [213, 146] width 35 height 20
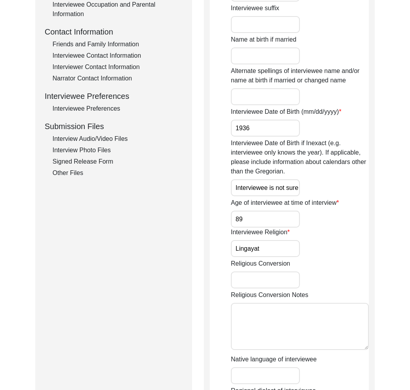
click at [121, 141] on div "Interview Audio/Video Files" at bounding box center [118, 138] width 130 height 9
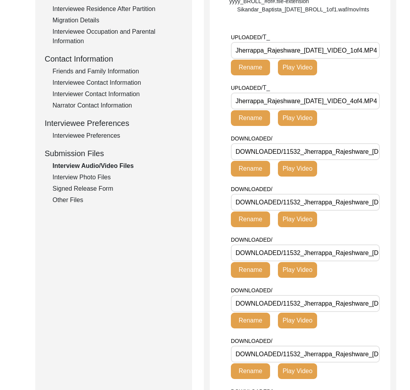
scroll to position [245, 0]
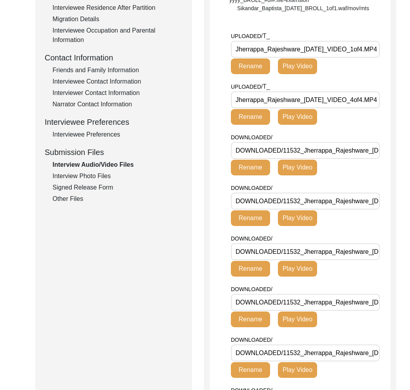
click at [103, 178] on div "Interview Photo Files" at bounding box center [118, 175] width 130 height 9
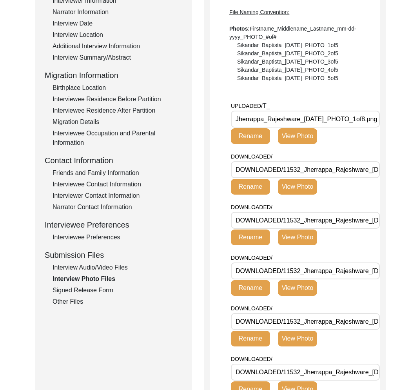
scroll to position [0, 0]
drag, startPoint x: 335, startPoint y: 118, endPoint x: 221, endPoint y: 124, distance: 114.3
click at [90, 267] on div "Interview Audio/Video Files" at bounding box center [118, 267] width 130 height 9
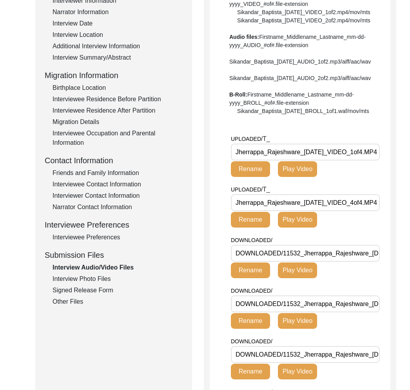
scroll to position [0, 11]
click at [102, 278] on div "Interview Photo Files" at bounding box center [118, 278] width 130 height 9
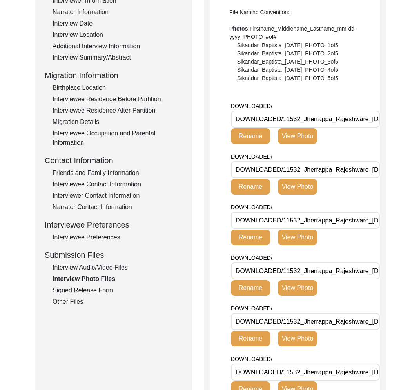
click at [107, 266] on div "Interview Audio/Video Files" at bounding box center [118, 267] width 130 height 9
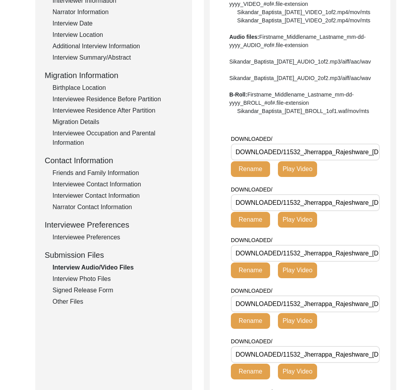
scroll to position [0, 0]
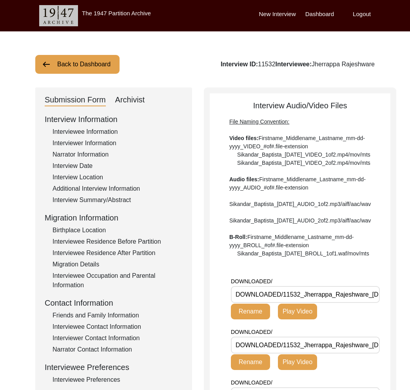
click at [76, 69] on button "Back to Dashboard" at bounding box center [77, 64] width 84 height 19
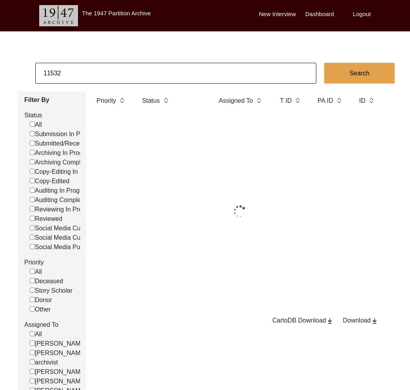
click at [90, 75] on input "11532" at bounding box center [175, 73] width 281 height 21
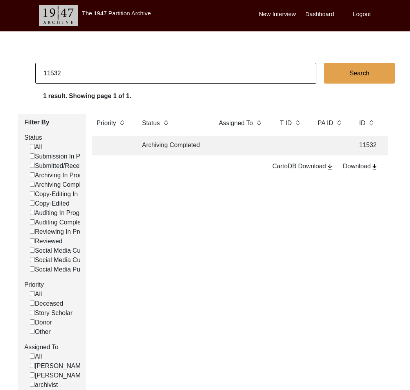
paste input "3"
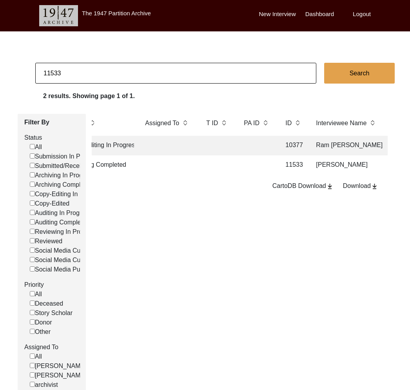
scroll to position [0, 86]
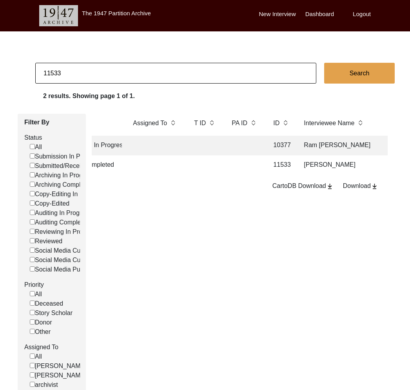
click at [246, 166] on td at bounding box center [244, 165] width 35 height 20
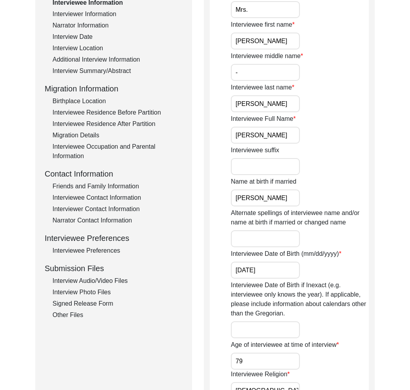
scroll to position [323, 0]
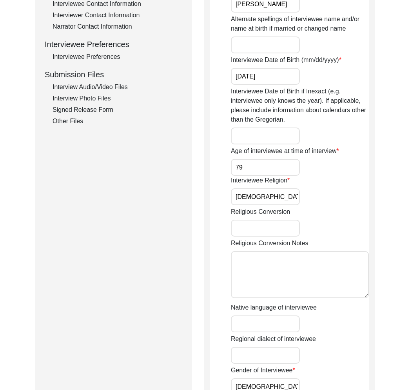
drag, startPoint x: 108, startPoint y: 85, endPoint x: 110, endPoint y: 93, distance: 8.5
click at [108, 85] on div "Interview Audio/Video Files" at bounding box center [118, 86] width 130 height 9
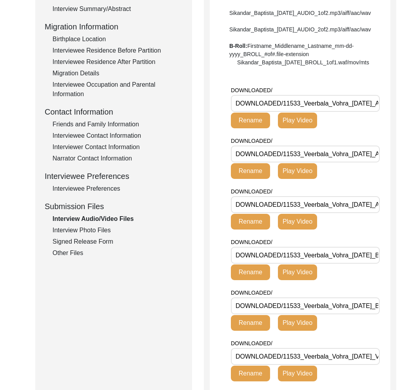
scroll to position [190, 0]
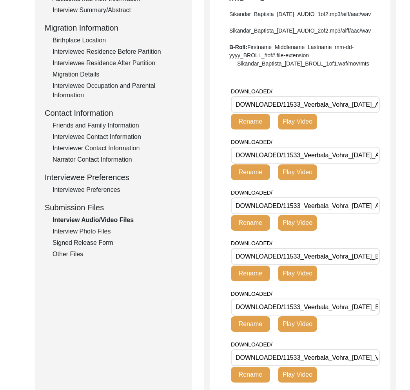
click at [77, 231] on div "Interview Photo Files" at bounding box center [118, 231] width 130 height 9
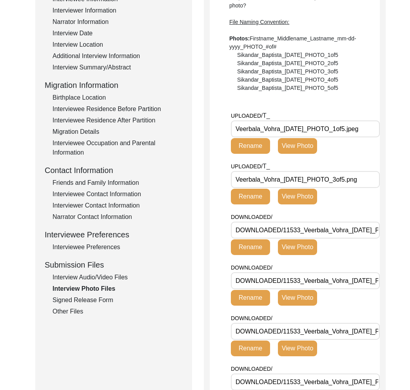
scroll to position [132, 0]
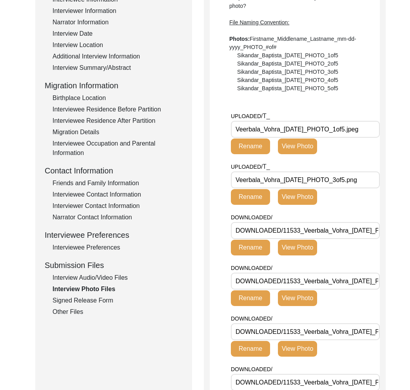
click at [88, 276] on div "Interview Audio/Video Files" at bounding box center [118, 277] width 130 height 9
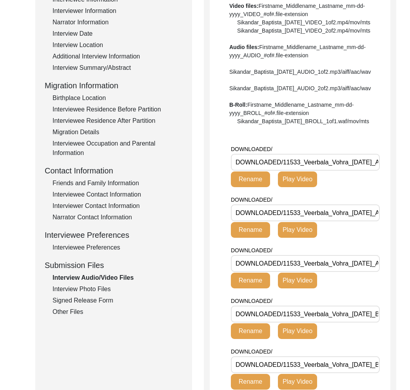
click at [94, 288] on div "Interview Photo Files" at bounding box center [118, 288] width 130 height 9
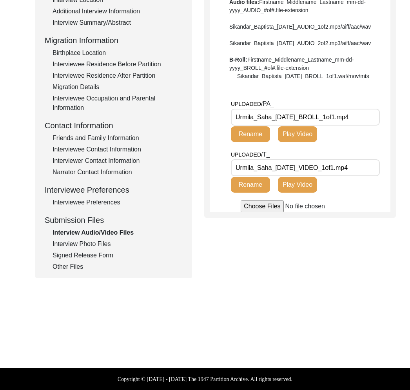
click at [90, 204] on div "Interviewee Preferences" at bounding box center [118, 202] width 130 height 9
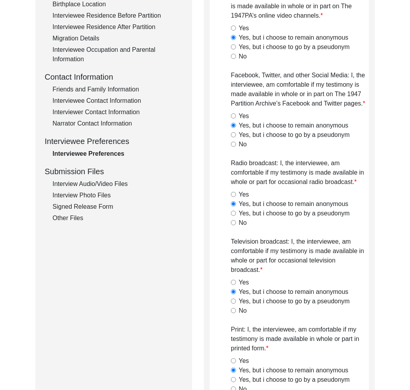
scroll to position [205, 0]
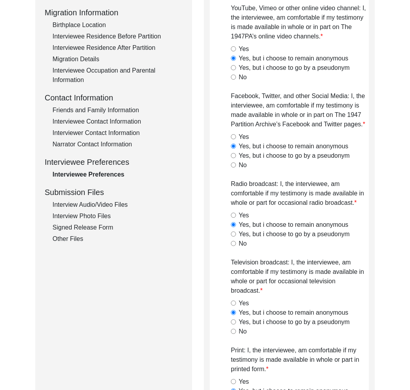
click at [83, 30] on div "Interview Information Interviewee Information Interviewer Information Narrator …" at bounding box center [114, 75] width 138 height 335
click at [116, 35] on div "Interviewee Residence Before Partition" at bounding box center [118, 36] width 130 height 9
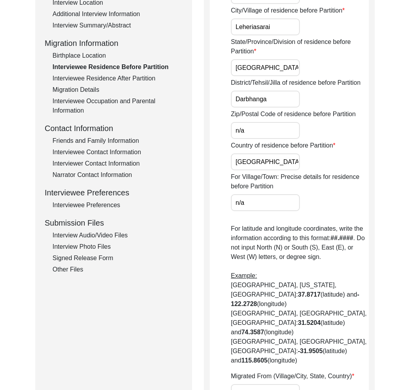
scroll to position [166, 0]
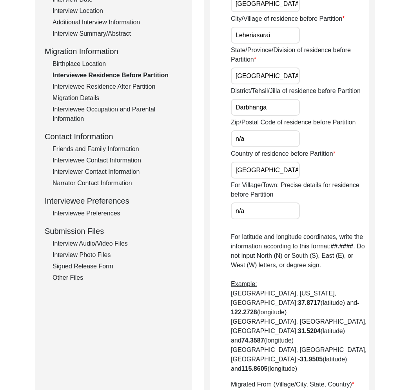
click at [102, 67] on div "Birthplace Location" at bounding box center [118, 63] width 130 height 9
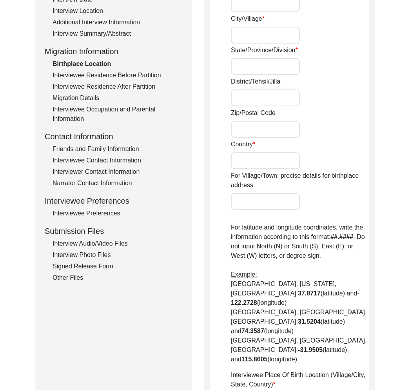
type input "n/a"
type input "[GEOGRAPHIC_DATA]"
type input "Leheriasarai"
type input "[GEOGRAPHIC_DATA]"
type input "Darbhanga"
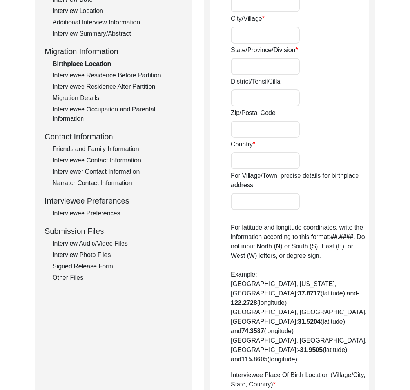
type input "n/a"
type input "[GEOGRAPHIC_DATA]"
type input "n/a"
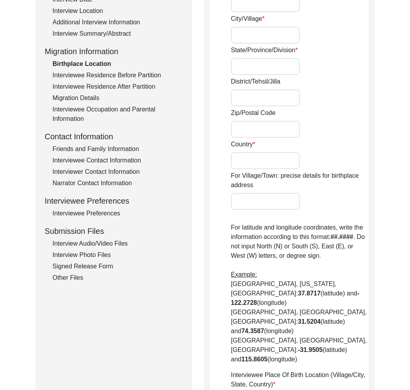
type input "n/a"
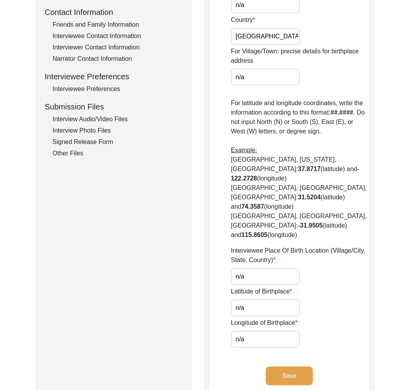
scroll to position [144, 0]
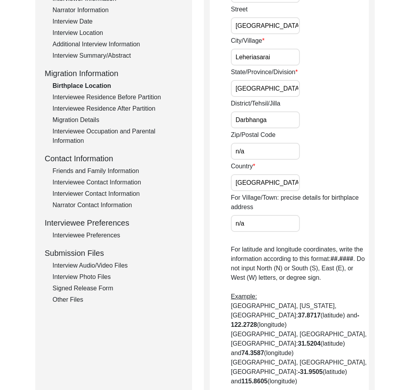
click at [116, 113] on div "Interviewee Residence After Partition" at bounding box center [118, 108] width 130 height 9
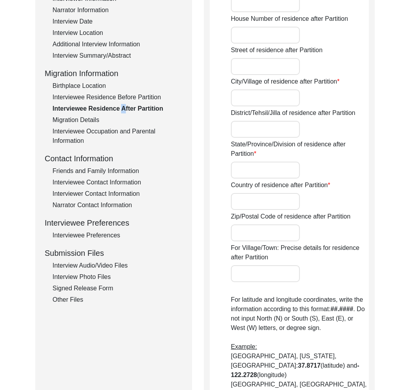
type input "No"
type input "n/a"
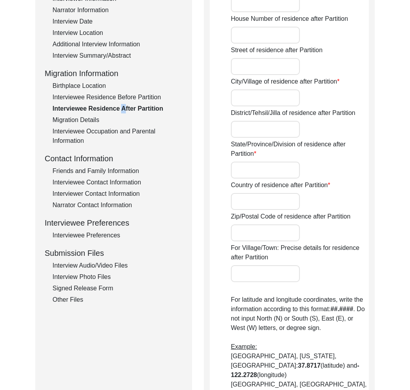
type input "n/a"
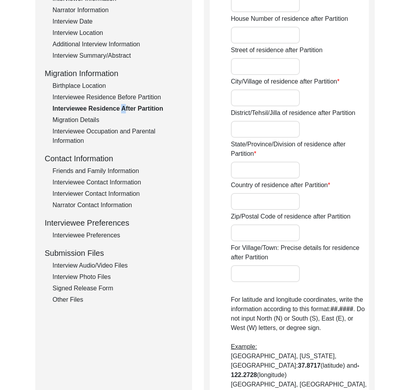
type input "n/a"
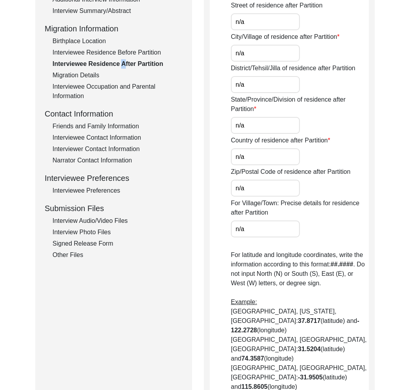
scroll to position [171, 0]
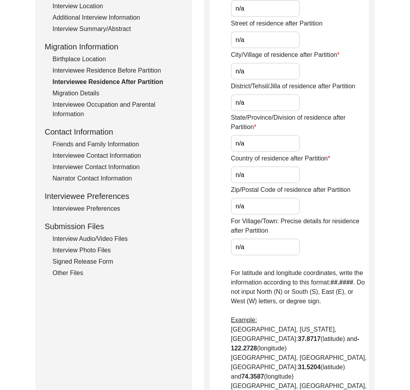
click at [67, 91] on div "Migration Details" at bounding box center [118, 93] width 130 height 9
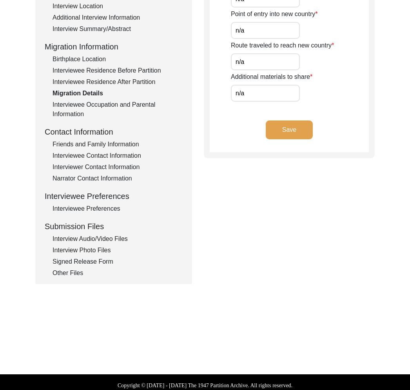
scroll to position [171, 0]
click at [103, 84] on div "Interviewee Residence After Partition" at bounding box center [118, 82] width 130 height 9
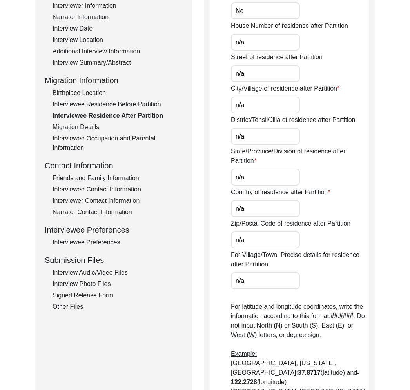
click at [129, 105] on div "Interviewee Residence Before Partition" at bounding box center [118, 104] width 130 height 9
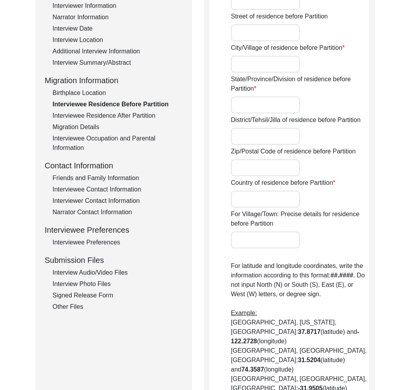
scroll to position [139, 0]
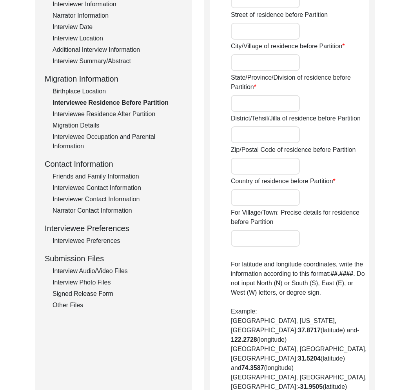
type input "n/a"
type input "[GEOGRAPHIC_DATA]"
type input "Leheriasarai"
type input "[GEOGRAPHIC_DATA]"
type input "Darbhanga"
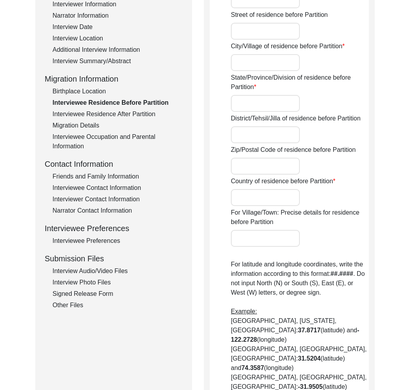
type input "n/a"
type input "[GEOGRAPHIC_DATA]"
type input "n/a"
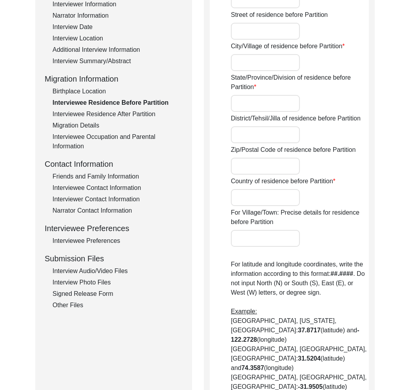
type input "n/a"
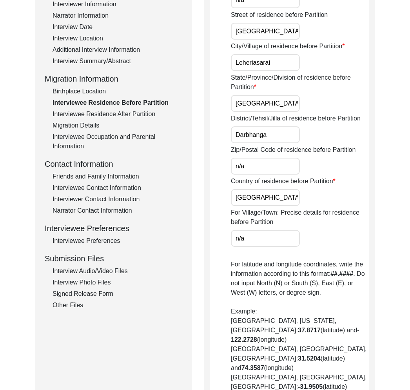
click at [96, 91] on div "Birthplace Location" at bounding box center [118, 91] width 130 height 9
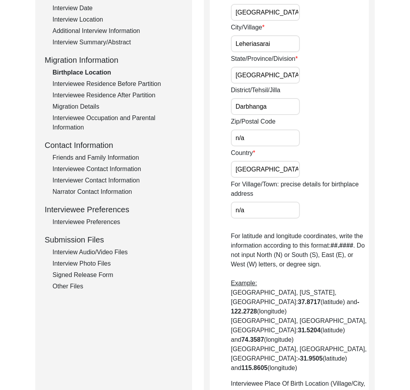
scroll to position [129, 0]
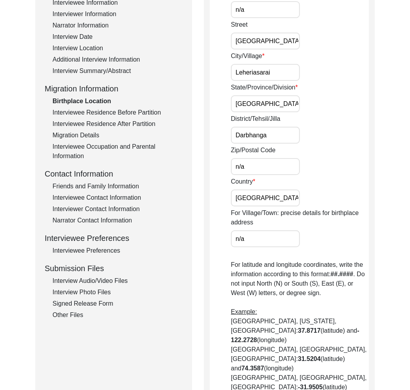
click at [115, 112] on div "Interviewee Residence Before Partition" at bounding box center [118, 112] width 130 height 9
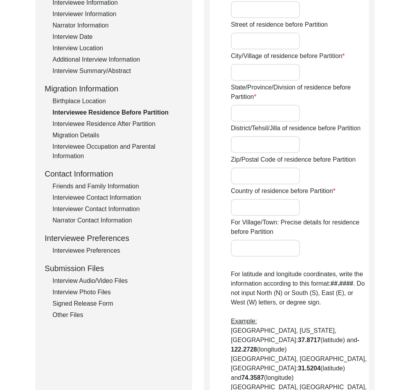
type input "n/a"
type input "[GEOGRAPHIC_DATA]"
type input "Leheriasarai"
type input "[GEOGRAPHIC_DATA]"
type input "Darbhanga"
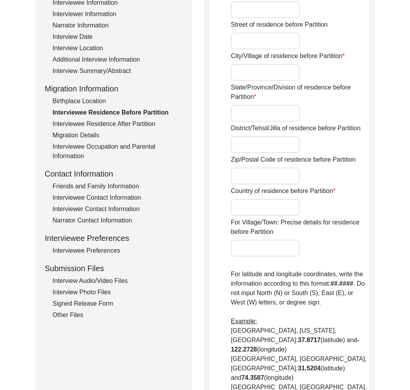
type input "n/a"
type input "[GEOGRAPHIC_DATA]"
type input "n/a"
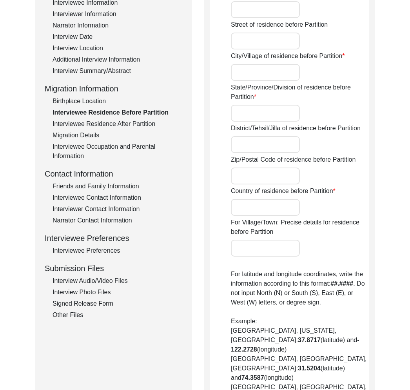
type input "n/a"
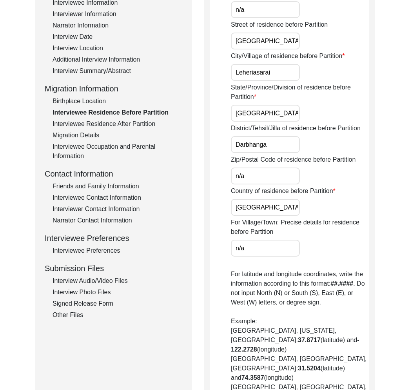
click at [116, 124] on div "Interviewee Residence After Partition" at bounding box center [118, 123] width 130 height 9
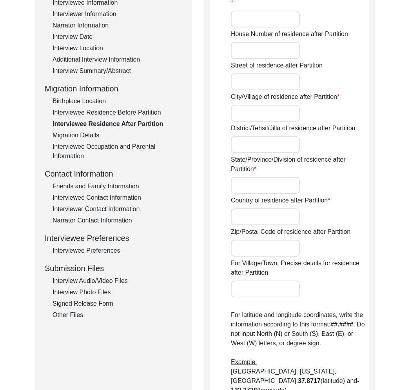
type input "No"
type input "n/a"
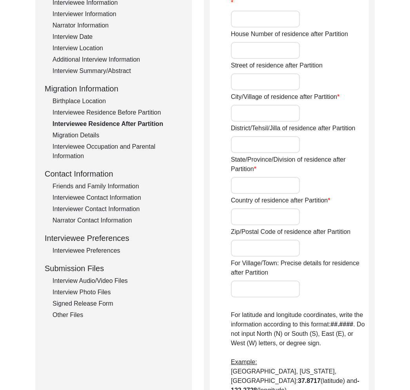
type input "n/a"
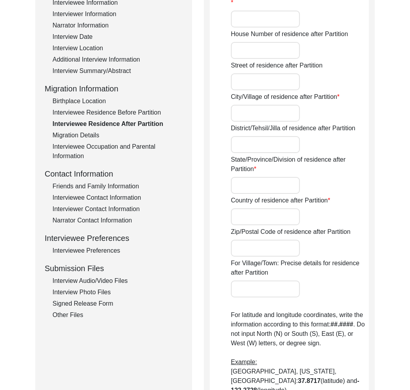
type input "n/a"
click at [106, 131] on div "Migration Details" at bounding box center [118, 135] width 130 height 9
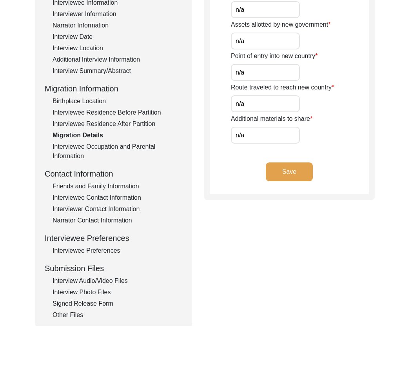
click at [85, 104] on div "Birthplace Location" at bounding box center [118, 100] width 130 height 9
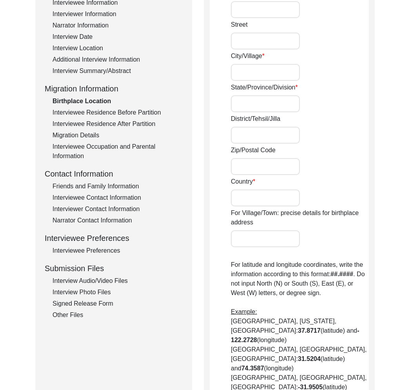
type input "n/a"
type input "Imambari Lane"
type input "Leheriasarai"
type input "Bihar"
type input "Darbhanga"
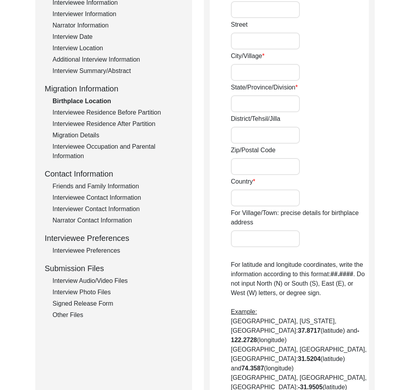
type input "n/a"
type input "[GEOGRAPHIC_DATA]"
type input "n/a"
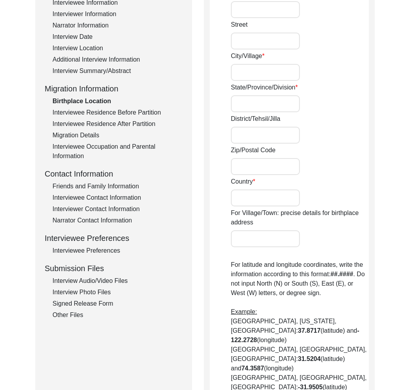
type input "n/a"
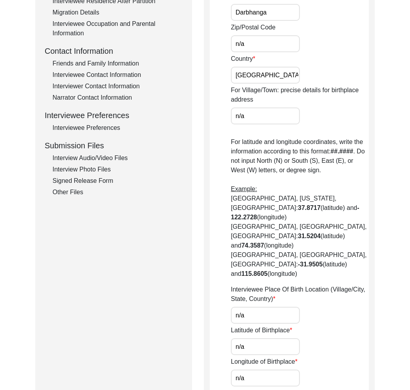
scroll to position [37, 0]
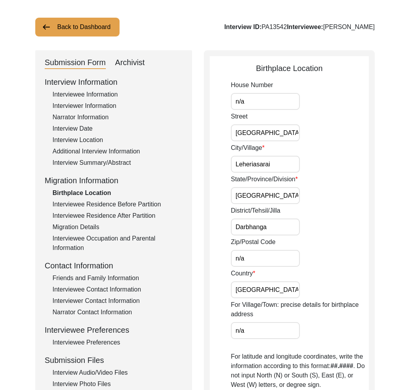
click at [263, 164] on input "Leheriasarai" at bounding box center [265, 164] width 69 height 17
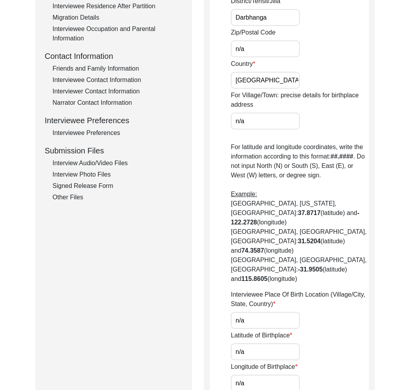
scroll to position [102, 0]
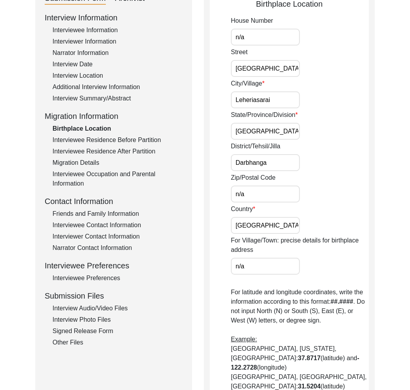
click at [118, 142] on div "Interviewee Residence Before Partition" at bounding box center [118, 139] width 130 height 9
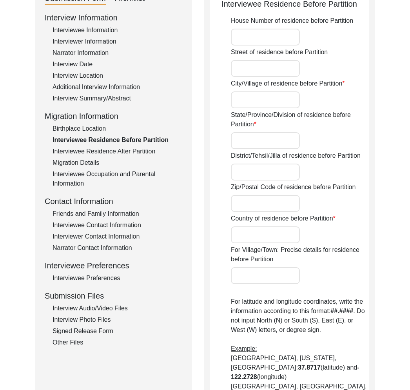
type input "n/a"
type input "Imambari Lane"
type input "Leheriasarai"
type input "Bihar"
type input "Darbhanga"
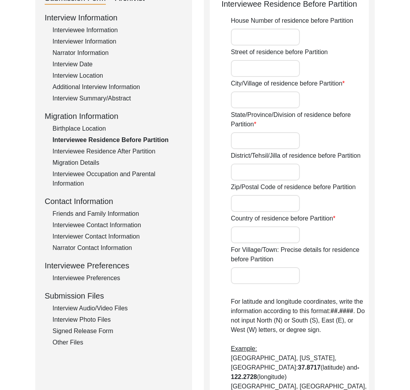
type input "n/a"
type input "[GEOGRAPHIC_DATA]"
type input "n/a"
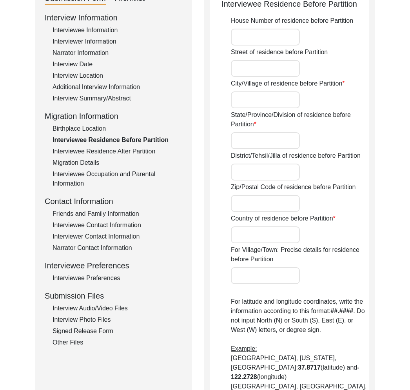
type input "n/a"
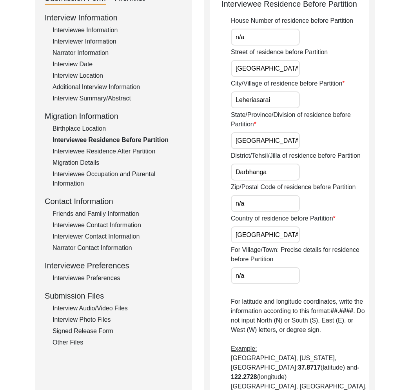
click at [124, 152] on div "Interviewee Residence After Partition" at bounding box center [118, 151] width 130 height 9
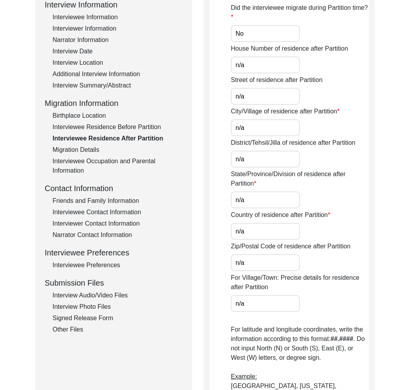
scroll to position [0, 0]
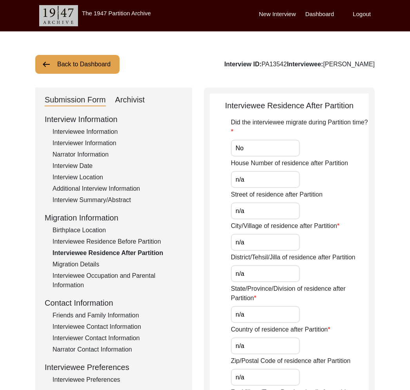
click at [125, 244] on div "Interviewee Residence Before Partition" at bounding box center [118, 241] width 130 height 9
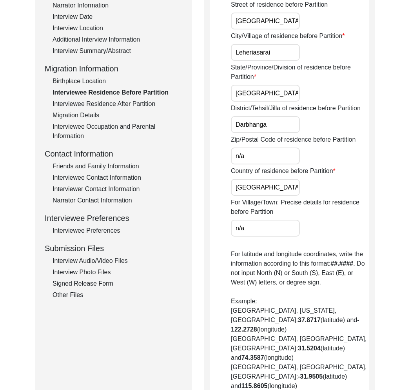
scroll to position [39, 0]
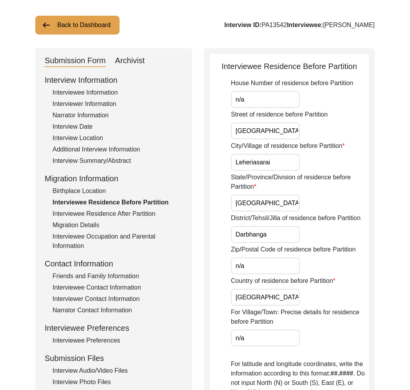
click at [89, 215] on div "Interviewee Residence After Partition" at bounding box center [118, 213] width 130 height 9
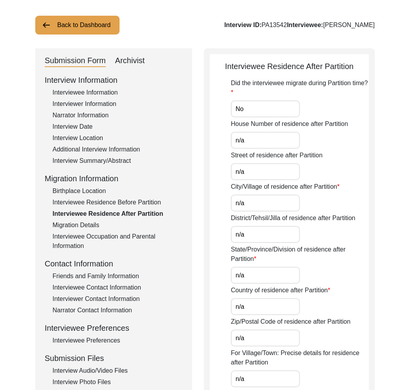
click at [107, 287] on div "Interviewee Contact Information" at bounding box center [118, 287] width 130 height 9
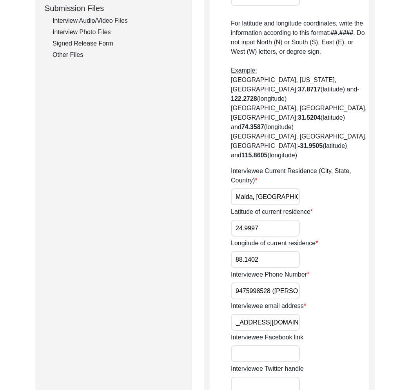
scroll to position [0, 0]
